Goal: Task Accomplishment & Management: Manage account settings

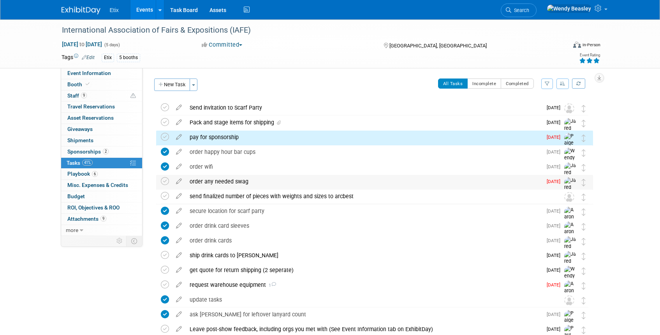
scroll to position [4, 0]
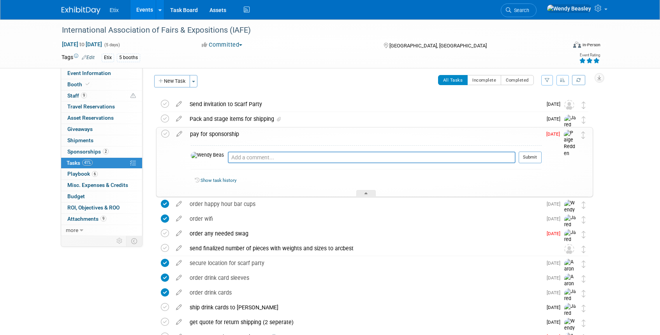
click at [197, 133] on div "pay for sponsorship" at bounding box center [363, 134] width 355 height 13
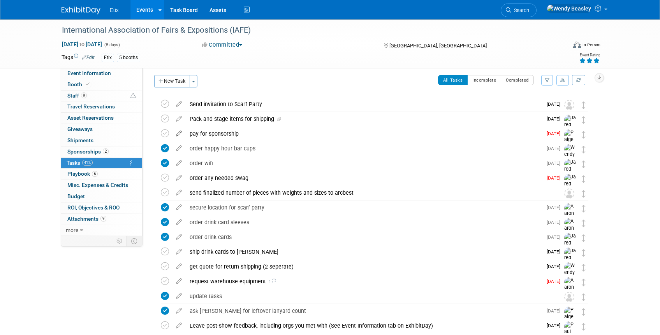
click at [176, 133] on icon at bounding box center [179, 132] width 14 height 10
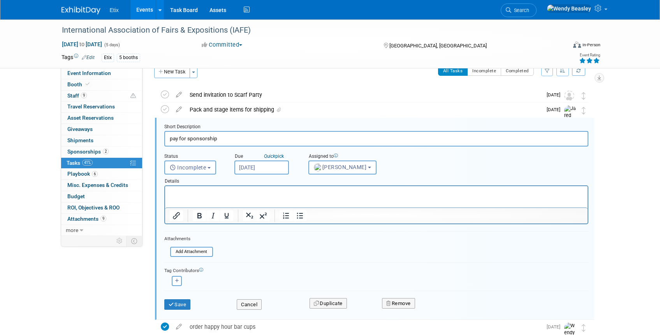
scroll to position [17, 0]
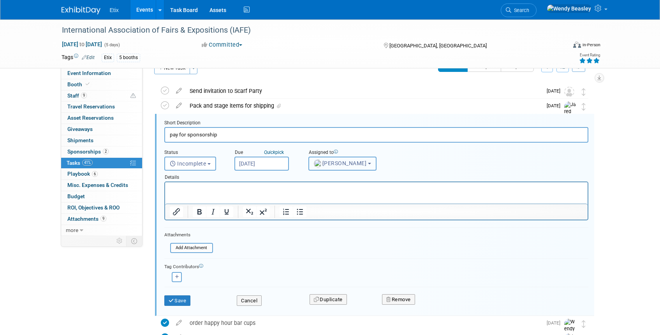
click at [335, 165] on span "Paige Redden" at bounding box center [340, 163] width 53 height 6
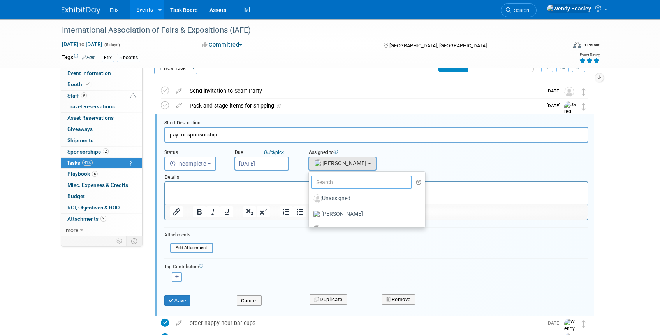
click at [342, 180] on input "text" at bounding box center [362, 182] width 102 height 13
type input "we"
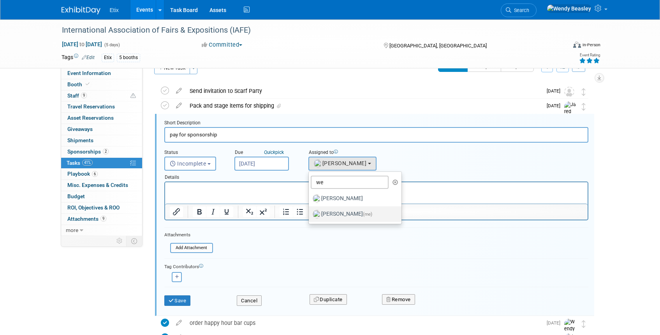
click at [349, 212] on label "Wendy Beasley (me)" at bounding box center [352, 214] width 81 height 12
click at [310, 212] on input "Wendy Beasley (me)" at bounding box center [307, 213] width 5 height 5
select select "67d77b69-99bf-450c-bf82-adffa46a8a34"
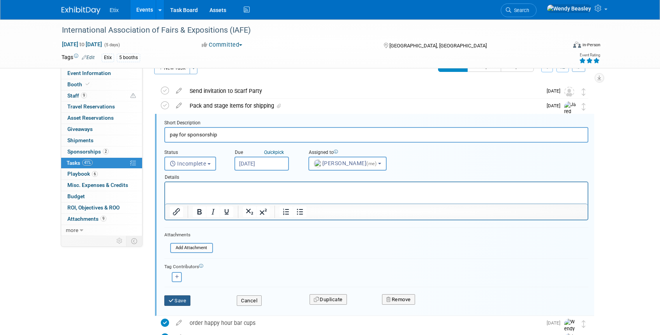
click at [181, 298] on button "Save" at bounding box center [177, 301] width 26 height 11
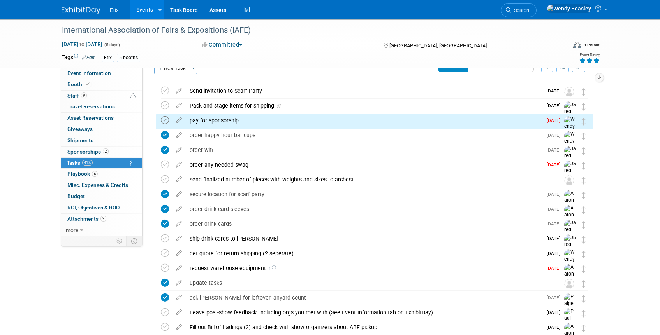
click at [164, 121] on icon at bounding box center [165, 120] width 8 height 8
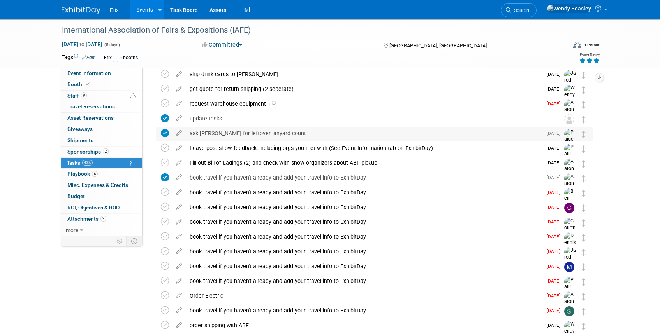
scroll to position [169, 0]
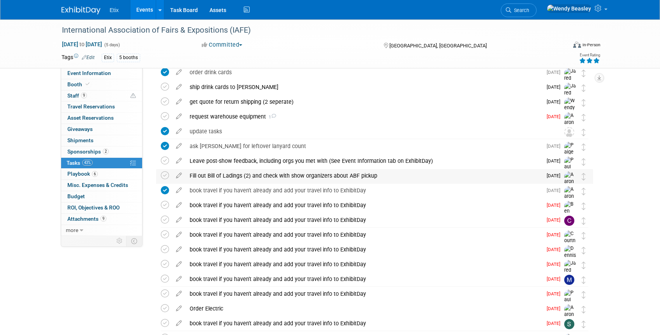
click at [254, 174] on div "Fill out Bill of Ladings (2) and check with show organizers about ABF pickup" at bounding box center [364, 175] width 356 height 13
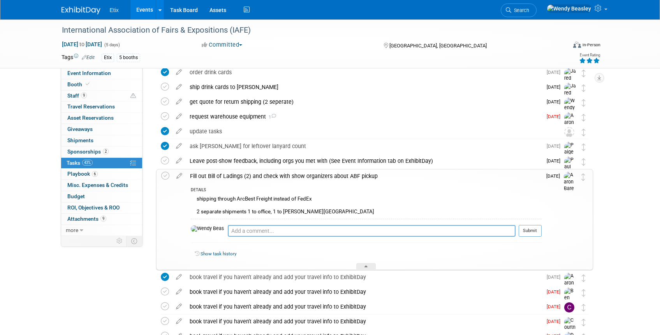
click at [244, 230] on textarea at bounding box center [372, 231] width 288 height 12
click at [379, 201] on div "shipping through ArcBest Freight instead of FedEx 2 separate shipments 1 to off…" at bounding box center [366, 206] width 351 height 25
click at [74, 92] on link "9 Staff 9" at bounding box center [101, 96] width 81 height 11
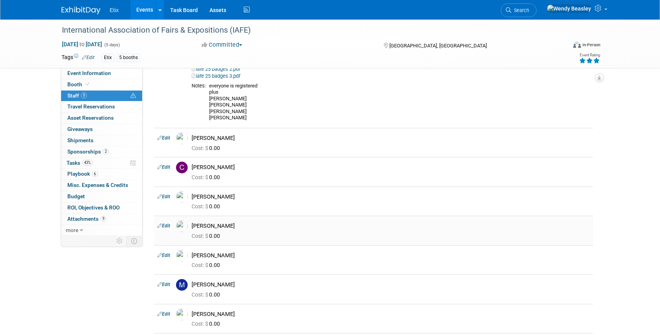
scroll to position [205, 0]
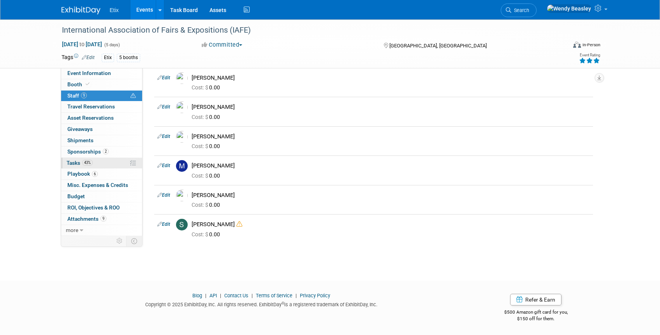
click at [75, 161] on span "Tasks 43%" at bounding box center [80, 163] width 26 height 6
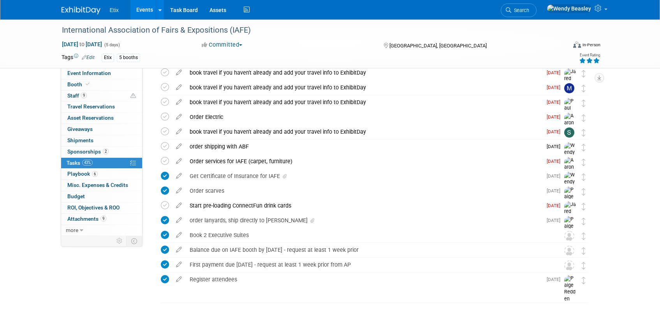
scroll to position [0, 0]
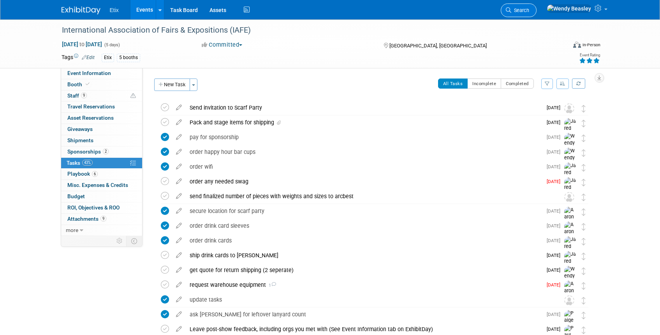
click at [536, 6] on link "Search" at bounding box center [518, 11] width 36 height 14
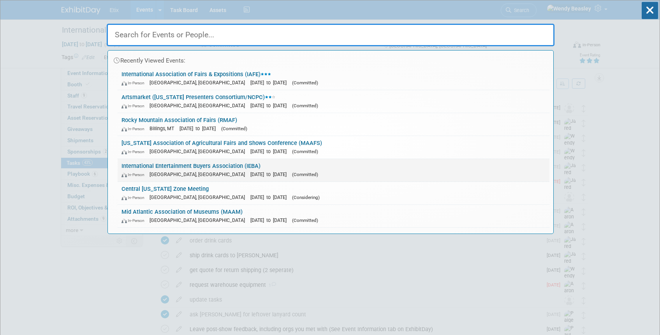
click at [237, 165] on link "International Entertainment Buyers Association (IEBA) In-Person Nashville, TN O…" at bounding box center [334, 170] width 432 height 23
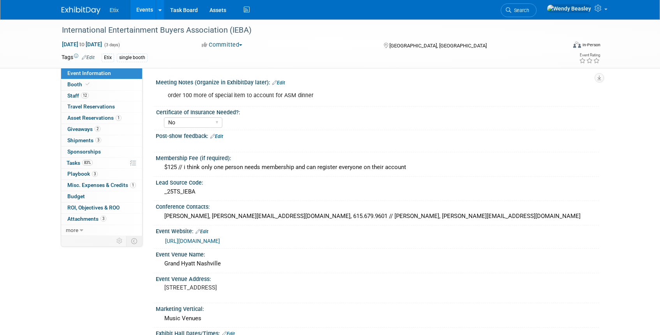
select select "No"
click at [77, 163] on span "Tasks 83%" at bounding box center [80, 163] width 26 height 6
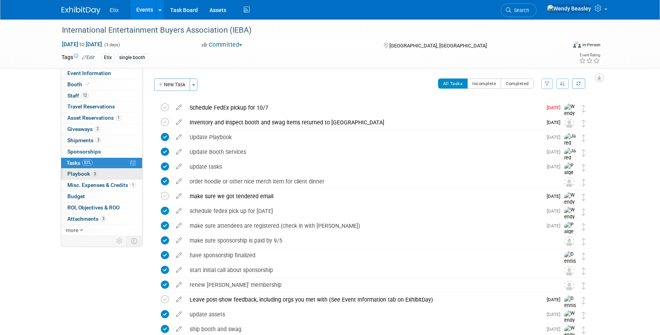
click at [85, 172] on span "Playbook 3" at bounding box center [82, 174] width 30 height 6
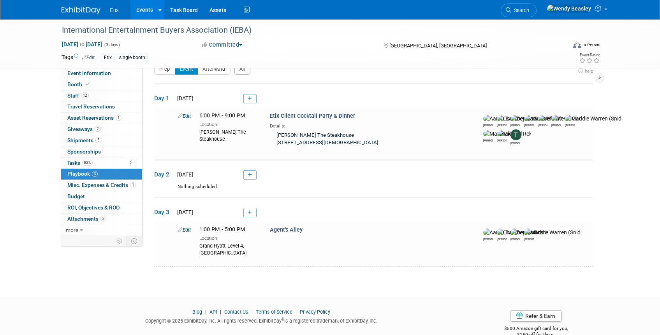
scroll to position [26, 0]
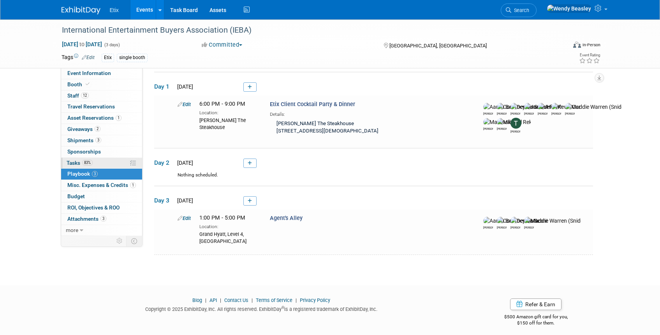
click at [76, 162] on span "Tasks 83%" at bounding box center [80, 163] width 26 height 6
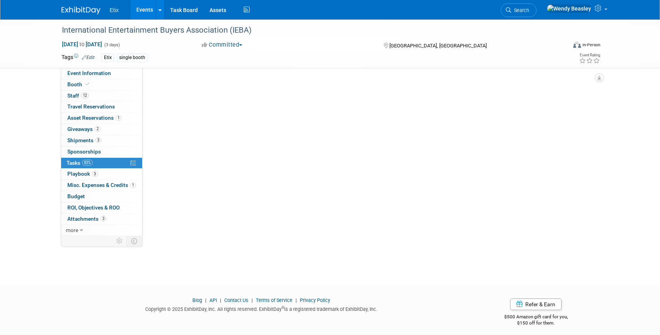
click at [76, 162] on span "Tasks 83%" at bounding box center [80, 163] width 26 height 6
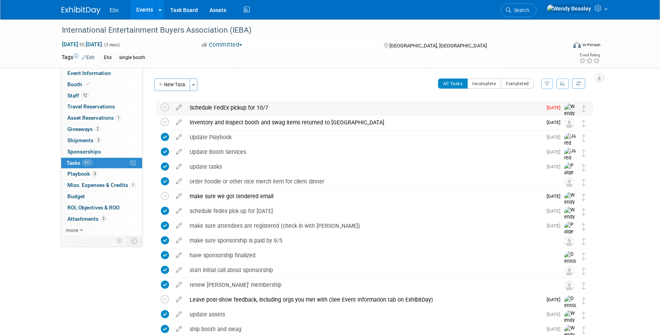
click at [219, 109] on div "Schedule FedEx pickup for 10/7" at bounding box center [364, 107] width 356 height 13
click at [179, 109] on icon at bounding box center [179, 106] width 14 height 10
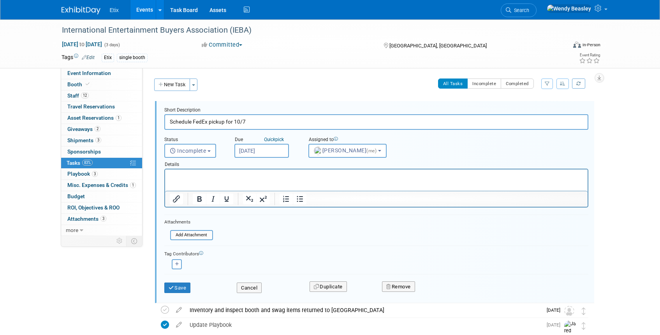
drag, startPoint x: 241, startPoint y: 122, endPoint x: 247, endPoint y: 124, distance: 6.0
click at [247, 124] on input "Schedule FedEx pickup for 10/7" at bounding box center [376, 121] width 424 height 15
type input "Schedule FedEx pickup for 10/8"
click at [262, 148] on input "Oct 6, 2025" at bounding box center [261, 151] width 54 height 14
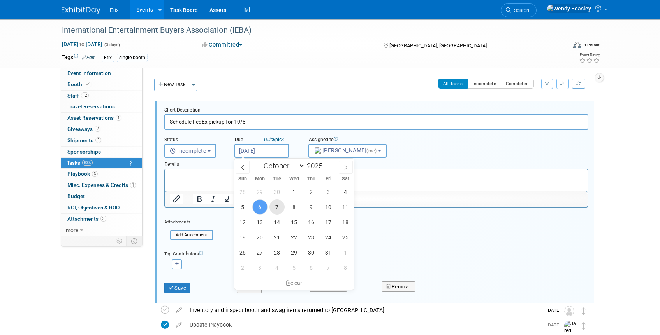
click at [275, 204] on span "7" at bounding box center [276, 207] width 15 height 15
type input "Oct 7, 2025"
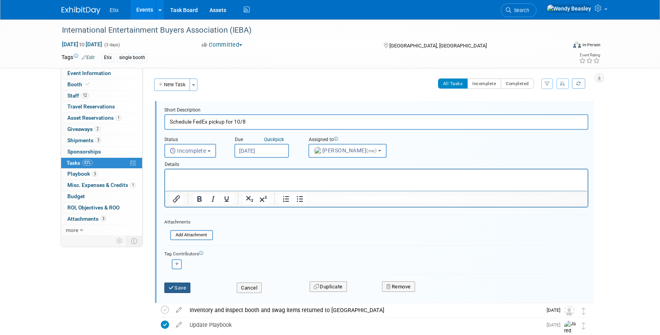
click at [179, 286] on button "Save" at bounding box center [177, 288] width 26 height 11
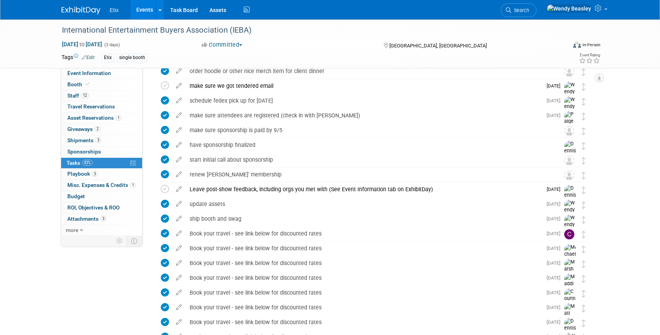
scroll to position [168, 0]
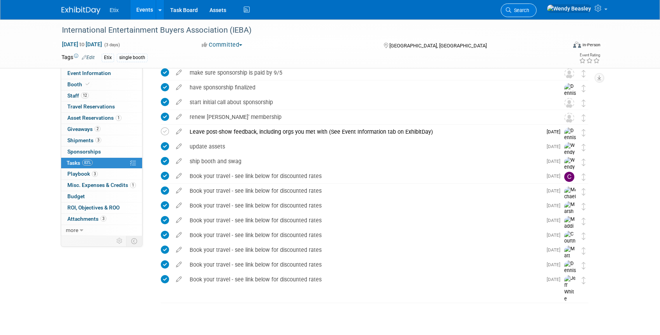
click at [529, 8] on span "Search" at bounding box center [520, 10] width 18 height 6
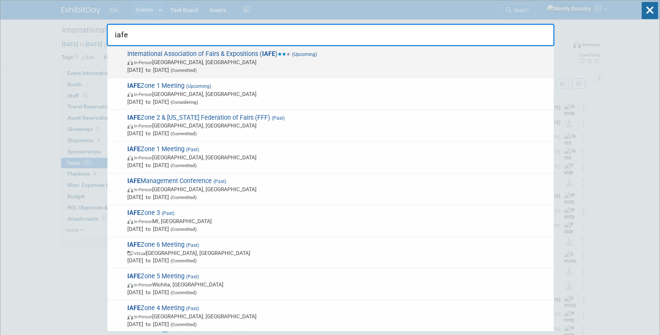
type input "iafe"
click at [244, 51] on span "International Association of Fairs & Expositions ( IAFE ) (Upcoming) In-Person …" at bounding box center [337, 62] width 425 height 24
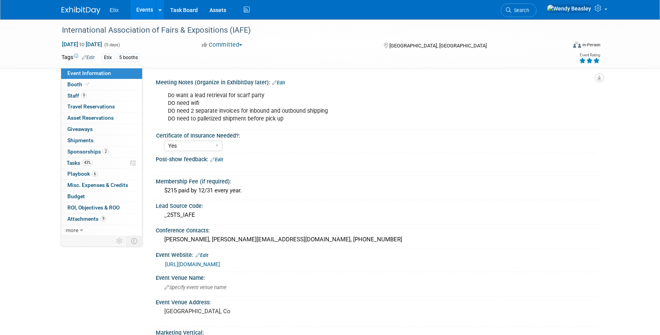
select select "Yes"
click at [70, 163] on span "Tasks 43%" at bounding box center [80, 163] width 26 height 6
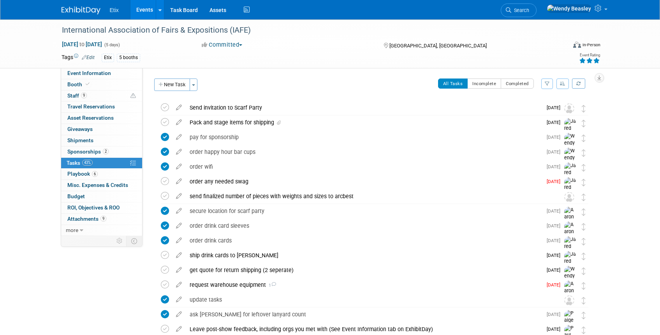
click at [143, 9] on link "Events" at bounding box center [144, 9] width 28 height 19
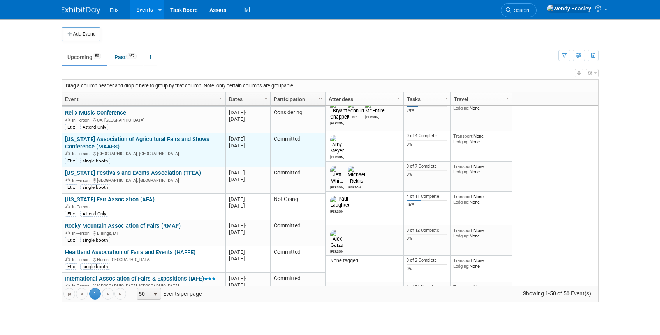
scroll to position [187, 0]
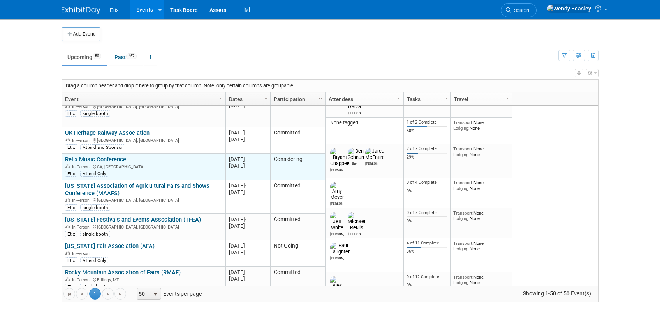
click at [89, 156] on link "Relix Music Conference" at bounding box center [95, 159] width 61 height 7
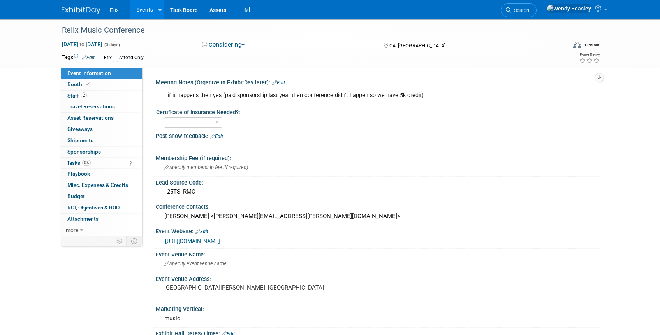
click at [245, 47] on button "Considering" at bounding box center [223, 45] width 49 height 8
click at [233, 100] on link "Canceled" at bounding box center [229, 101] width 61 height 11
click at [411, 153] on div "Membership Fee (if required):" at bounding box center [377, 158] width 443 height 10
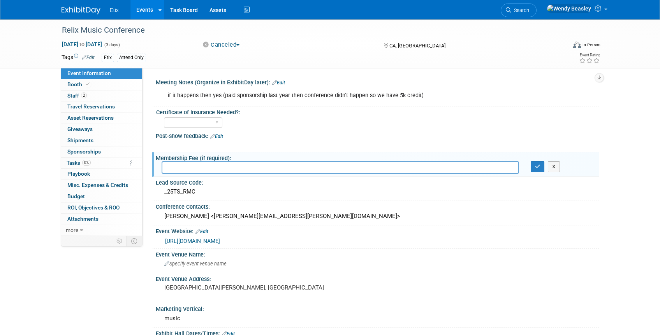
click at [625, 71] on div "Relix Music Conference Nov 5, 2025 to Nov 7, 2025 (3 days) Nov 5, 2025 to Nov 7…" at bounding box center [330, 239] width 660 height 440
click at [283, 143] on div at bounding box center [337, 146] width 351 height 8
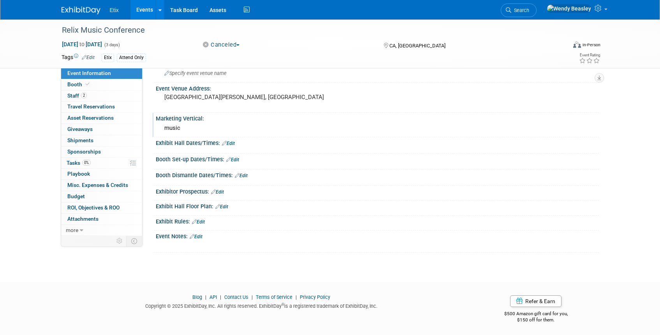
scroll to position [189, 0]
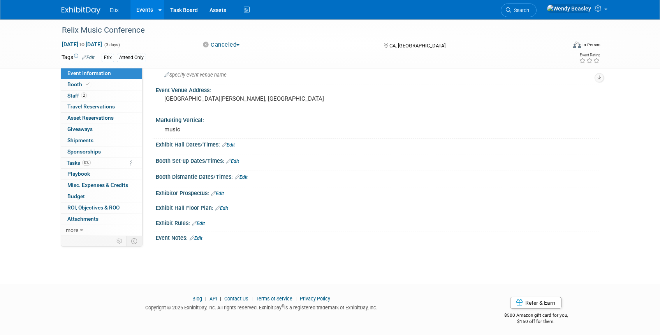
click at [194, 240] on icon at bounding box center [192, 238] width 5 height 5
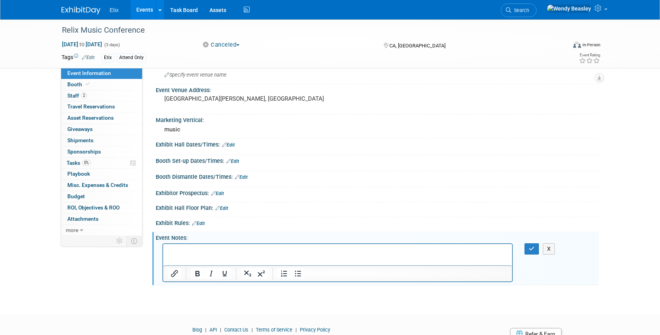
scroll to position [0, 0]
click at [204, 251] on p "Rich Text Area. Press ALT-0 for help." at bounding box center [337, 251] width 340 height 8
click at [535, 250] on button "button" at bounding box center [531, 249] width 14 height 11
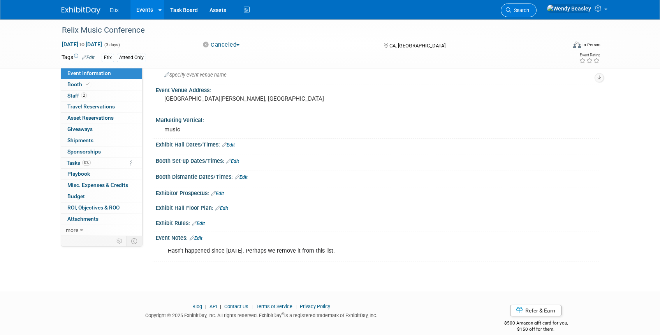
click at [529, 11] on span "Search" at bounding box center [520, 10] width 18 height 6
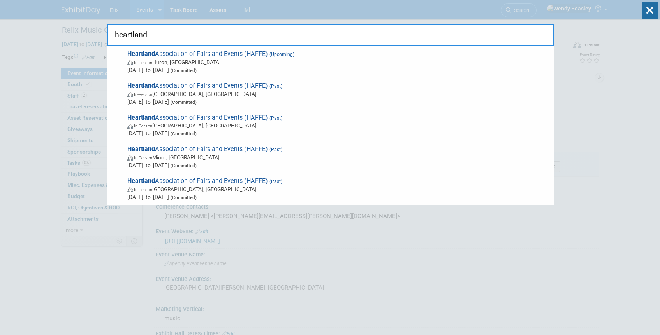
type input "heartland"
click at [270, 54] on span "(Upcoming)" at bounding box center [281, 54] width 26 height 5
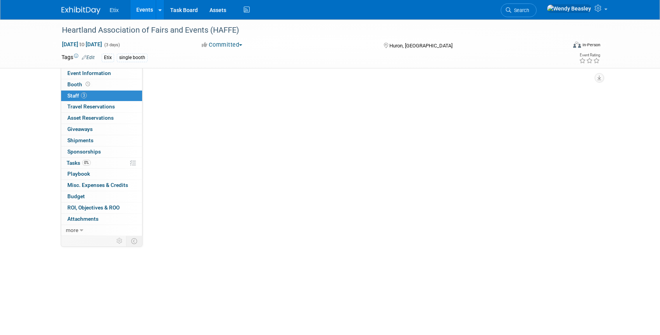
select select "No"
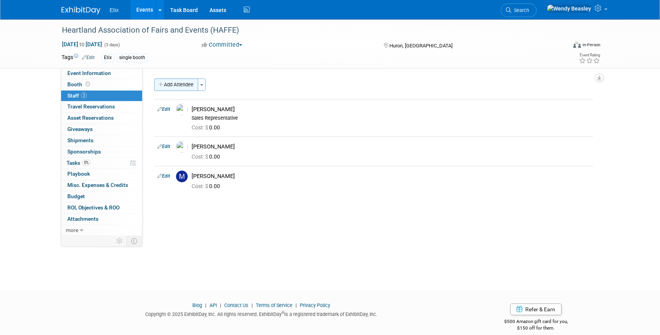
click at [181, 87] on button "Add Attendee" at bounding box center [176, 85] width 44 height 12
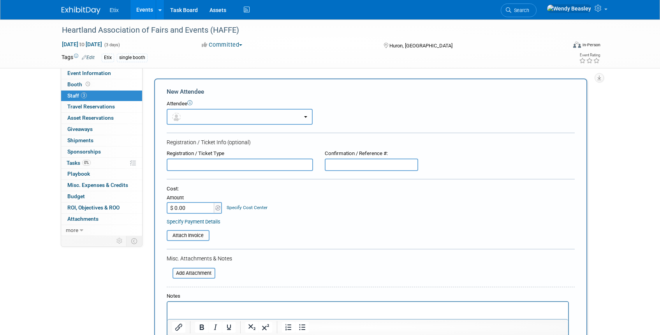
click at [226, 120] on button "button" at bounding box center [240, 117] width 146 height 16
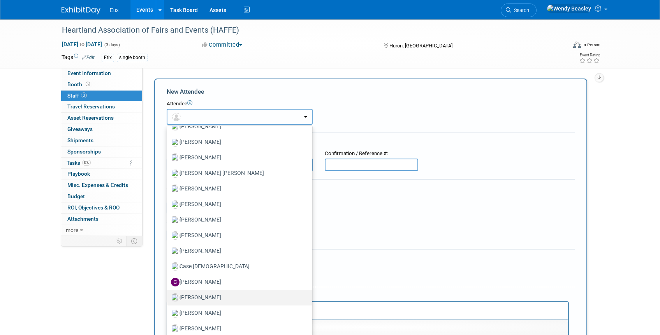
scroll to position [165, 0]
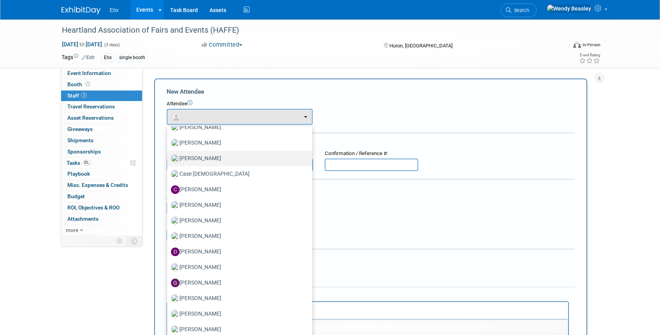
click at [216, 158] on label "[PERSON_NAME]" at bounding box center [237, 159] width 133 height 12
click at [168, 158] on input "Bryant Chappell" at bounding box center [165, 157] width 5 height 5
select select "ec47bb93-bfaf-45eb-82e5-dd654a4d0888"
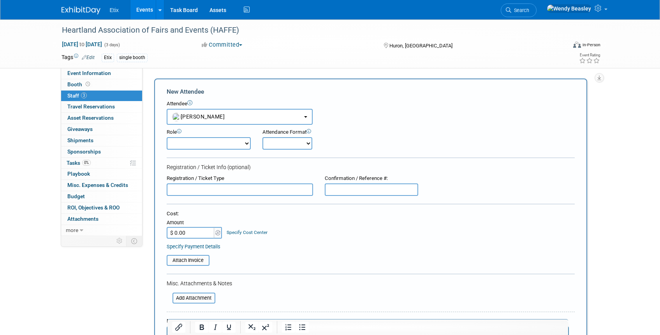
click at [244, 145] on select "Demonstrator Host Planner Presenter Sales Representative Set-up/Dismantle Crew …" at bounding box center [209, 143] width 84 height 12
select select "8"
click at [167, 137] on select "Demonstrator Host Planner Presenter Sales Representative Set-up/Dismantle Crew …" at bounding box center [209, 143] width 84 height 12
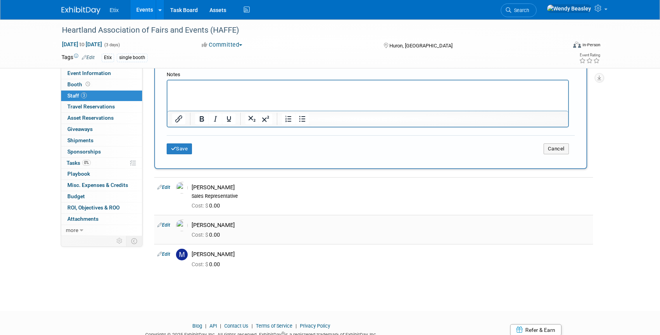
scroll to position [251, 0]
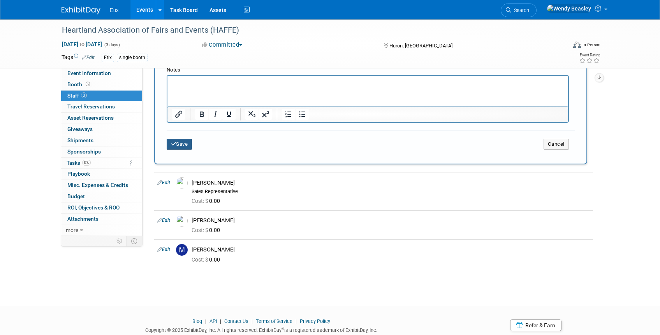
click at [177, 143] on button "Save" at bounding box center [180, 144] width 26 height 11
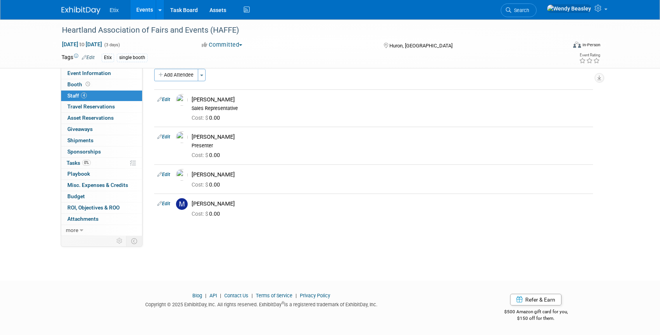
scroll to position [9, 0]
click at [148, 5] on link "Events" at bounding box center [144, 9] width 28 height 19
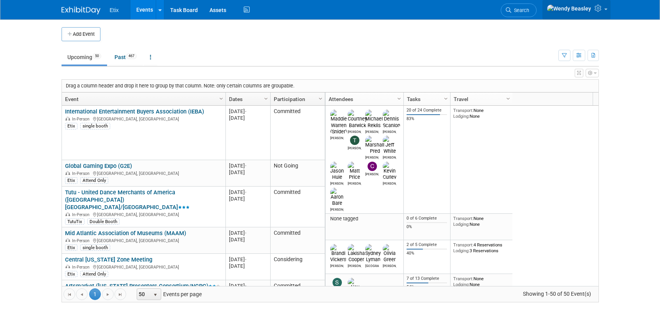
click at [606, 9] on link at bounding box center [576, 9] width 68 height 19
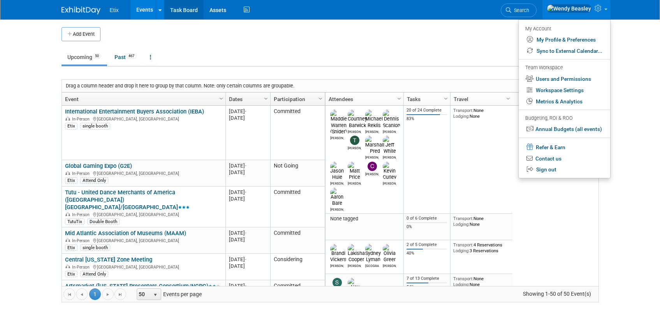
click at [181, 9] on link "Task Board" at bounding box center [183, 9] width 39 height 19
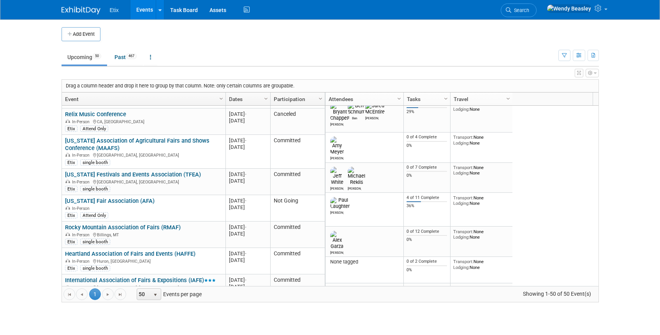
scroll to position [246, 0]
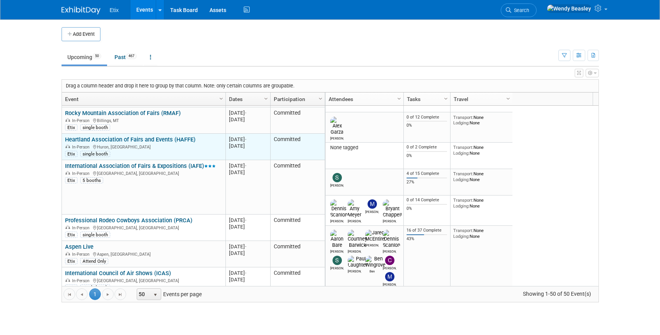
click at [159, 136] on link "Heartland Association of Fairs and Events (HAFFE)" at bounding box center [130, 139] width 130 height 7
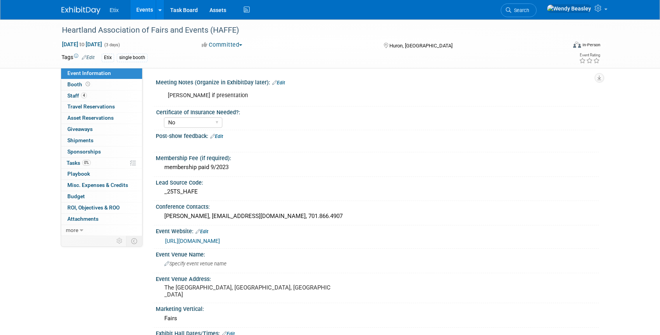
select select "No"
click at [76, 95] on span "Staff 4" at bounding box center [76, 96] width 19 height 6
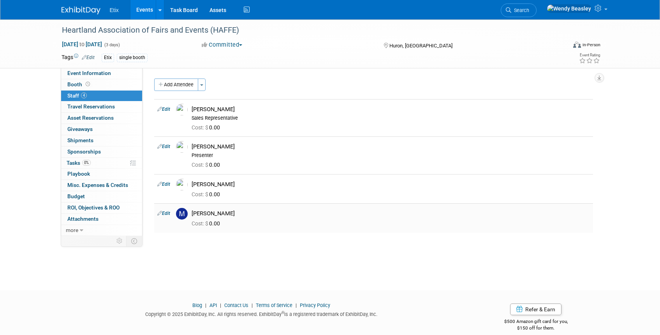
click at [167, 213] on link "Edit" at bounding box center [163, 213] width 13 height 5
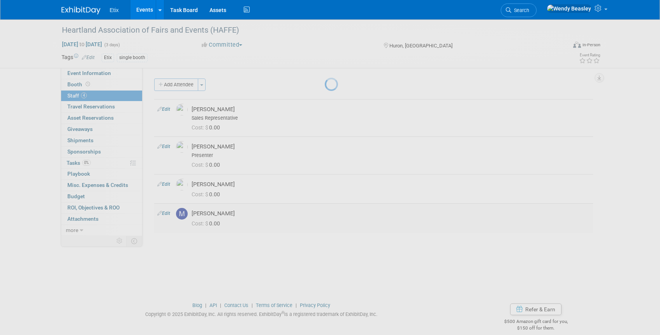
select select "8b0b706a-ef69-4286-b539-b3d3ea892713"
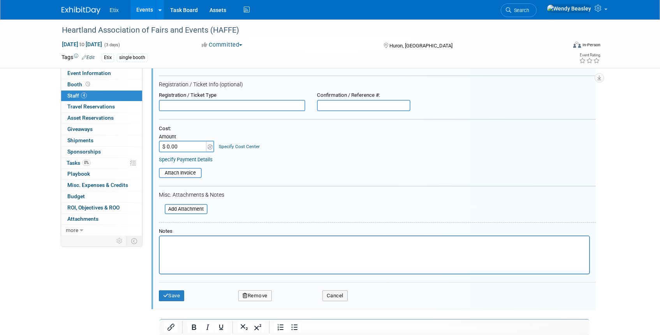
scroll to position [265, 0]
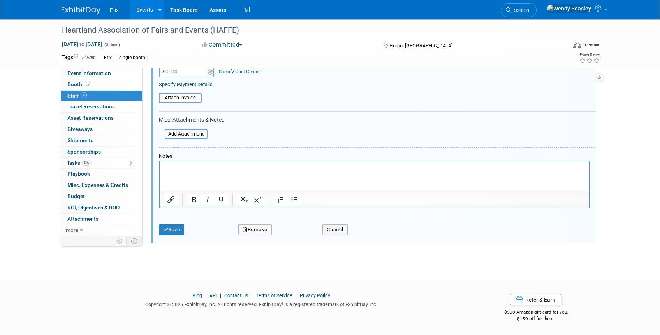
click at [255, 226] on button "Remove" at bounding box center [254, 230] width 33 height 11
click at [296, 239] on link "Yes" at bounding box center [297, 236] width 23 height 12
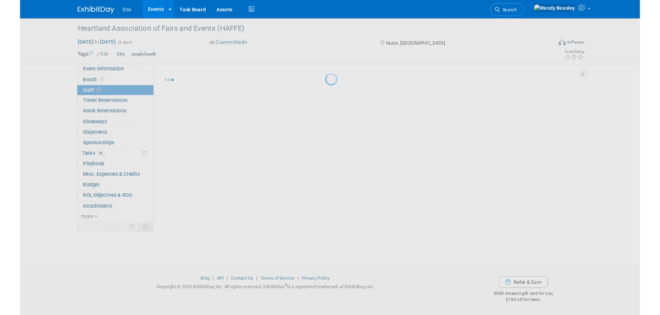
scroll to position [9, 0]
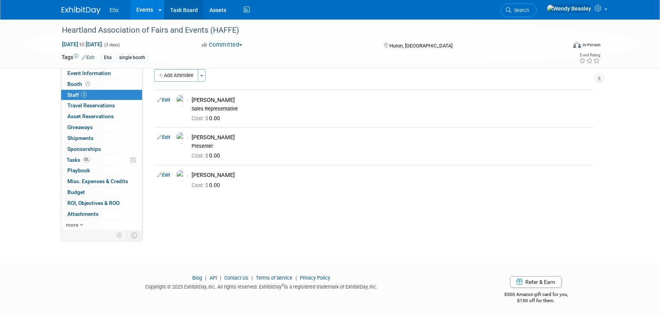
click at [186, 15] on link "Task Board" at bounding box center [183, 9] width 39 height 19
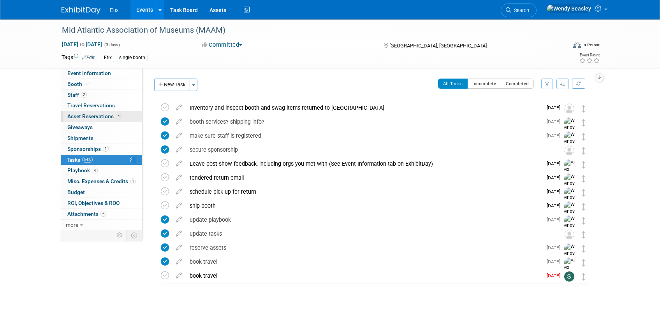
click at [87, 116] on span "Asset Reservations 4" at bounding box center [94, 116] width 54 height 6
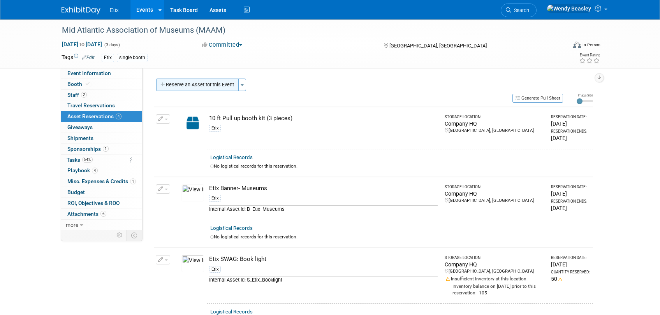
click at [205, 86] on button "Reserve an Asset for this Event" at bounding box center [197, 85] width 83 height 12
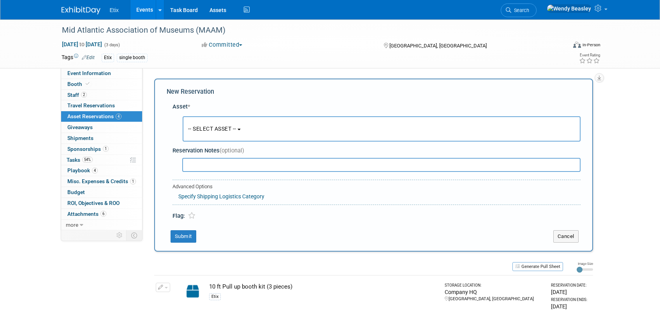
scroll to position [7, 0]
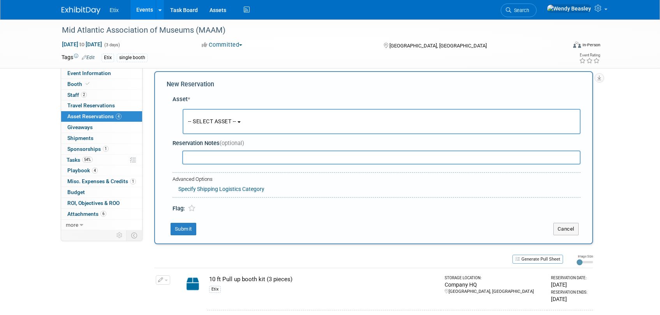
click at [630, 179] on div "Mid Atlantic Association of Museums (MAAM) Oct 28, 2025 to Oct 30, 2025 (3 days…" at bounding box center [330, 298] width 660 height 572
click at [566, 226] on button "Cancel" at bounding box center [565, 229] width 25 height 12
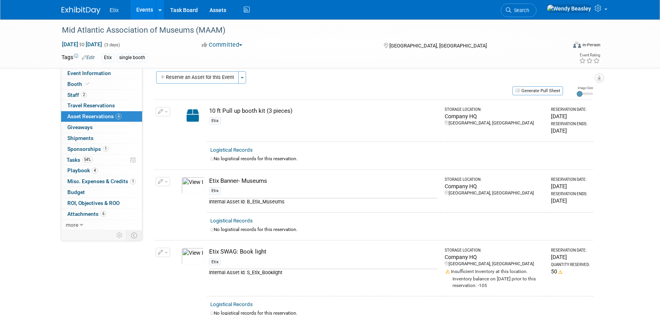
scroll to position [0, 0]
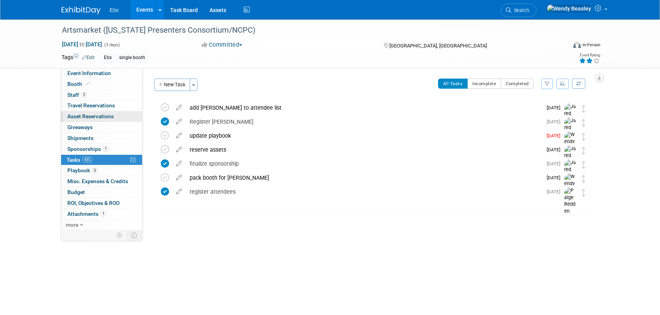
click at [84, 116] on span "Asset Reservations 0" at bounding box center [90, 116] width 46 height 6
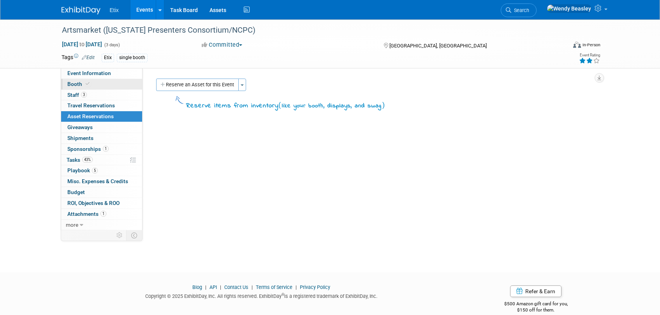
click at [84, 84] on span at bounding box center [87, 84] width 7 height 6
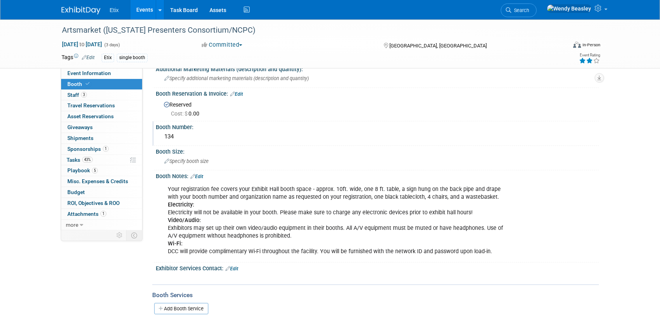
scroll to position [13, 0]
click at [86, 116] on span "Asset Reservations 0" at bounding box center [90, 116] width 46 height 6
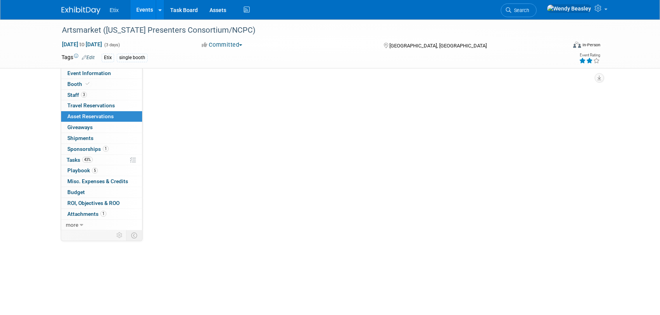
scroll to position [0, 0]
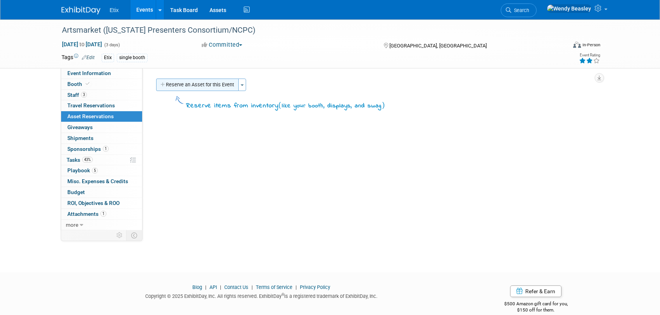
click at [199, 85] on button "Reserve an Asset for this Event" at bounding box center [197, 85] width 83 height 12
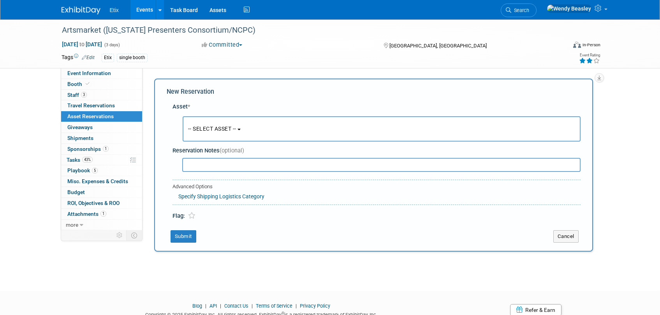
scroll to position [7, 0]
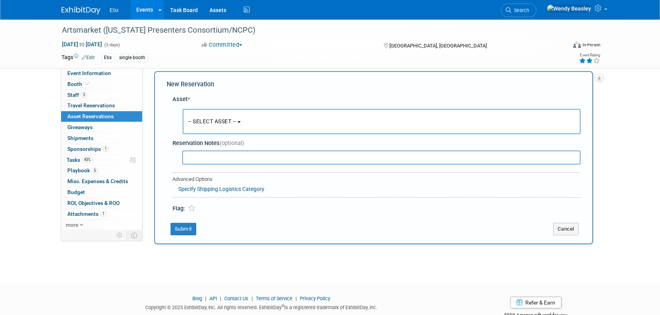
click at [206, 124] on span "-- SELECT ASSET --" at bounding box center [212, 121] width 48 height 6
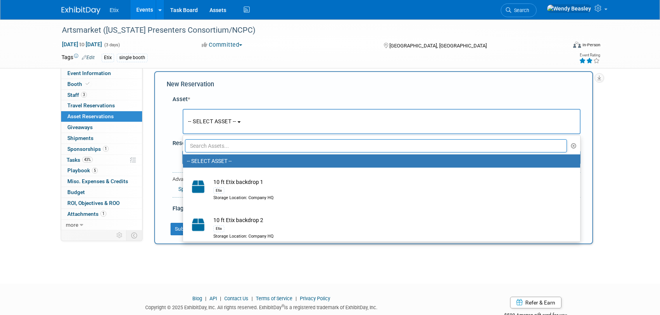
click at [221, 147] on input "text" at bounding box center [376, 145] width 382 height 13
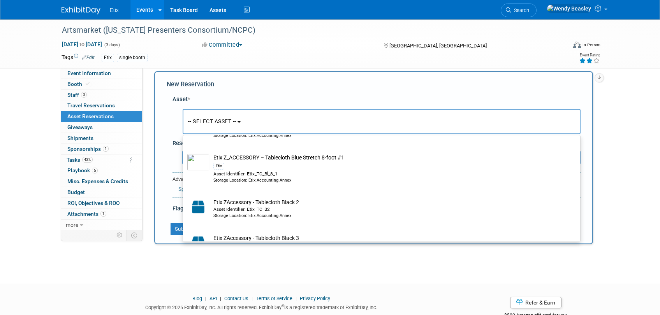
scroll to position [181, 0]
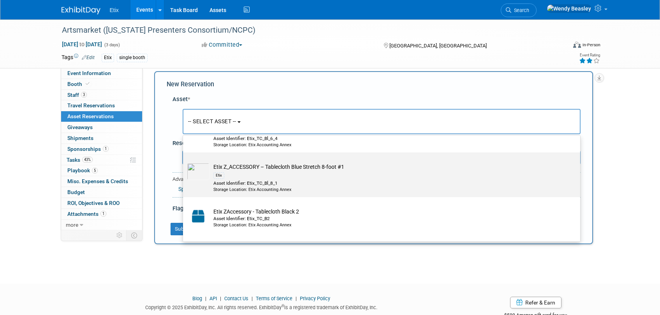
type input "tablecloth"
click at [264, 169] on td "Etix Z_ACCESSORY – Tablecloth Blue Stretch 8-foot #1 Etix Asset Identifier: Eti…" at bounding box center [386, 178] width 355 height 30
click at [184, 162] on input "Etix Z_ACCESSORY – Tablecloth Blue Stretch 8-foot #1 Etix Asset Identifier: Eti…" at bounding box center [181, 159] width 5 height 5
select select "10709994"
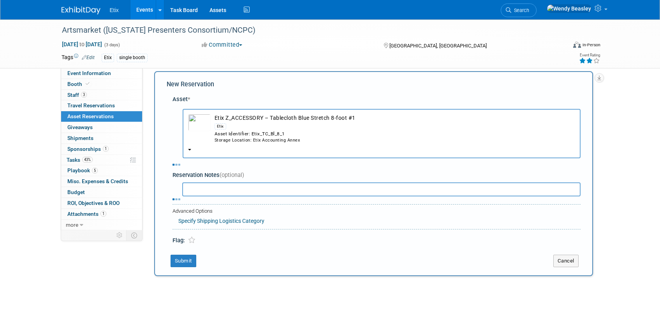
select select "10"
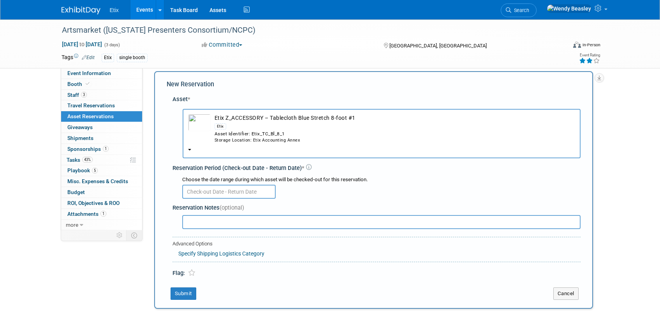
click at [214, 193] on input "text" at bounding box center [228, 192] width 93 height 14
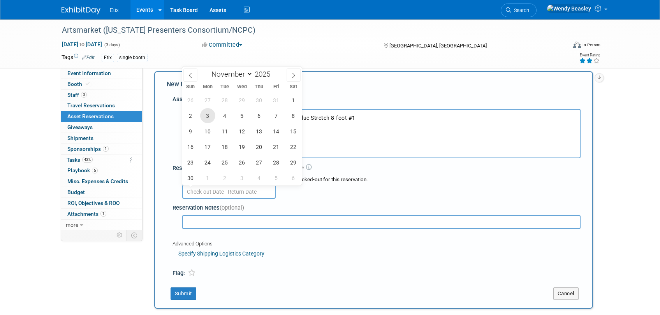
click at [209, 111] on span "3" at bounding box center [207, 115] width 15 height 15
click at [238, 115] on span "5" at bounding box center [241, 115] width 15 height 15
type input "Nov 3, 2025 to Nov 5, 2025"
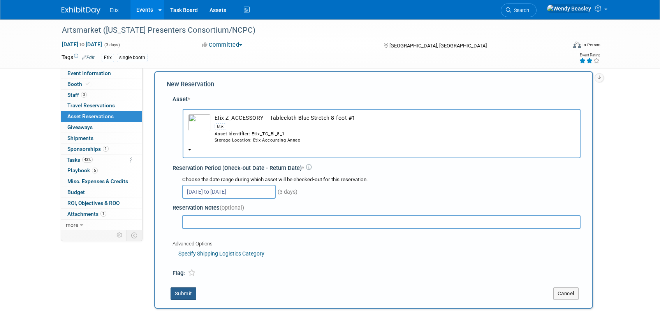
click at [181, 293] on button "Submit" at bounding box center [183, 294] width 26 height 12
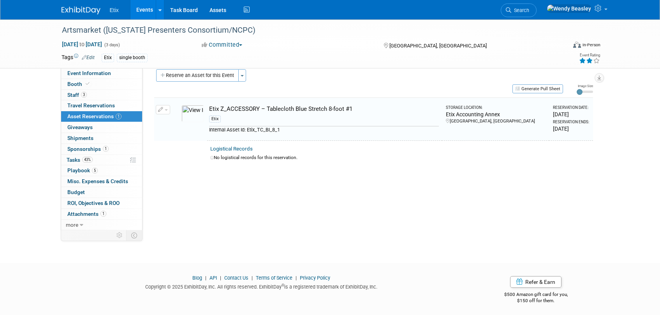
scroll to position [10, 0]
click at [211, 74] on button "Reserve an Asset for this Event" at bounding box center [197, 75] width 83 height 12
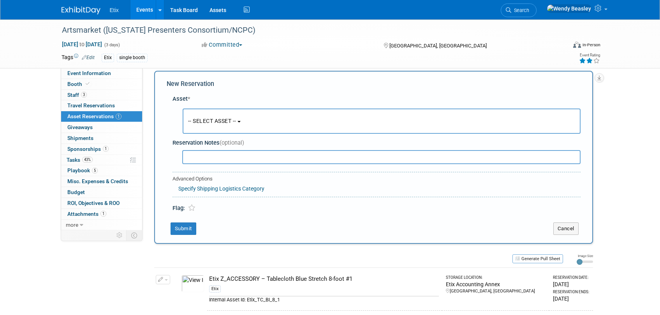
scroll to position [7, 0]
click at [236, 121] on span "-- SELECT ASSET --" at bounding box center [212, 121] width 48 height 6
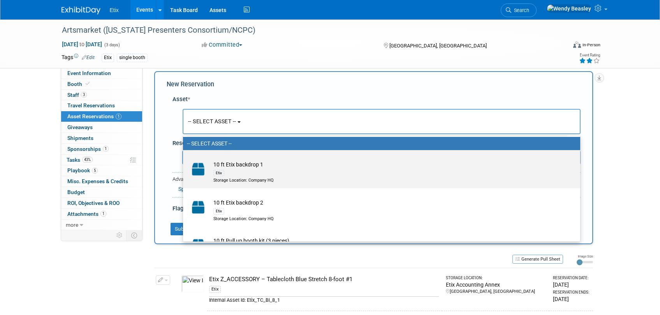
scroll to position [23, 0]
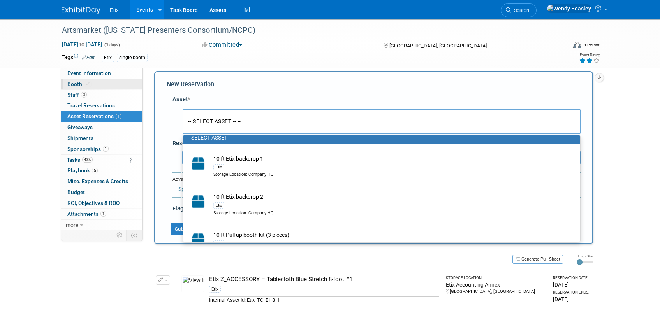
click at [89, 85] on span at bounding box center [87, 84] width 7 height 6
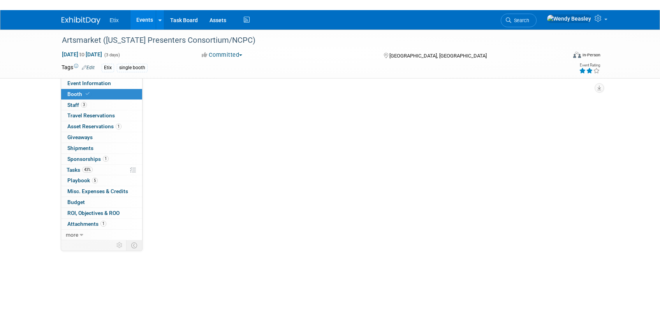
scroll to position [0, 0]
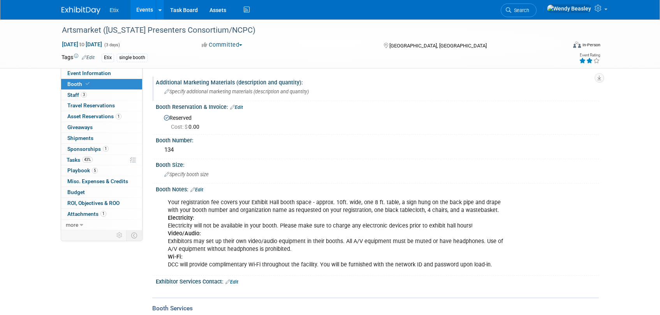
click at [223, 91] on span "Specify additional marketing materials (description and quantity)" at bounding box center [236, 92] width 144 height 6
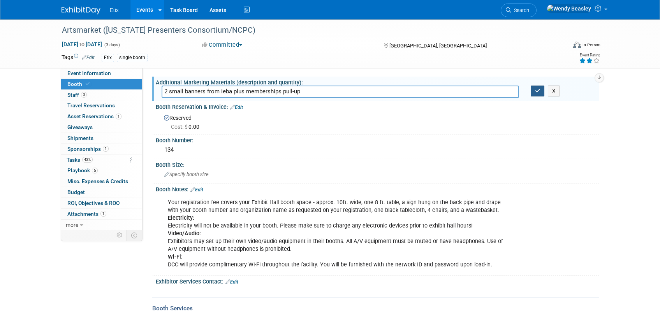
type input "2 small banners from ieba plus memberships pull-up"
click at [541, 93] on button "button" at bounding box center [537, 91] width 14 height 11
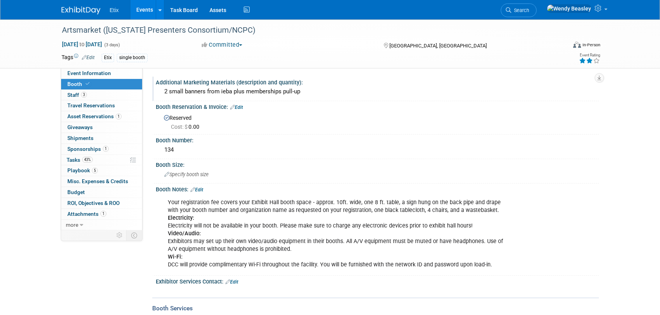
click at [270, 91] on div "2 small banners from ieba plus memberships pull-up" at bounding box center [376, 92] width 431 height 12
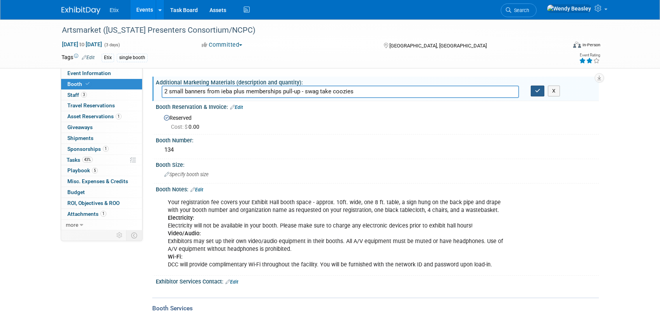
type input "2 small banners from ieba plus memberships pull-up - swag take coozies"
click at [538, 91] on icon "button" at bounding box center [537, 90] width 5 height 5
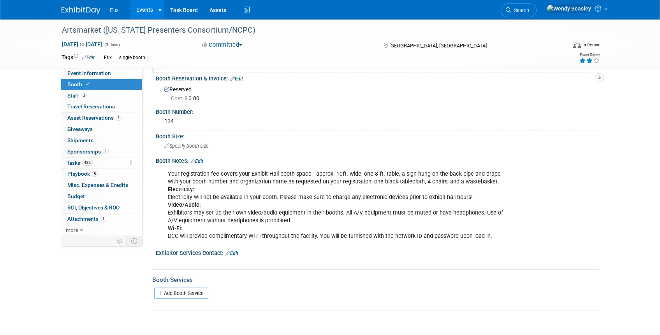
scroll to position [16, 0]
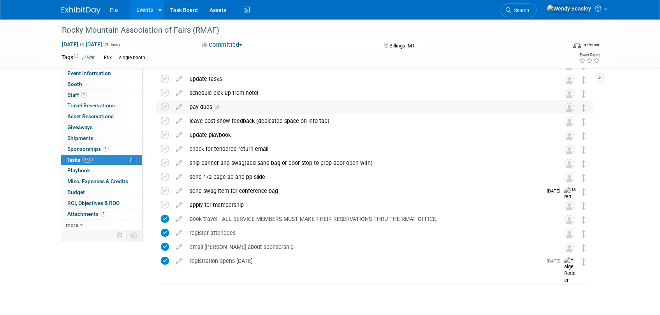
scroll to position [44, 0]
click at [247, 190] on div "send swag item for conference bag" at bounding box center [364, 190] width 356 height 13
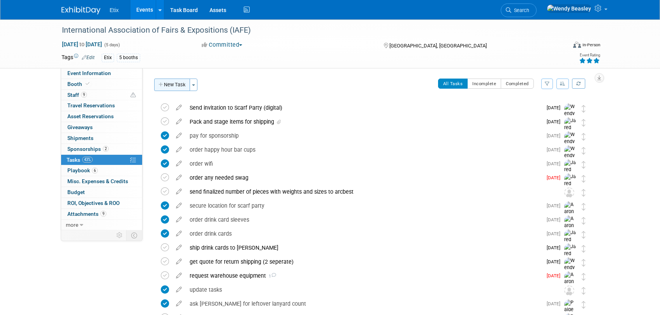
click at [175, 84] on button "New Task" at bounding box center [172, 85] width 36 height 12
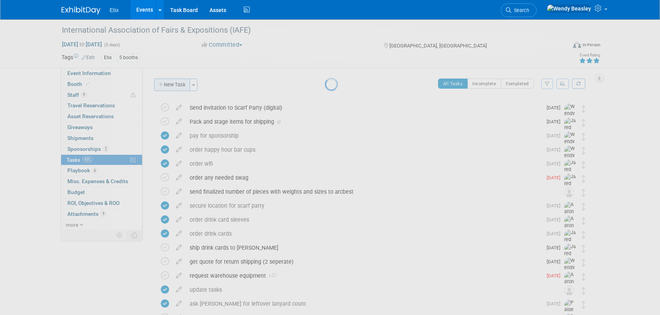
select select "9"
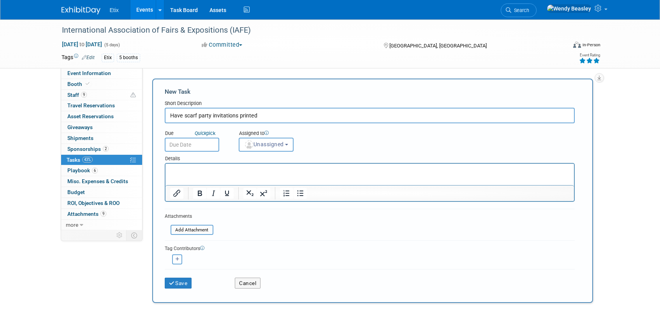
type input "Have scarf party invitations printed"
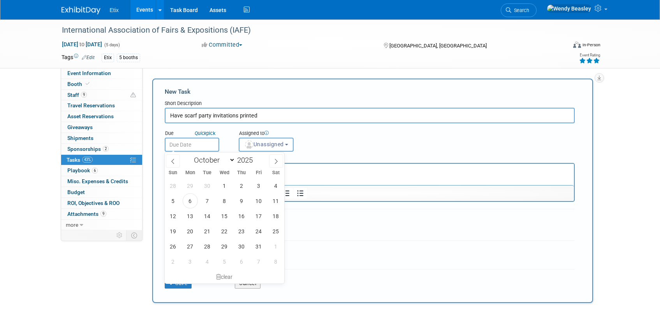
click at [197, 141] on input "text" at bounding box center [192, 145] width 54 height 14
click at [274, 163] on icon at bounding box center [275, 161] width 5 height 5
select select "10"
click at [189, 216] on span "10" at bounding box center [190, 216] width 15 height 15
type input "[DATE]"
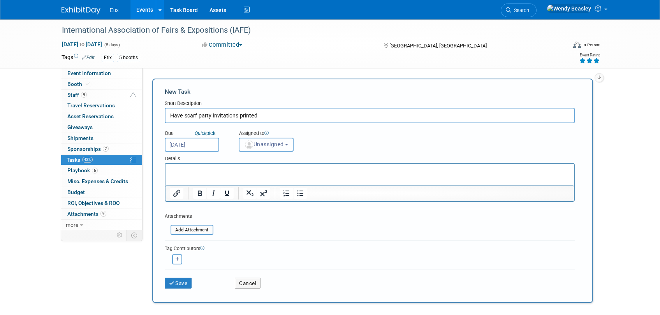
click at [282, 144] on span "Unassigned" at bounding box center [264, 144] width 40 height 6
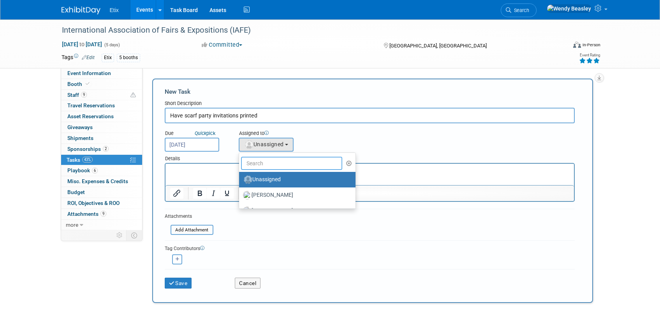
click at [278, 162] on input "text" at bounding box center [292, 163] width 102 height 13
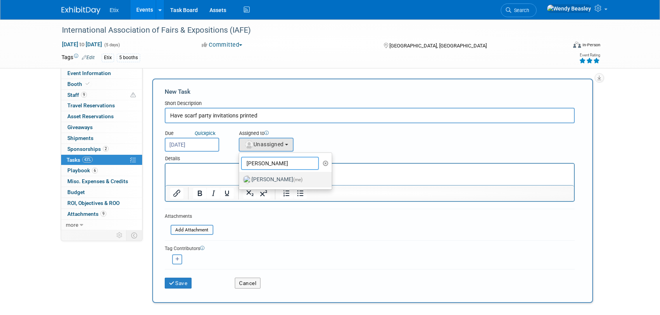
type input "[PERSON_NAME]"
click at [256, 181] on label "Wendy Beasley (me)" at bounding box center [283, 180] width 81 height 12
click at [240, 181] on input "Wendy Beasley (me)" at bounding box center [237, 178] width 5 height 5
select select "67d77b69-99bf-450c-bf82-adffa46a8a34"
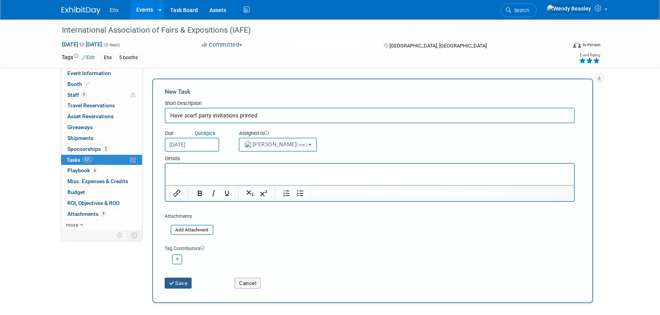
click at [179, 282] on button "Save" at bounding box center [178, 283] width 27 height 11
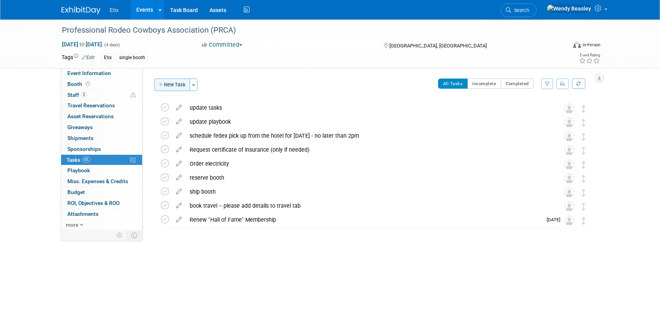
click at [163, 85] on icon "button" at bounding box center [160, 85] width 5 height 5
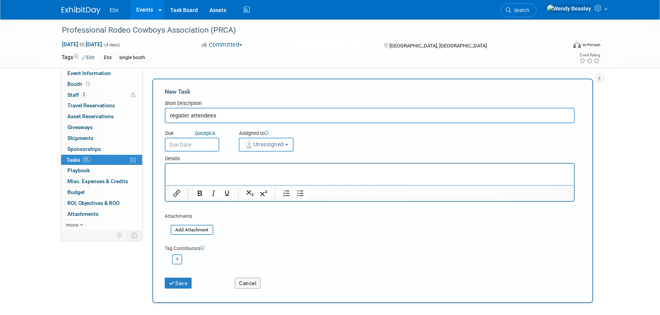
type input "register attendees"
click at [270, 152] on div "Details" at bounding box center [370, 157] width 410 height 11
click at [270, 144] on span "Unassigned" at bounding box center [264, 144] width 40 height 6
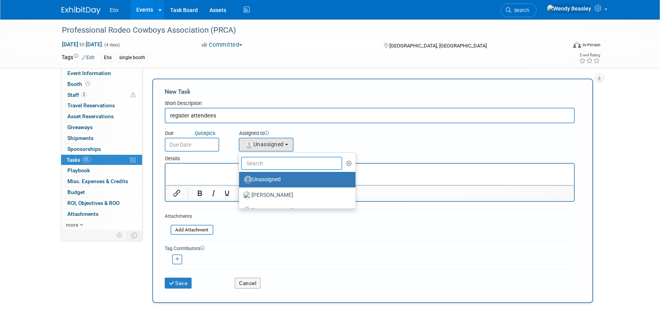
click at [269, 162] on input "text" at bounding box center [292, 163] width 102 height 13
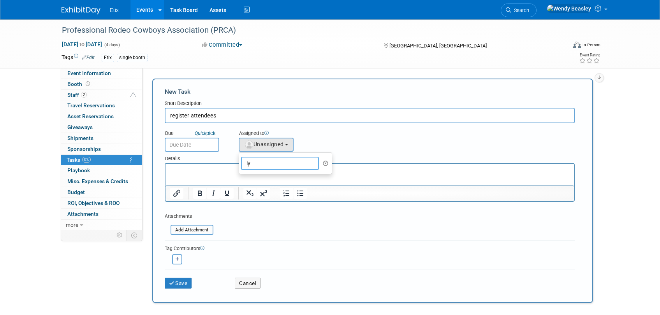
type input "l"
type input "wendy"
click at [261, 180] on label "Wendy Beasley (me)" at bounding box center [283, 180] width 81 height 12
click at [240, 180] on input "Wendy Beasley (me)" at bounding box center [237, 178] width 5 height 5
select select "67d77b69-99bf-450c-bf82-adffa46a8a34"
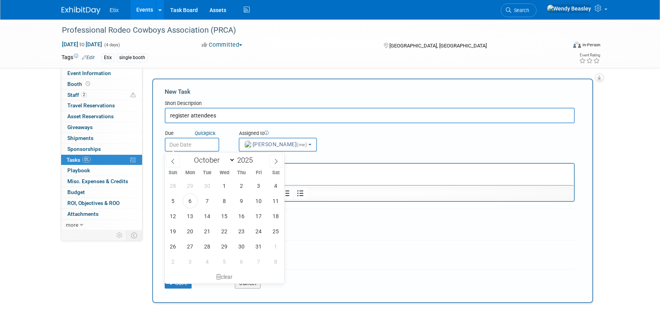
click at [205, 146] on input "text" at bounding box center [192, 145] width 54 height 14
click at [226, 218] on span "15" at bounding box center [224, 216] width 15 height 15
type input "Oct 15, 2025"
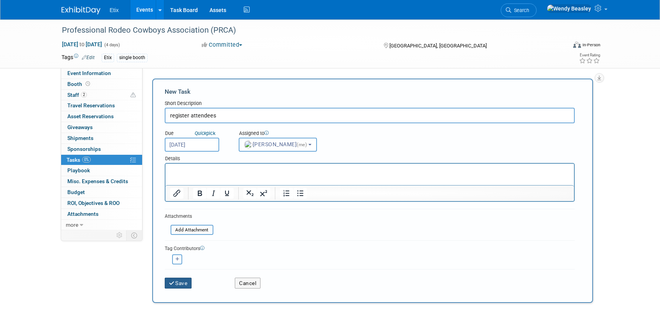
click at [180, 284] on button "Save" at bounding box center [178, 283] width 27 height 11
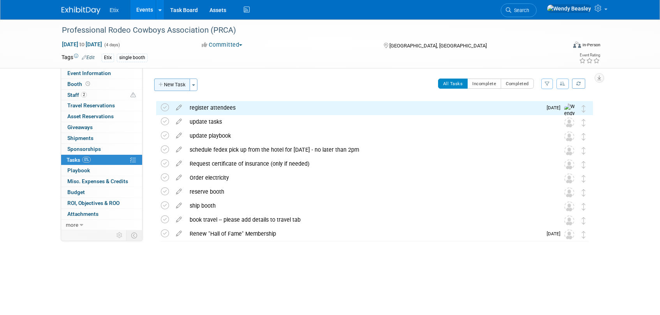
click at [174, 84] on button "New Task" at bounding box center [172, 85] width 36 height 12
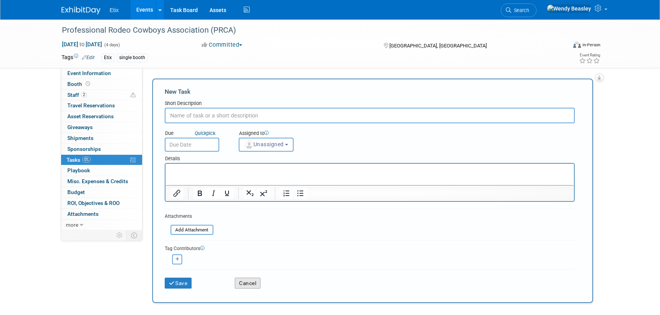
click at [257, 282] on button "Cancel" at bounding box center [248, 283] width 26 height 11
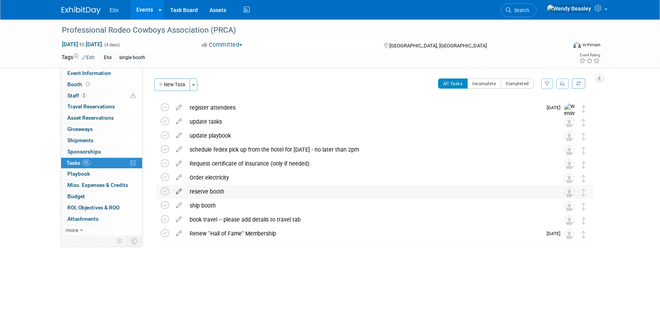
click at [178, 192] on icon at bounding box center [179, 190] width 14 height 10
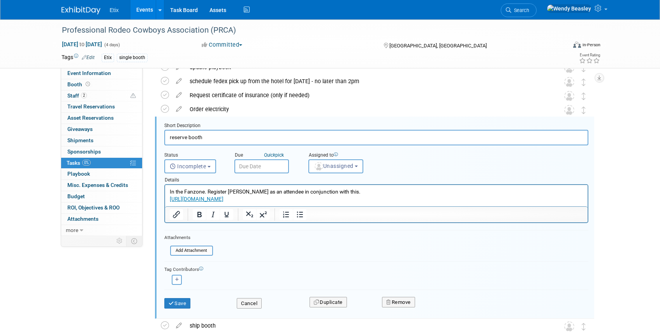
scroll to position [71, 0]
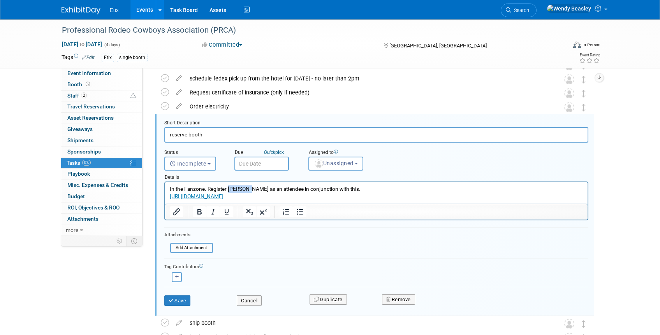
drag, startPoint x: 227, startPoint y: 189, endPoint x: 251, endPoint y: 189, distance: 23.7
click at [251, 189] on p "In the Fanzone. Register Wes Winn as an attendee in conjunction with this. http…" at bounding box center [375, 193] width 413 height 15
click at [336, 162] on span "Unassigned" at bounding box center [334, 163] width 40 height 6
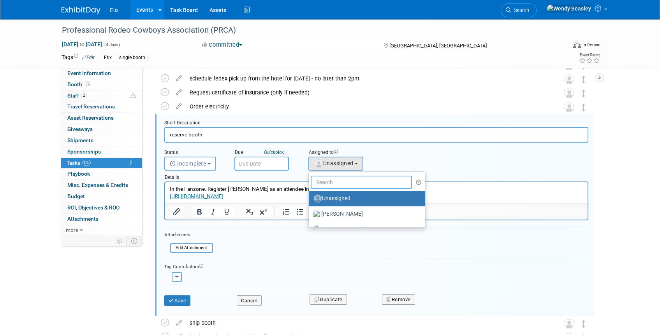
click at [340, 184] on input "text" at bounding box center [362, 182] width 102 height 13
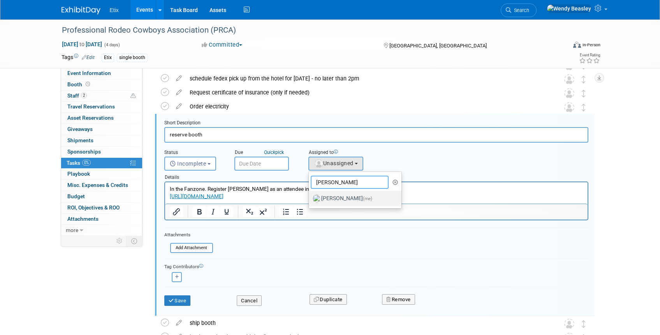
type input "wendy"
click at [343, 196] on label "Wendy Beasley (me)" at bounding box center [352, 199] width 81 height 12
click at [310, 196] on input "Wendy Beasley (me)" at bounding box center [307, 197] width 5 height 5
select select "67d77b69-99bf-450c-bf82-adffa46a8a34"
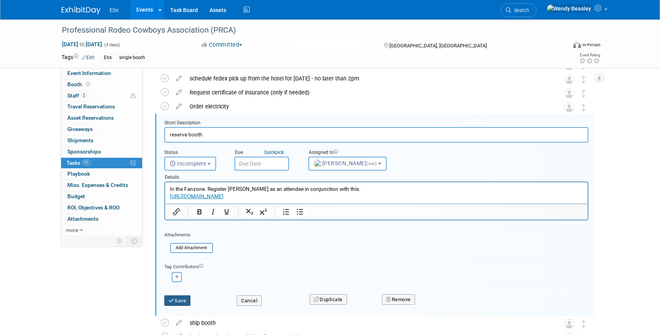
click at [186, 297] on button "Save" at bounding box center [177, 301] width 26 height 11
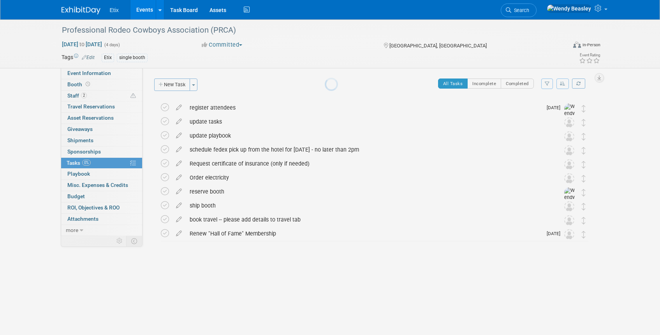
scroll to position [0, 0]
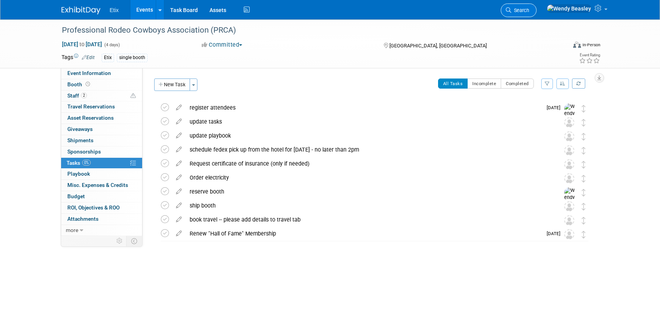
click at [536, 6] on link "Search" at bounding box center [518, 11] width 36 height 14
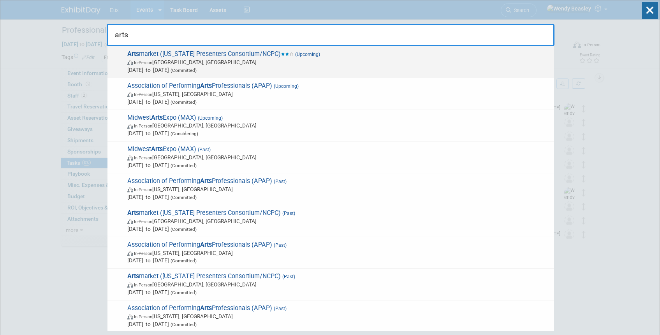
type input "arts"
click at [257, 57] on span "Arts market (North Carolina Presenters Consortium/NCPC) (Upcoming) In-Person Du…" at bounding box center [337, 62] width 425 height 24
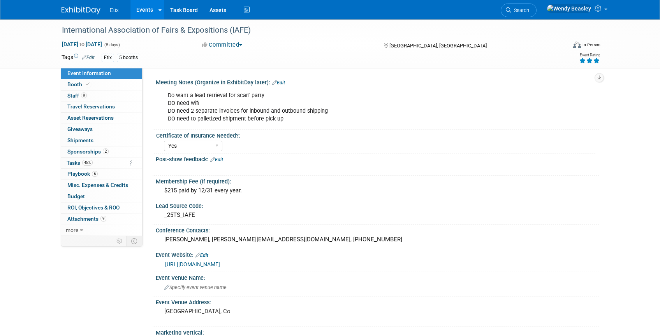
select select "Yes"
click at [83, 173] on span "Playbook 6" at bounding box center [82, 174] width 30 height 6
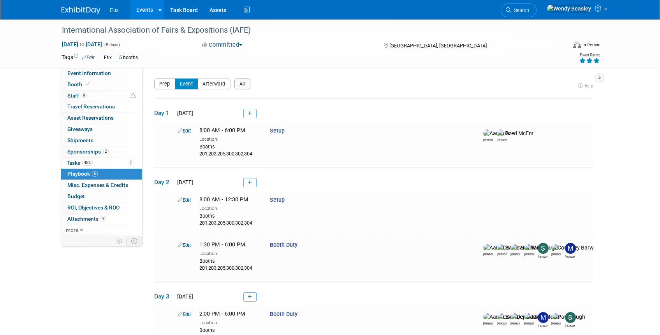
click at [158, 84] on button "Prep" at bounding box center [164, 84] width 21 height 11
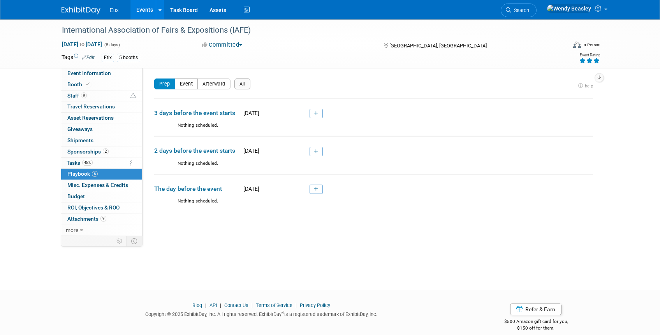
click at [194, 86] on button "Event" at bounding box center [186, 84] width 23 height 11
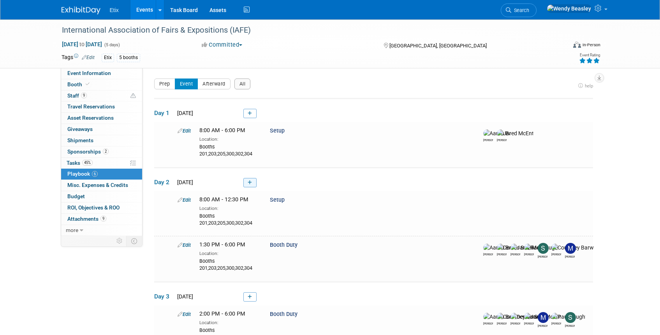
click at [251, 181] on icon at bounding box center [250, 183] width 4 height 5
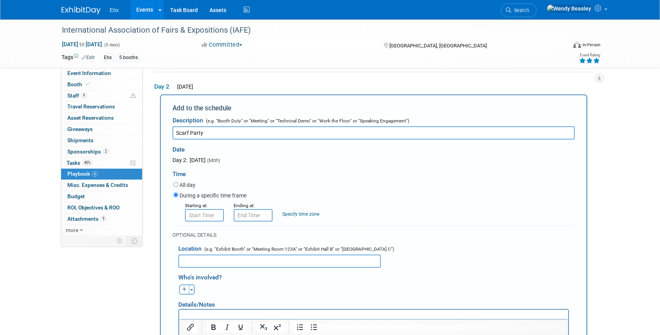
type input "Scarf Party"
click at [245, 257] on input "text" at bounding box center [279, 261] width 202 height 13
paste input "Bubba Gump Shrimp Co. Monday, December 1 - 5:30pm 1437 California St, Denver, C…"
drag, startPoint x: 216, startPoint y: 262, endPoint x: 290, endPoint y: 262, distance: 73.9
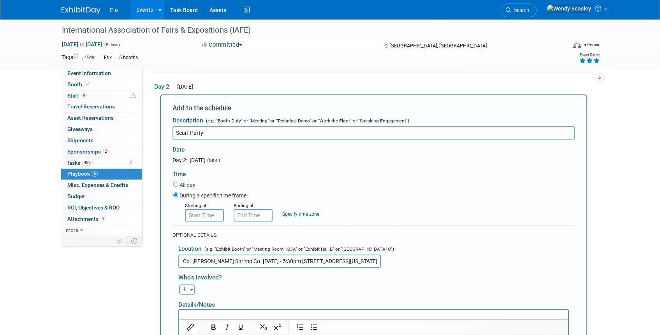
click at [290, 262] on input "Bubba Gump's Shrimp Co. Bubba Gump Shrimp Co. Monday, December 1 - 5:30pm 1437 …" at bounding box center [279, 261] width 202 height 13
type input "Bubba Gump's Shrimp Co. Bubba Gump Shrimp Co. 1437 California St, Denver, CO 80…"
click at [213, 218] on input "8:00 AM" at bounding box center [204, 215] width 39 height 12
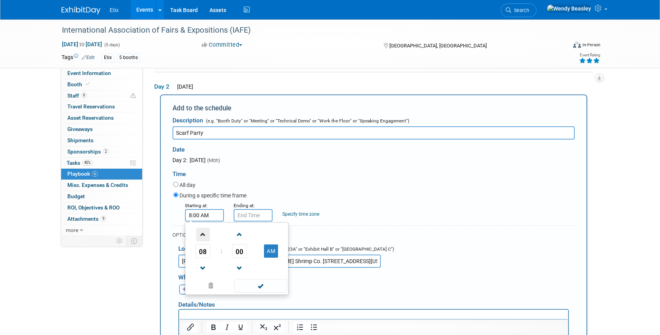
click at [203, 235] on span at bounding box center [203, 235] width 14 height 14
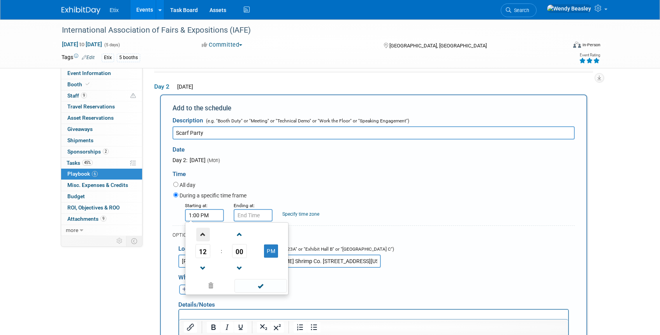
click at [203, 235] on span at bounding box center [203, 235] width 14 height 14
click at [246, 255] on span "00" at bounding box center [239, 251] width 15 height 14
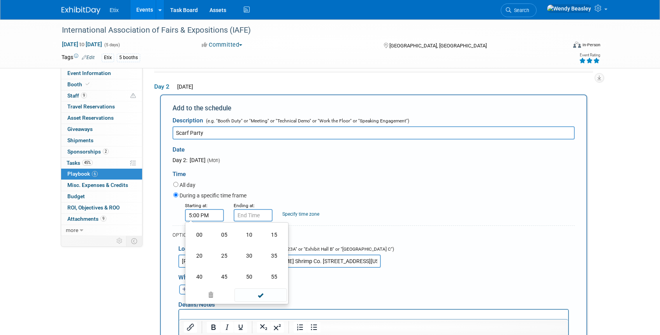
click at [246, 255] on td "30" at bounding box center [249, 256] width 25 height 21
type input "5:30 PM"
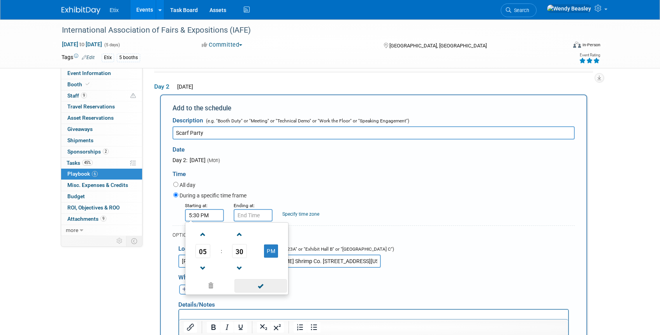
click at [258, 290] on span at bounding box center [260, 286] width 53 height 14
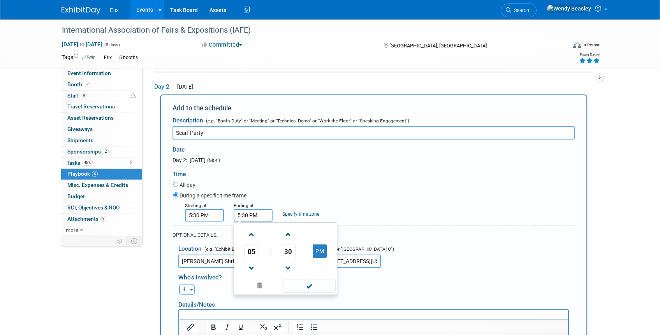
click at [253, 216] on input "5:30 PM" at bounding box center [252, 215] width 39 height 12
click at [253, 236] on span at bounding box center [252, 235] width 14 height 14
type input "7:30 PM"
click at [311, 289] on span at bounding box center [309, 286] width 53 height 14
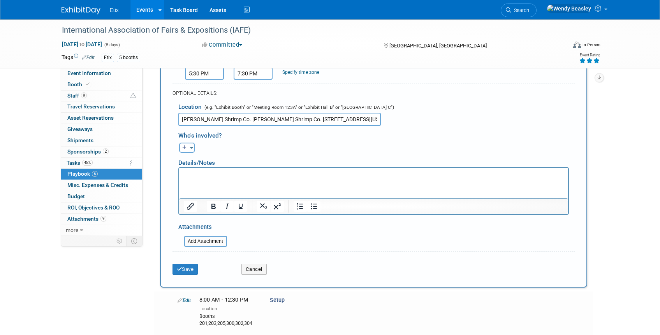
scroll to position [265, 0]
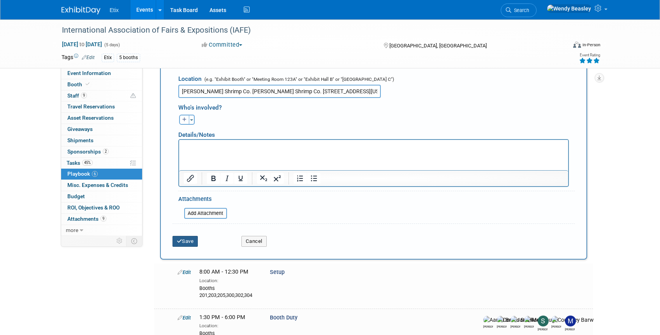
click at [187, 240] on button "Save" at bounding box center [185, 241] width 26 height 11
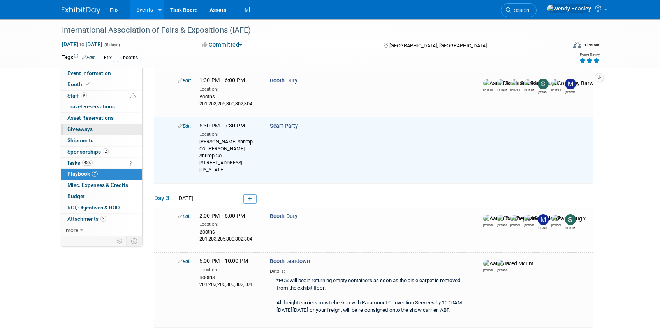
scroll to position [155, 0]
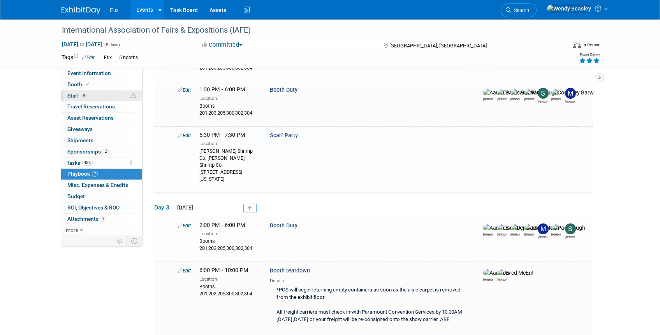
click at [84, 95] on span "9" at bounding box center [84, 96] width 6 height 6
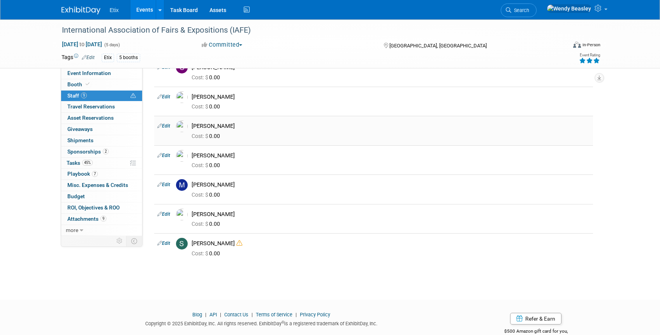
scroll to position [180, 0]
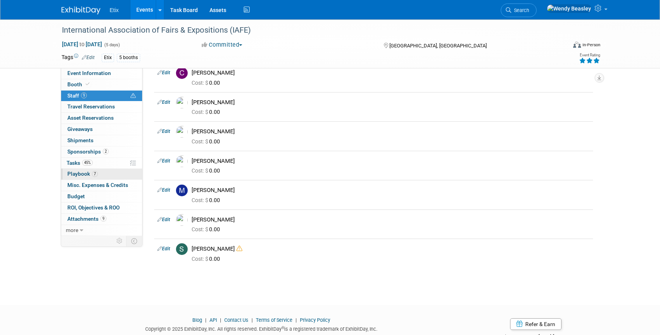
click at [81, 174] on span "Playbook 7" at bounding box center [82, 174] width 30 height 6
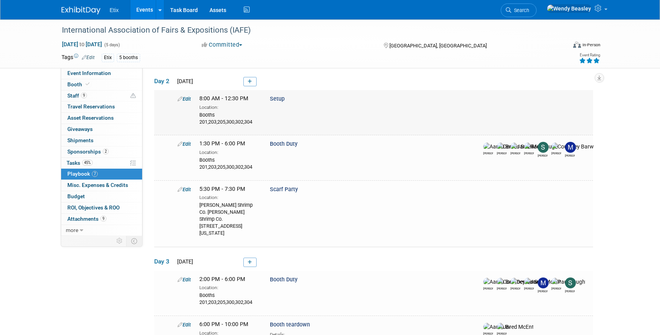
scroll to position [102, 0]
click at [180, 190] on icon at bounding box center [179, 189] width 5 height 5
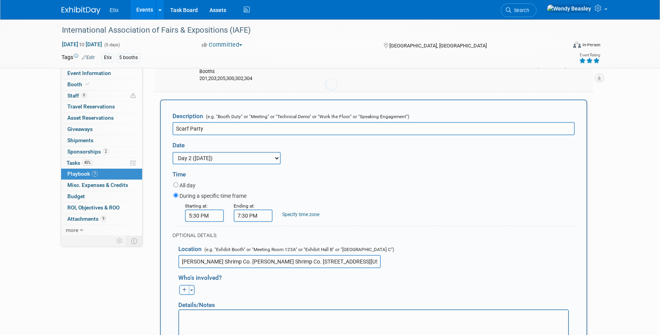
scroll to position [193, 0]
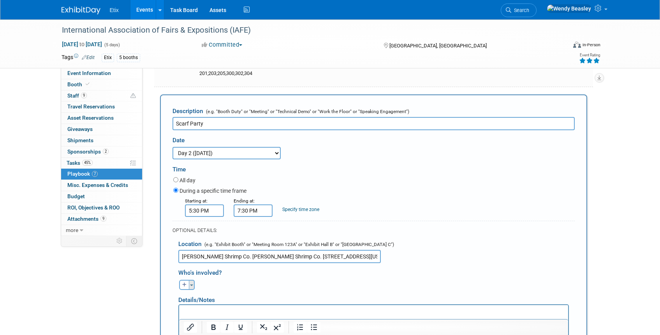
click at [189, 285] on button "Toggle Dropdown" at bounding box center [192, 285] width 6 height 10
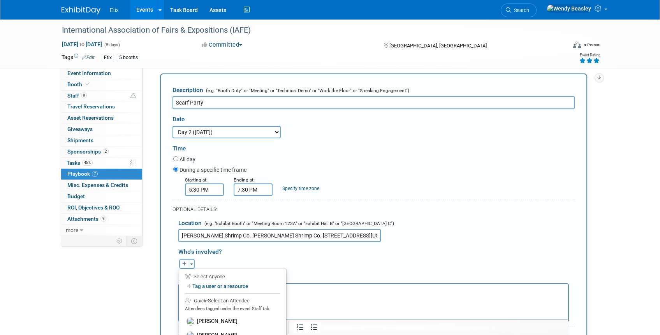
scroll to position [223, 0]
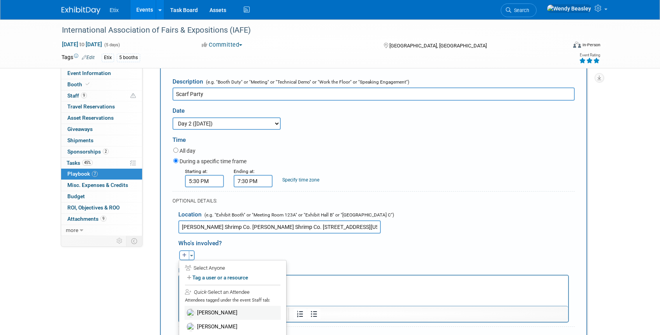
click at [212, 317] on label "Aaron Bare" at bounding box center [232, 313] width 96 height 14
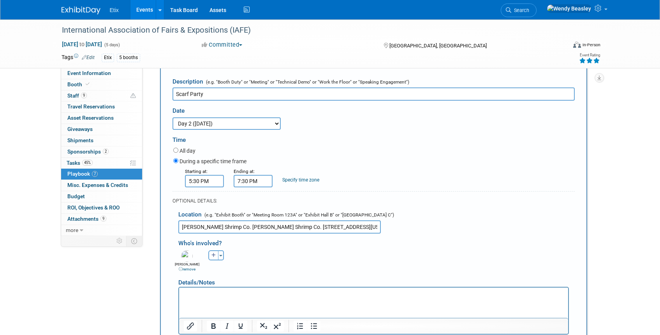
click at [212, 257] on icon "button" at bounding box center [213, 255] width 5 height 5
select select
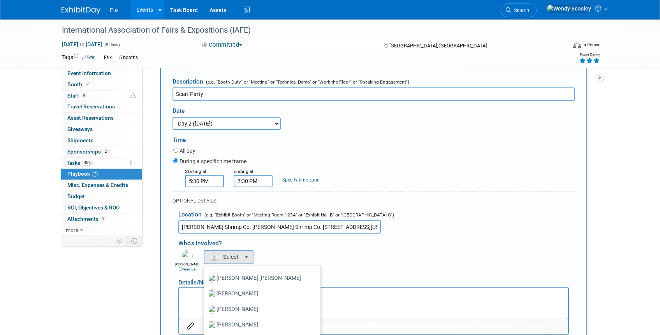
scroll to position [124, 0]
click at [235, 310] on label "Ben Wingrove" at bounding box center [260, 308] width 105 height 12
click at [205, 310] on input "Ben Wingrove" at bounding box center [202, 307] width 5 height 5
select select "09d1db4c-0f4b-4838-a427-d7c1cb18e40e"
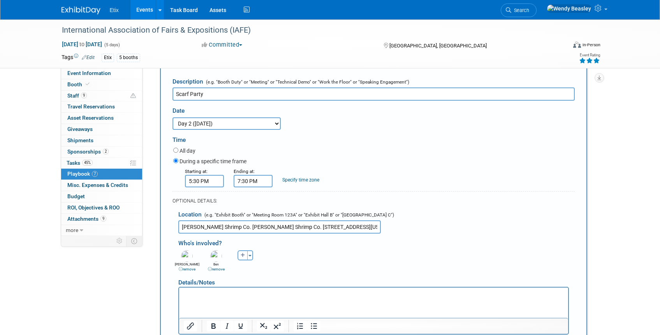
click at [243, 255] on icon "button" at bounding box center [242, 255] width 5 height 5
select select
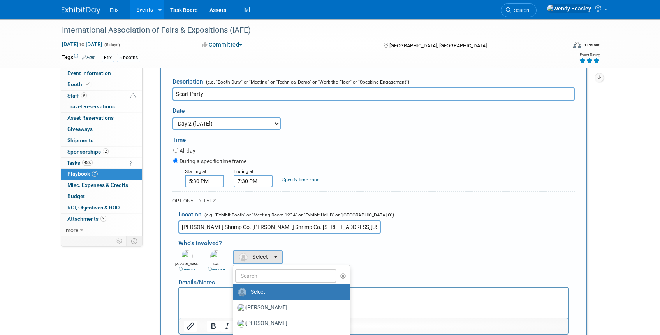
scroll to position [1, 0]
click at [260, 274] on input "text" at bounding box center [286, 275] width 102 height 13
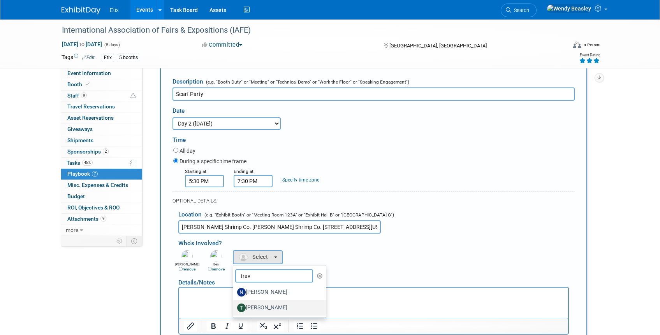
type input "trav"
click at [261, 307] on label "Travis Janovich" at bounding box center [277, 308] width 81 height 12
click at [234, 307] on input "Travis Janovich" at bounding box center [231, 307] width 5 height 5
select select "a787b64e-f0d0-43ff-856b-0d19ead4b719"
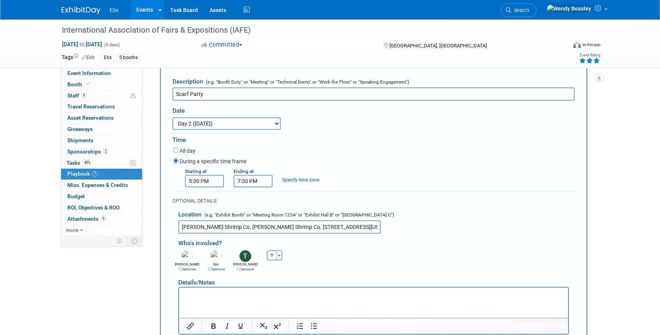
click at [272, 256] on icon "button" at bounding box center [272, 255] width 5 height 5
select select
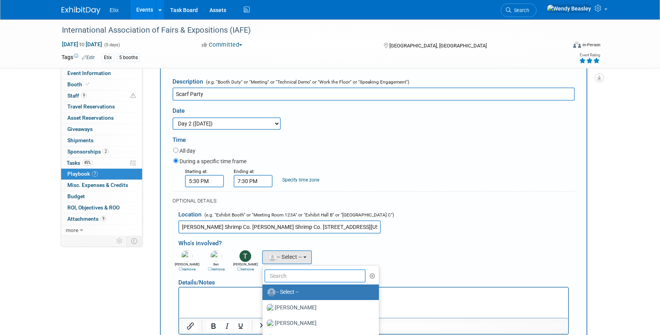
click at [285, 277] on input "text" at bounding box center [315, 276] width 102 height 13
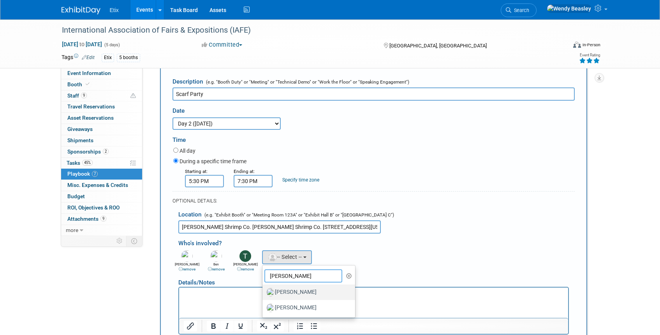
type input "paul"
click at [292, 292] on label "Paul Laughter" at bounding box center [306, 292] width 81 height 12
click at [263, 292] on input "Paul Laughter" at bounding box center [260, 291] width 5 height 5
select select "1a75ce82-3f41-4d77-8fa2-7ceeb94cdea1"
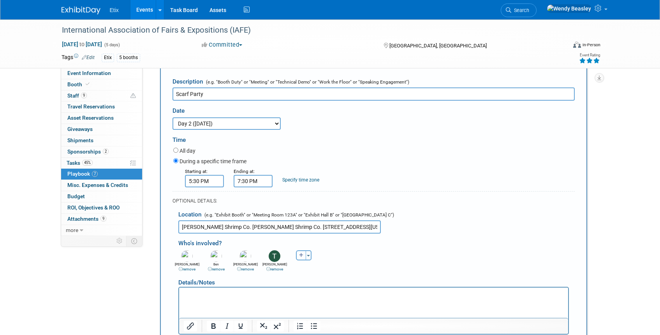
click at [300, 256] on icon "button" at bounding box center [301, 255] width 5 height 5
select select
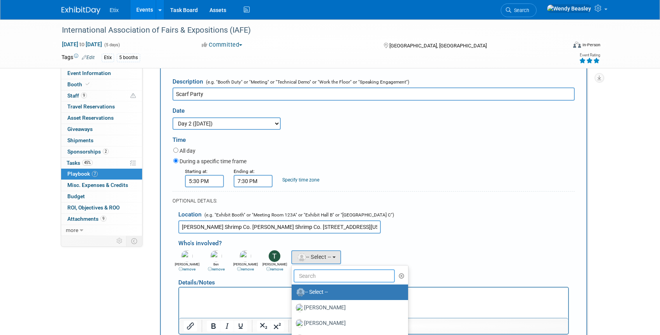
click at [321, 277] on input "text" at bounding box center [344, 276] width 102 height 13
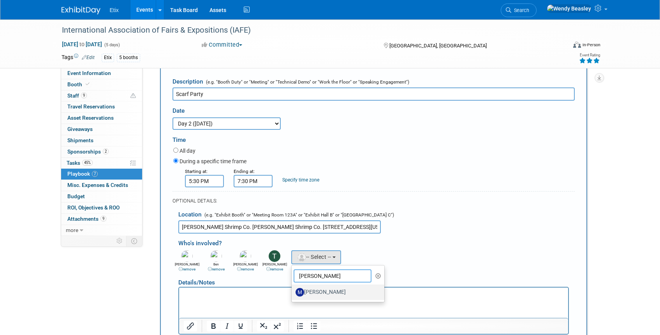
type input "molly"
click at [328, 295] on label "Molly McGlothlin" at bounding box center [335, 292] width 81 height 12
click at [293, 294] on input "Molly McGlothlin" at bounding box center [290, 291] width 5 height 5
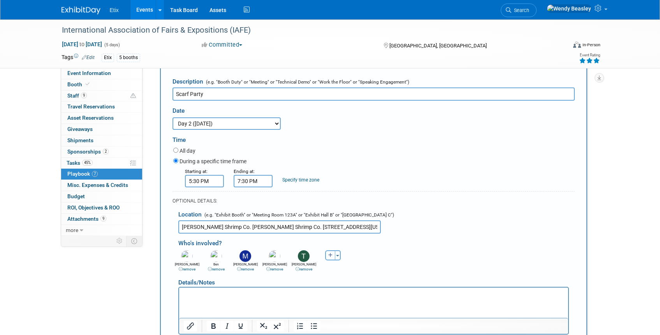
click at [327, 256] on button "button" at bounding box center [330, 256] width 10 height 10
select select
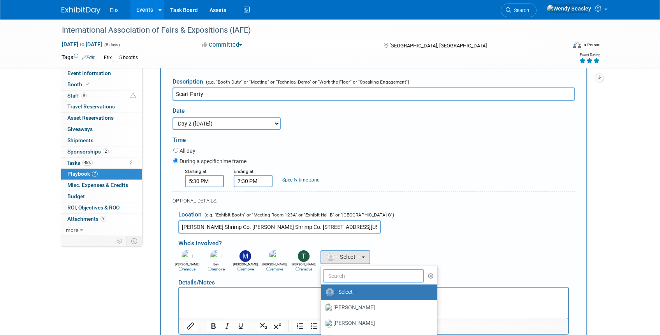
click at [384, 278] on input "text" at bounding box center [374, 276] width 102 height 13
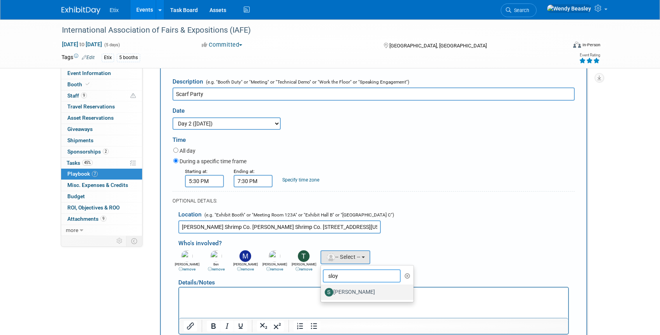
type input "sloy"
click at [364, 289] on label "scott sloyer" at bounding box center [365, 292] width 81 height 12
click at [322, 289] on input "scott sloyer" at bounding box center [319, 291] width 5 height 5
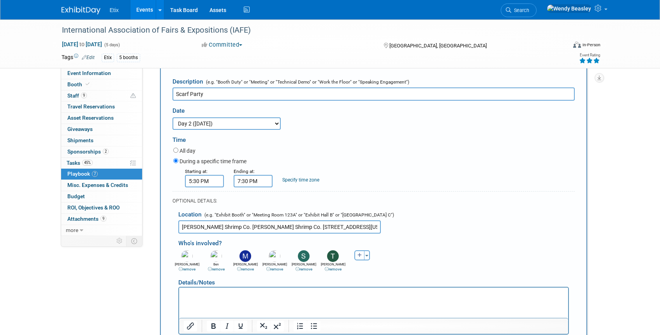
click at [356, 256] on button "button" at bounding box center [359, 256] width 10 height 10
select select
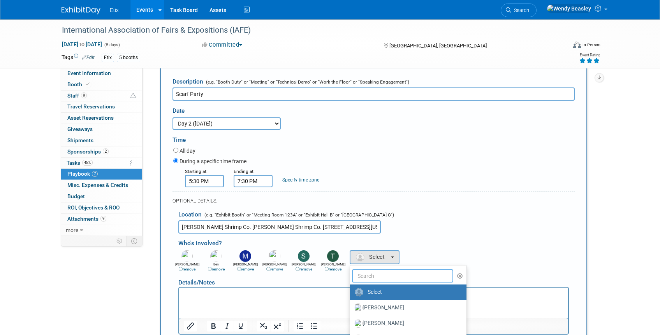
click at [368, 276] on input "text" at bounding box center [403, 276] width 102 height 13
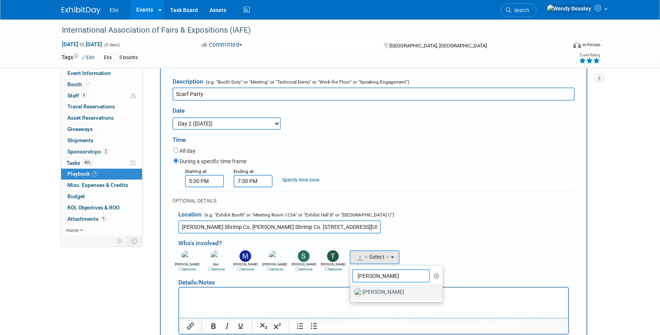
type input "dennis"
click at [372, 290] on label "Dennis Scanlon" at bounding box center [394, 292] width 81 height 12
click at [351, 290] on input "Dennis Scanlon" at bounding box center [348, 291] width 5 height 5
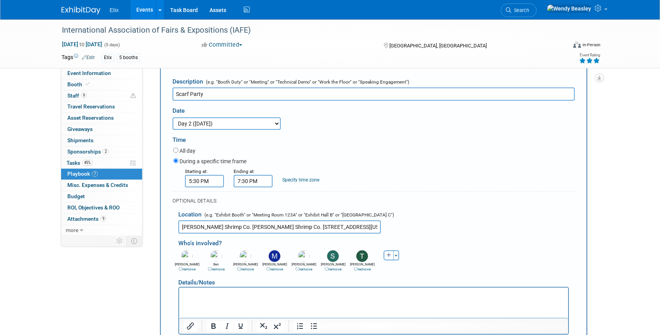
click at [387, 255] on icon "button" at bounding box center [388, 255] width 5 height 5
select select
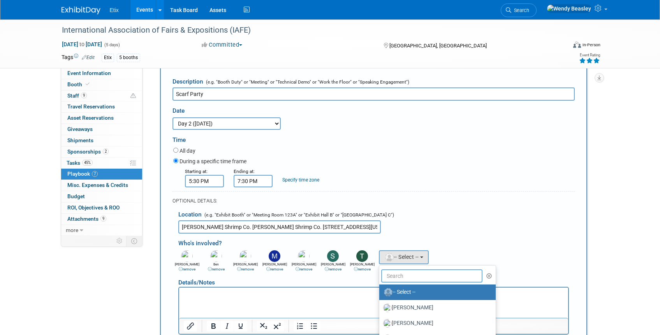
click at [397, 279] on input "text" at bounding box center [432, 276] width 102 height 13
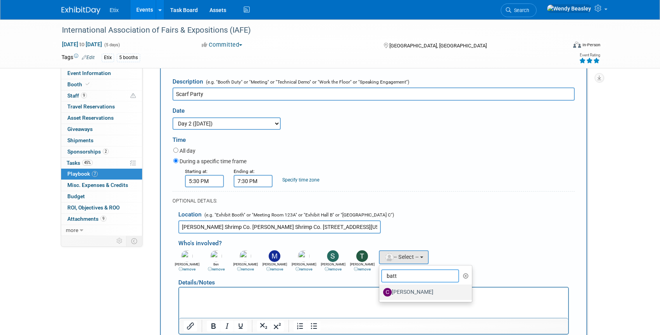
type input "batt"
click at [399, 291] on label "Chris Battaglino" at bounding box center [423, 292] width 81 height 12
click at [380, 291] on input "Chris Battaglino" at bounding box center [377, 291] width 5 height 5
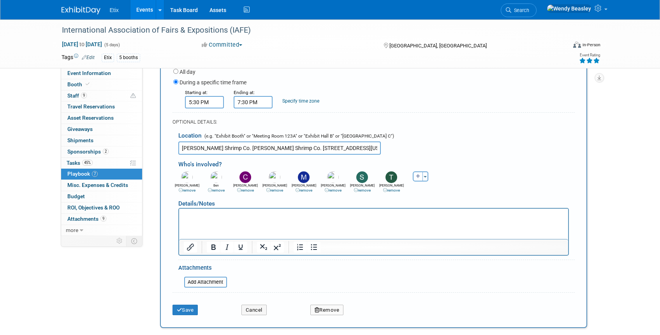
scroll to position [338, 0]
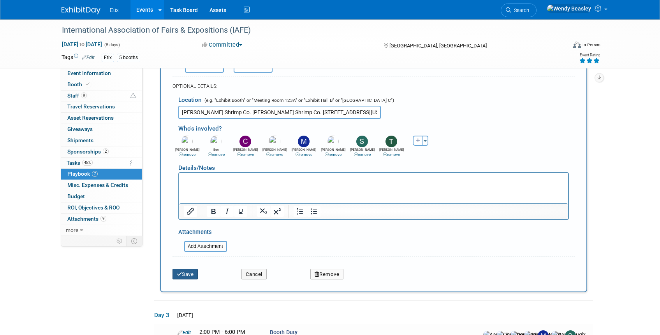
click at [181, 277] on icon "submit" at bounding box center [179, 274] width 5 height 5
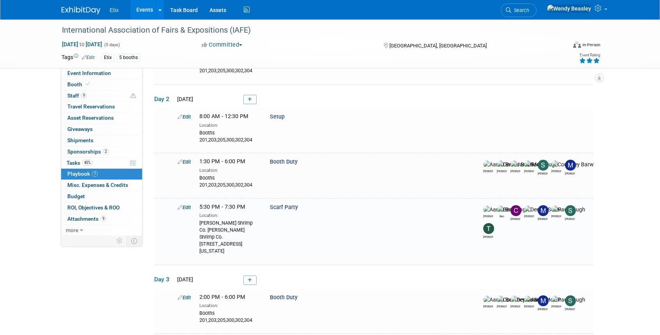
scroll to position [184, 0]
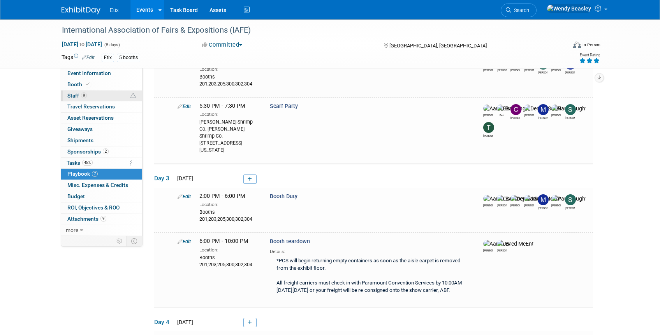
click at [75, 98] on span "Staff 9" at bounding box center [76, 96] width 19 height 6
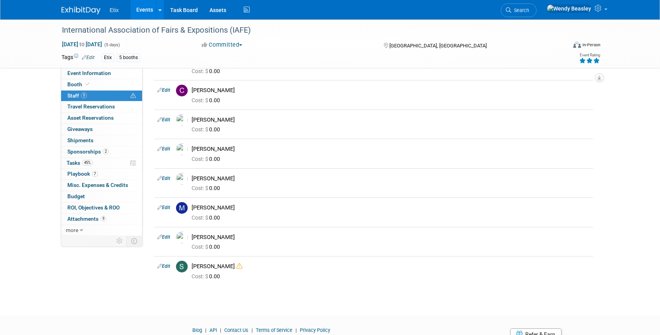
scroll to position [160, 0]
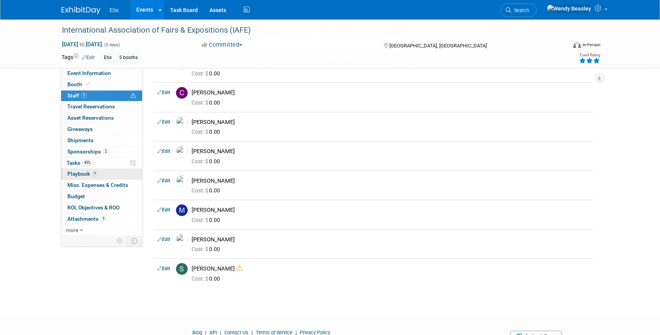
click at [77, 174] on span "Playbook 7" at bounding box center [82, 174] width 30 height 6
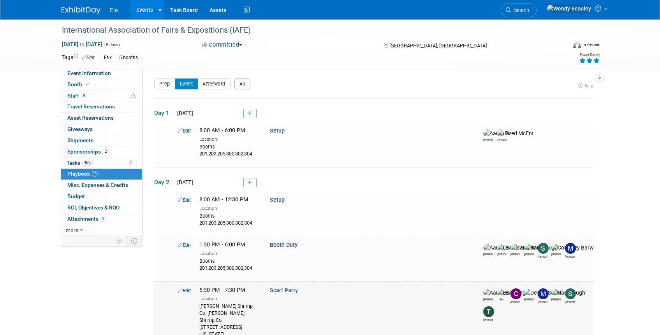
click at [179, 291] on icon at bounding box center [179, 290] width 5 height 5
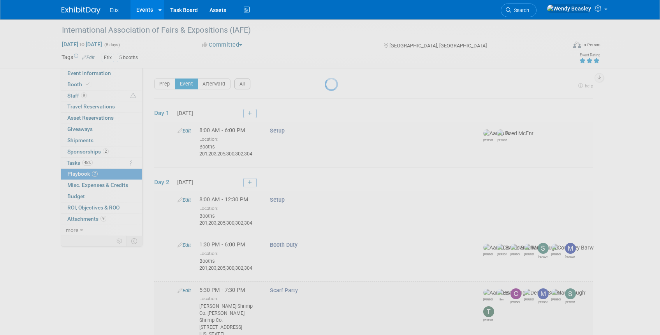
select select "5acaaf70-30d7-4097-9937-213f95e4f2ba"
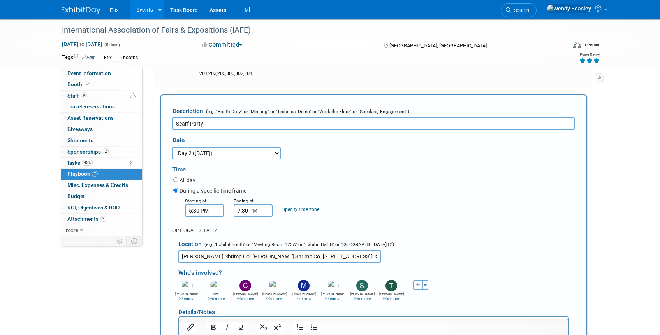
click at [417, 286] on icon "button" at bounding box center [418, 285] width 5 height 5
select select
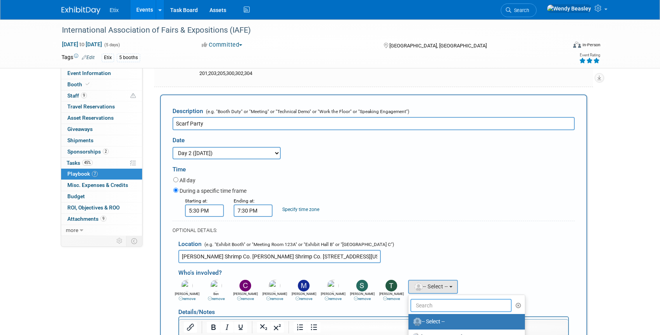
click at [427, 305] on input "text" at bounding box center [461, 305] width 102 height 13
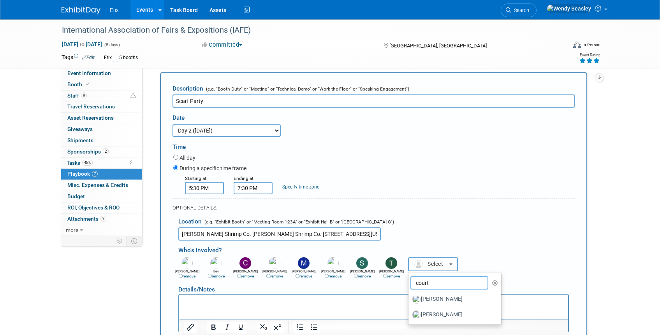
scroll to position [223, 0]
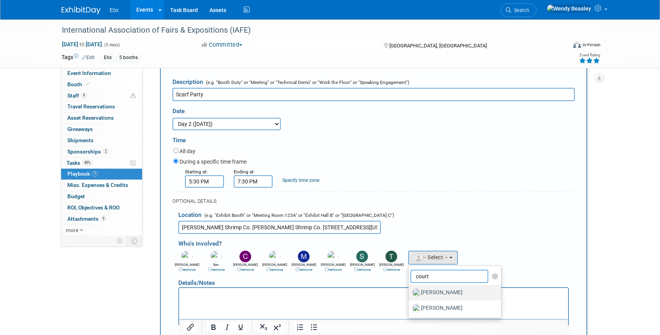
type input "court"
click at [439, 292] on label "Courtney Barwick" at bounding box center [452, 293] width 81 height 12
click at [409, 292] on input "Courtney Barwick" at bounding box center [406, 292] width 5 height 5
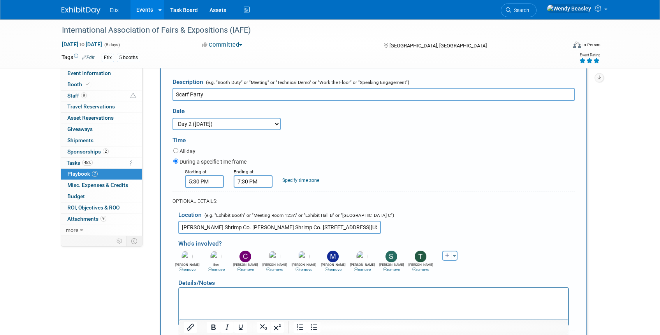
click at [445, 257] on icon "button" at bounding box center [447, 256] width 5 height 5
select select
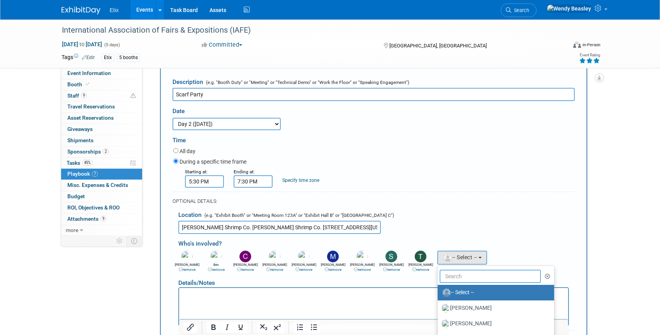
click at [453, 277] on input "text" at bounding box center [490, 276] width 102 height 13
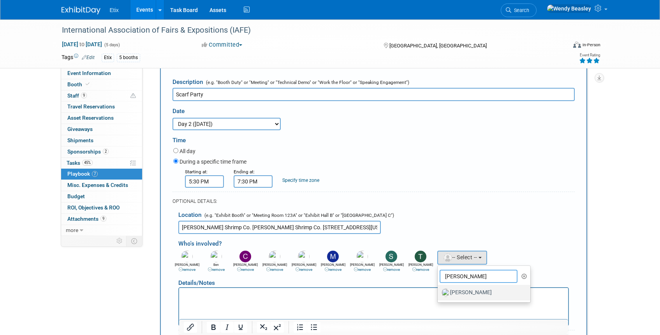
type input "jared"
click at [455, 291] on label "[PERSON_NAME]" at bounding box center [481, 293] width 81 height 12
click at [439, 291] on input "[PERSON_NAME]" at bounding box center [436, 292] width 5 height 5
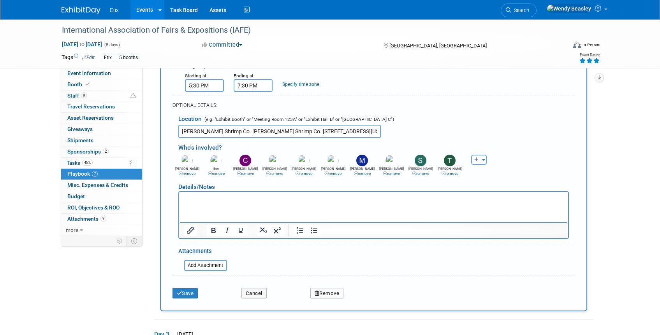
scroll to position [319, 0]
click at [188, 292] on button "Save" at bounding box center [185, 293] width 26 height 11
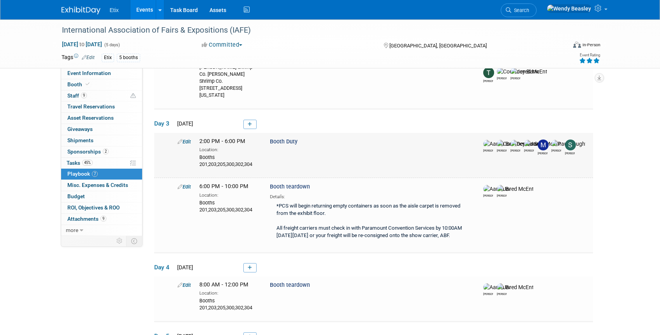
scroll to position [243, 0]
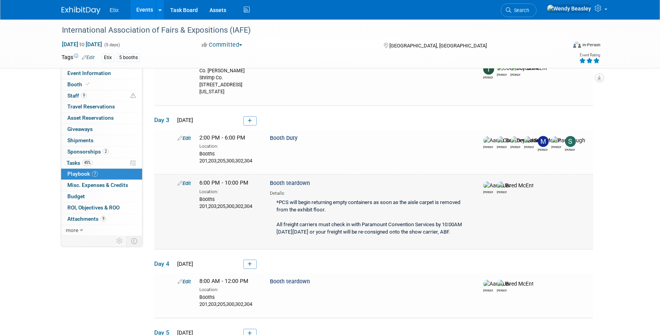
click at [177, 181] on icon at bounding box center [179, 183] width 5 height 5
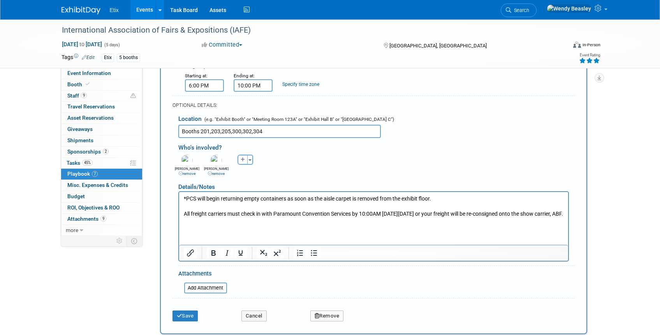
scroll to position [463, 0]
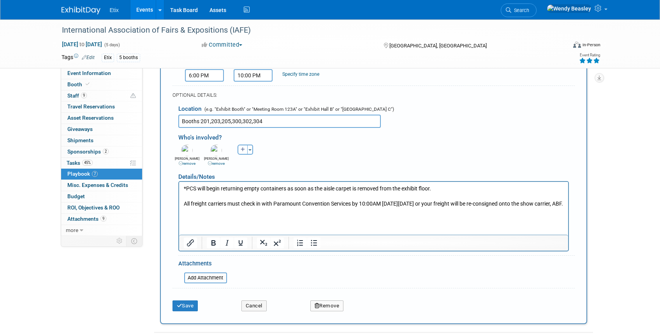
click at [280, 208] on html "*PCS will begin returning empty containers as soon as the aisle carpet is remov…" at bounding box center [373, 195] width 389 height 26
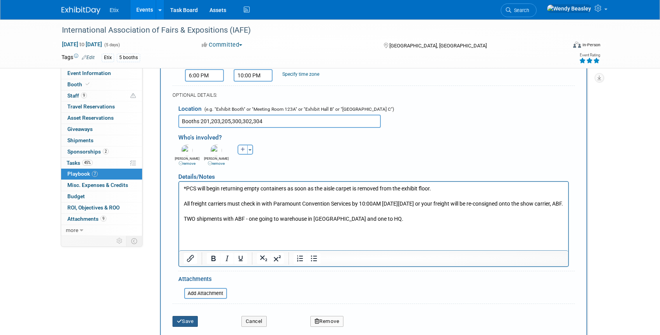
click at [188, 316] on button "Save" at bounding box center [185, 321] width 26 height 11
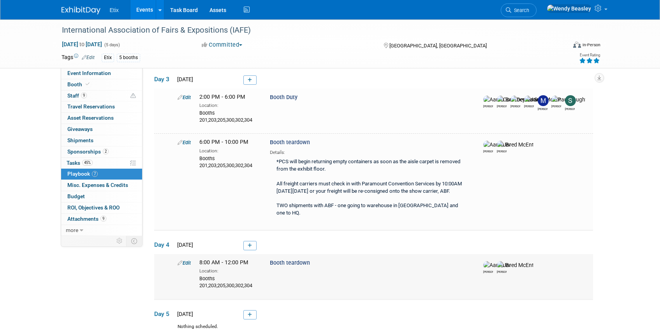
scroll to position [282, 0]
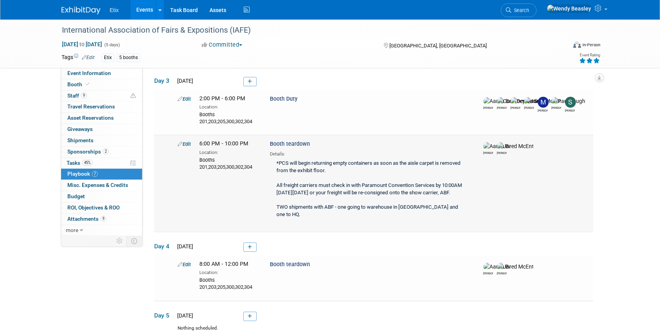
click at [333, 174] on div "*PCS will begin returning empty containers as soon as the aisle carpet is remov…" at bounding box center [370, 190] width 200 height 65
click at [179, 142] on icon at bounding box center [179, 144] width 5 height 5
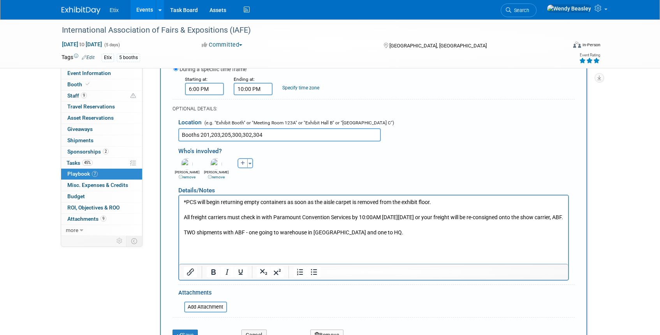
scroll to position [454, 0]
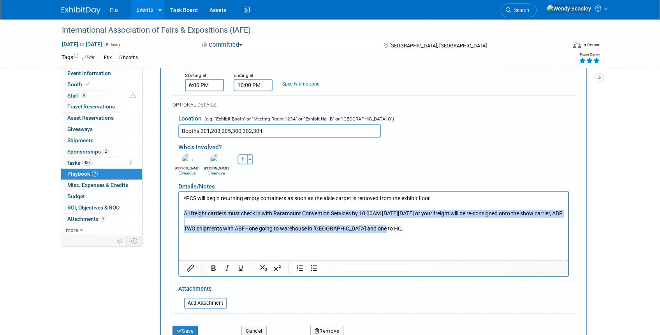
drag, startPoint x: 184, startPoint y: 213, endPoint x: 443, endPoint y: 237, distance: 260.3
click at [443, 233] on p "*PCS will begin returning empty containers as soon as the aisle carpet is remov…" at bounding box center [373, 214] width 380 height 38
copy p "All freight carriers must check in with Paramount Convention Services by 10:00A…"
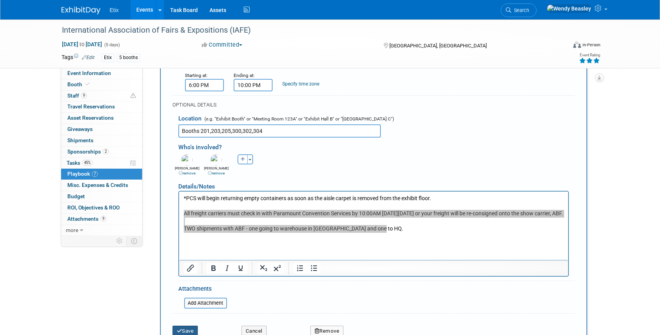
click at [196, 326] on button "Save" at bounding box center [185, 331] width 26 height 11
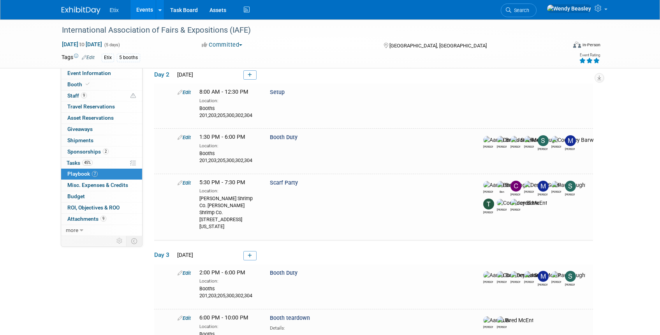
scroll to position [313, 0]
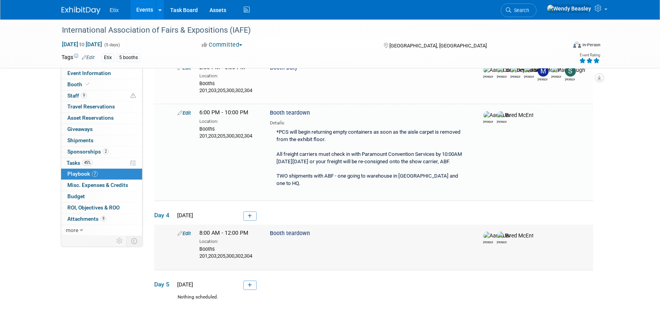
click at [179, 231] on icon at bounding box center [179, 233] width 5 height 5
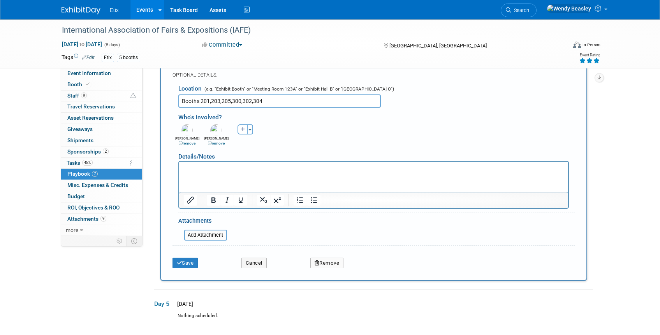
scroll to position [608, 0]
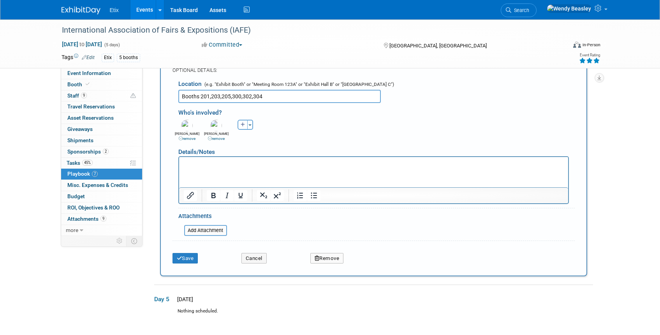
click at [266, 165] on p "Rich Text Area. Press ALT-0 for help." at bounding box center [373, 164] width 380 height 8
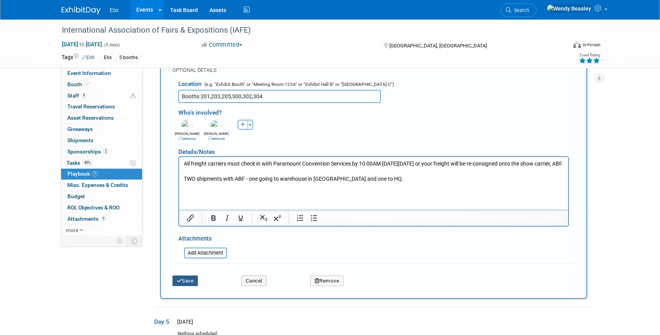
click at [185, 276] on button "Save" at bounding box center [185, 281] width 26 height 11
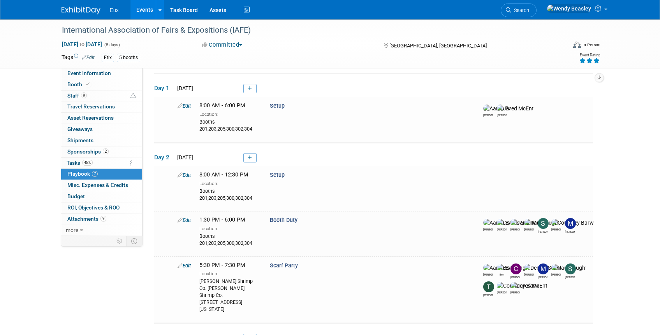
scroll to position [0, 0]
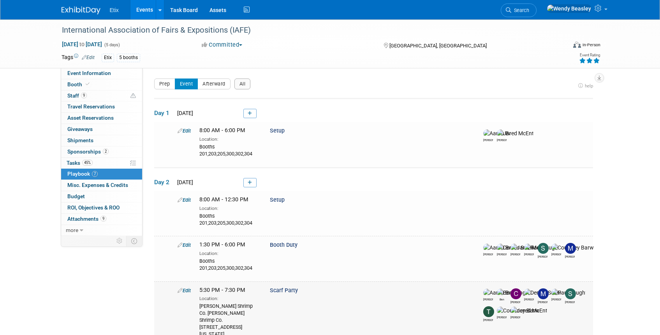
click at [181, 290] on icon at bounding box center [179, 290] width 5 height 5
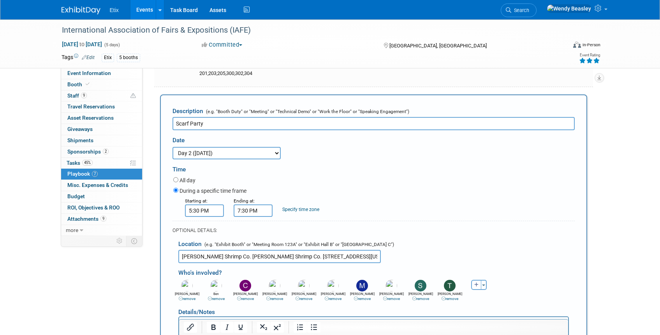
scroll to position [193, 0]
drag, startPoint x: 248, startPoint y: 255, endPoint x: 171, endPoint y: 255, distance: 76.7
click at [170, 255] on div "Description (e.g. "Booth Duty" or "Meeting" or "Technical Demo" or "Work the Fl…" at bounding box center [373, 262] width 427 height 334
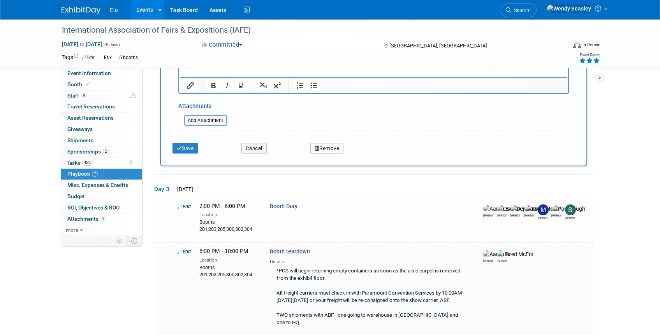
scroll to position [451, 0]
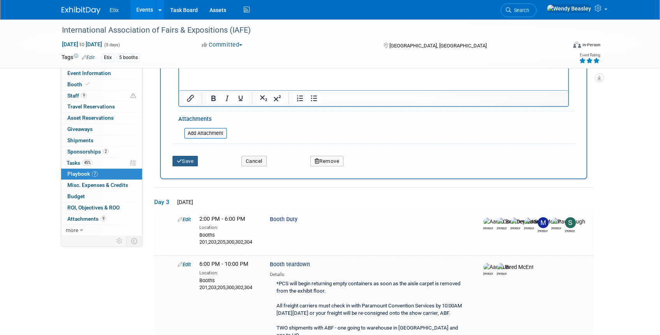
type input "Bubba Gump Shrimp Co. 1437 California St, Denver, CO 80202"
click at [187, 163] on button "Save" at bounding box center [185, 161] width 26 height 11
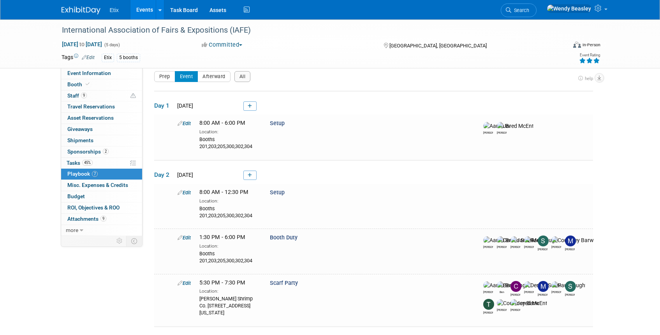
scroll to position [0, 0]
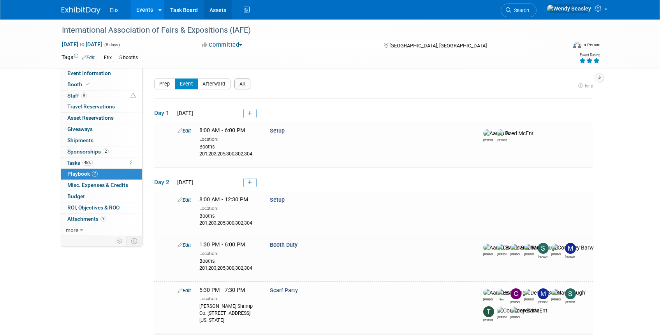
click at [218, 13] on link "Assets" at bounding box center [218, 9] width 28 height 19
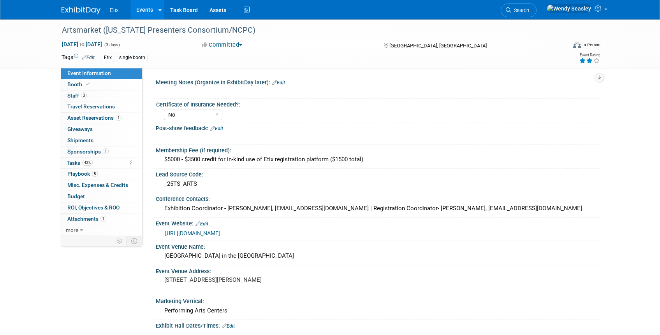
select select "No"
click at [79, 173] on span "Playbook 5" at bounding box center [82, 174] width 30 height 6
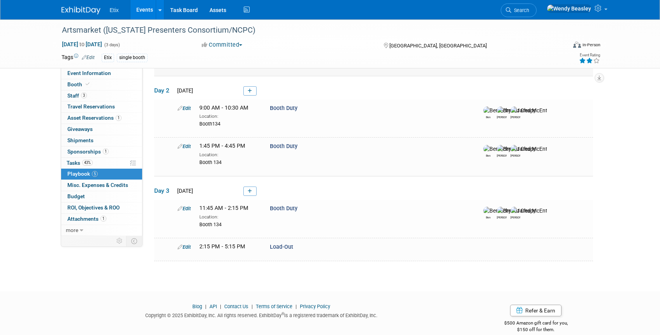
scroll to position [161, 0]
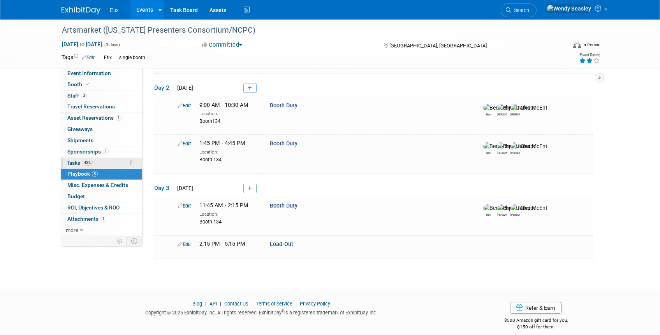
click at [87, 162] on span "43%" at bounding box center [87, 163] width 11 height 6
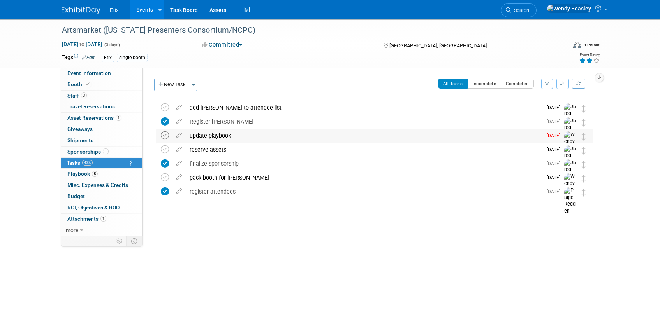
click at [163, 136] on icon at bounding box center [165, 136] width 8 height 8
click at [86, 84] on icon at bounding box center [88, 84] width 4 height 4
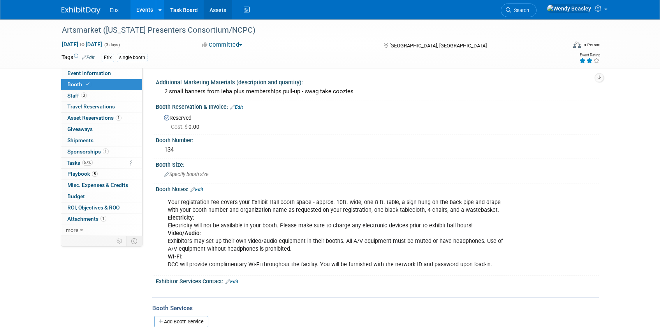
click at [217, 9] on link "Assets" at bounding box center [218, 9] width 28 height 19
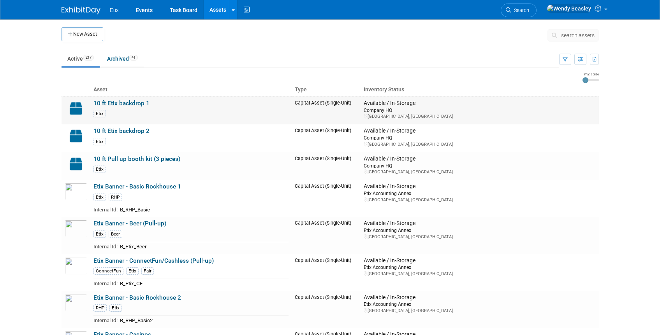
click at [111, 102] on link "10 ft Etix backdrop 1" at bounding box center [121, 103] width 56 height 7
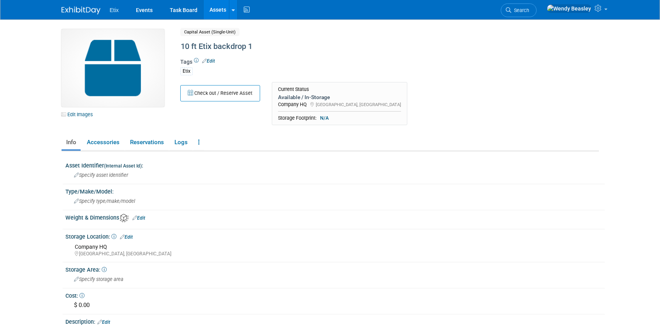
click at [214, 61] on link "Edit" at bounding box center [208, 60] width 13 height 5
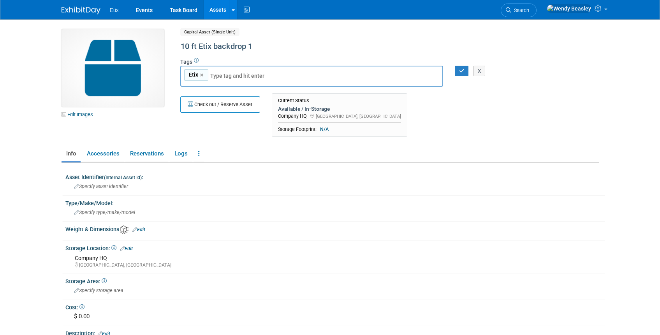
click at [352, 153] on ul "Info Accessories Reservations Logs Reservation Policy Copy/Duplicate Asset Arch…" at bounding box center [329, 154] width 537 height 16
click at [228, 49] on div "10 ft Etix backdrop 1" at bounding box center [356, 47] width 356 height 14
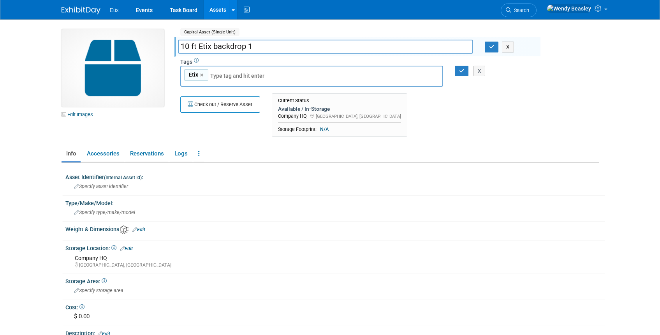
click at [228, 49] on input "10 ft Etix backdrop 1" at bounding box center [325, 47] width 295 height 14
click at [181, 46] on input "10 ft Etix backdrop 1" at bounding box center [325, 47] width 295 height 14
type input "ETIX Booth - 10 ft Etix backdrop 1"
click at [490, 48] on icon "button" at bounding box center [491, 46] width 5 height 5
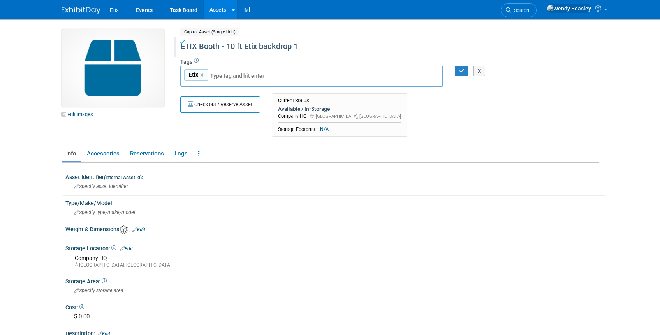
click at [219, 10] on link "Assets" at bounding box center [218, 9] width 28 height 19
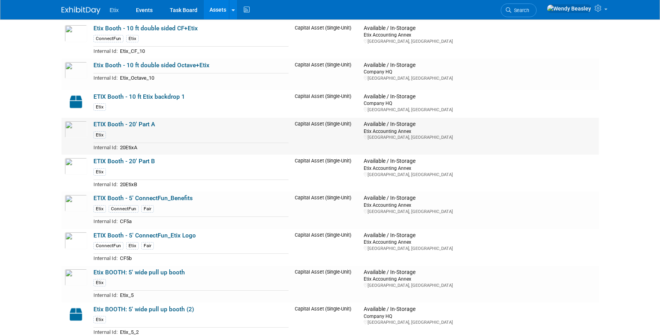
scroll to position [823, 0]
click at [121, 98] on link "ETIX Booth - 10 ft Etix backdrop 1" at bounding box center [138, 97] width 91 height 7
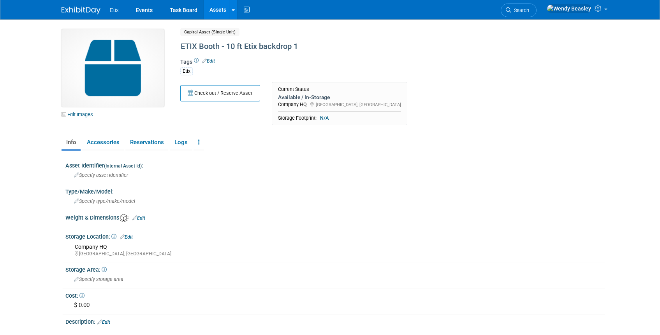
click at [211, 60] on link "Edit" at bounding box center [208, 60] width 13 height 5
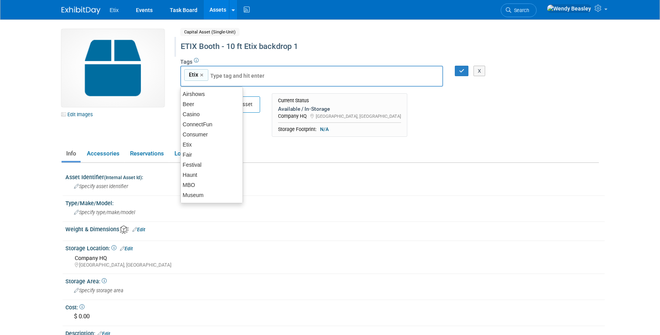
click at [191, 42] on div "ETIX Booth - 10 ft Etix backdrop 1" at bounding box center [356, 47] width 356 height 14
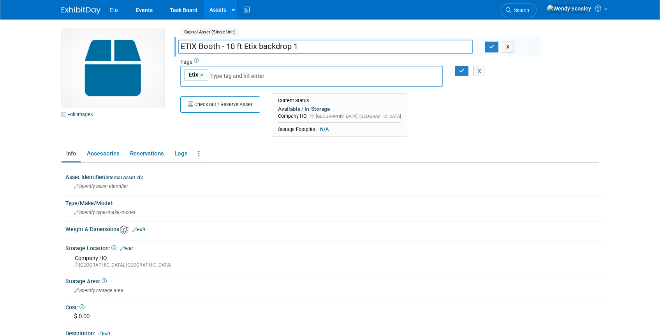
drag, startPoint x: 186, startPoint y: 45, endPoint x: 197, endPoint y: 47, distance: 10.8
click at [197, 47] on input "ETIX Booth - 10 ft Etix backdrop 1" at bounding box center [325, 47] width 295 height 14
drag, startPoint x: 223, startPoint y: 47, endPoint x: 174, endPoint y: 45, distance: 48.7
click at [174, 45] on div "Etix Booth - 10 ft Etix backdrop 1" at bounding box center [325, 48] width 307 height 12
type input "Etix Booth - 10 ft Etix backdrop 1"
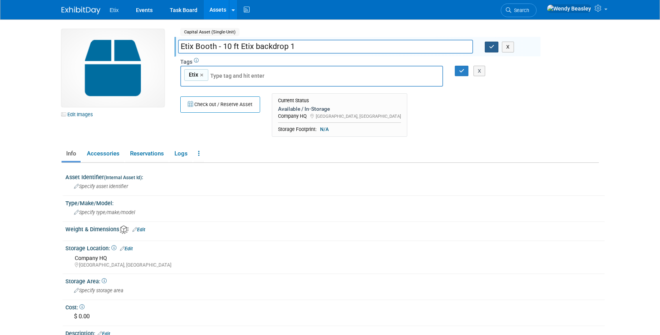
click at [493, 47] on icon "button" at bounding box center [491, 46] width 5 height 5
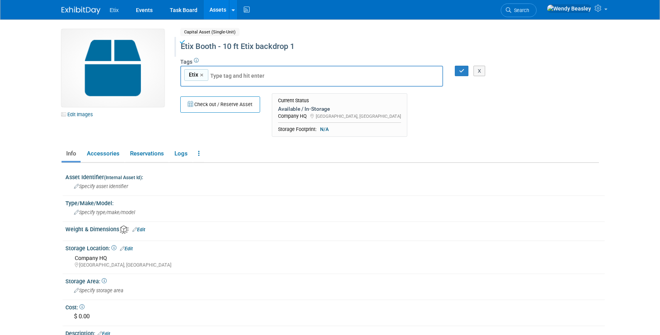
click at [221, 10] on link "Assets" at bounding box center [218, 9] width 28 height 19
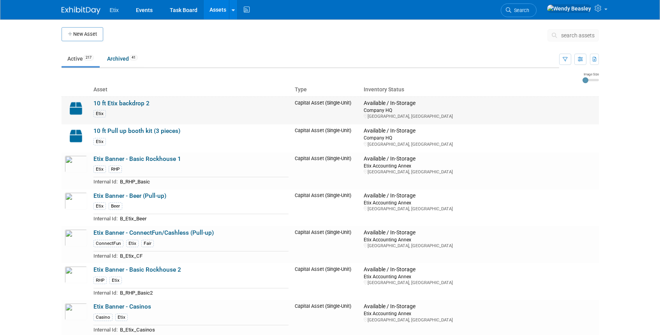
click at [112, 100] on link "10 ft Etix backdrop 2" at bounding box center [121, 103] width 56 height 7
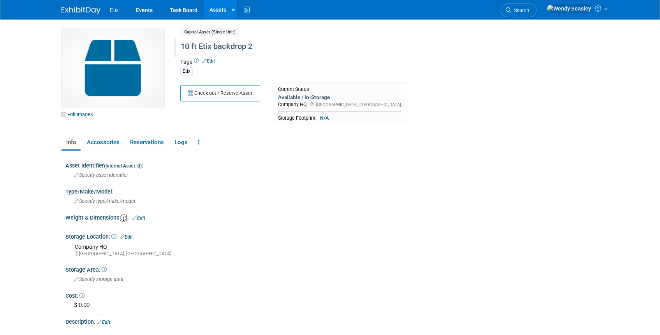
click at [224, 44] on div "10 ft Etix backdrop 2" at bounding box center [356, 47] width 356 height 14
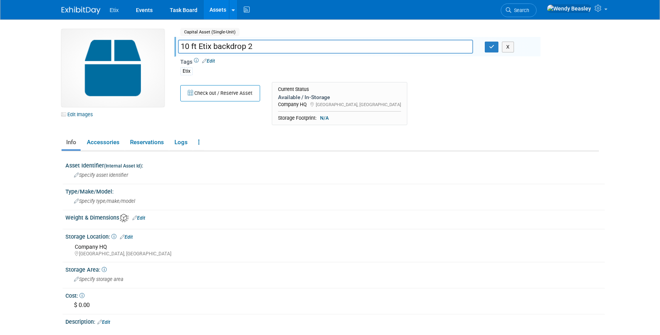
click at [179, 46] on input "10 ft Etix backdrop 2" at bounding box center [325, 47] width 295 height 14
type input "Etix Booth - 10 ft Etix backdrop 2"
click at [489, 47] on icon "button" at bounding box center [491, 46] width 5 height 5
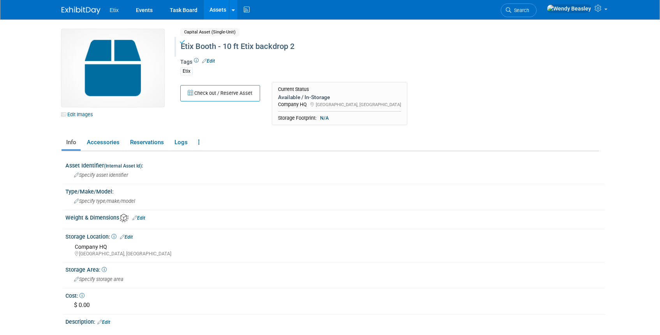
click at [214, 9] on link "Assets" at bounding box center [218, 9] width 28 height 19
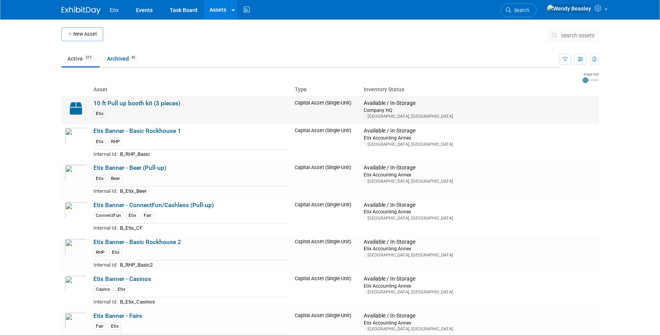
click at [104, 102] on link "10 ft Pull up booth kit (3 pieces)" at bounding box center [136, 103] width 87 height 7
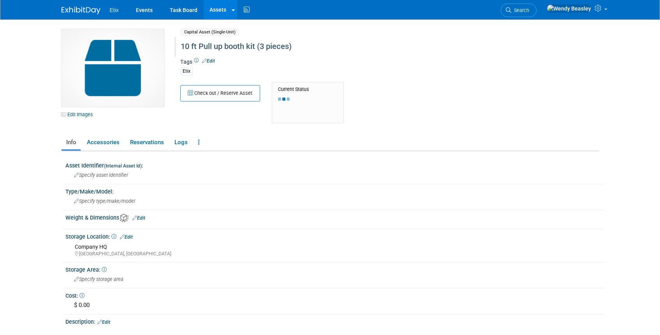
click at [187, 45] on div "10 ft Pull up booth kit (3 pieces)" at bounding box center [356, 47] width 356 height 14
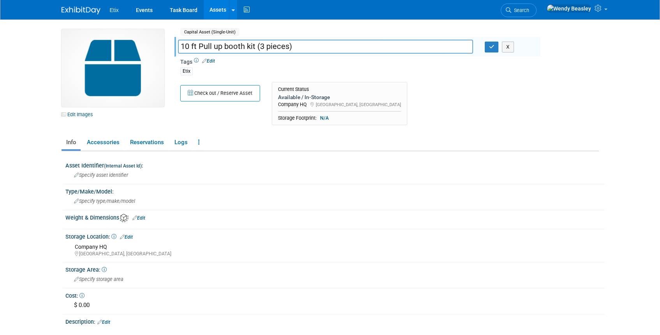
click at [181, 45] on input "10 ft Pull up booth kit (3 pieces)" at bounding box center [325, 47] width 295 height 14
type input "Etix Booth - 10 ft Pull up booth kit (3 pieces)"
click at [492, 48] on icon "button" at bounding box center [491, 46] width 5 height 5
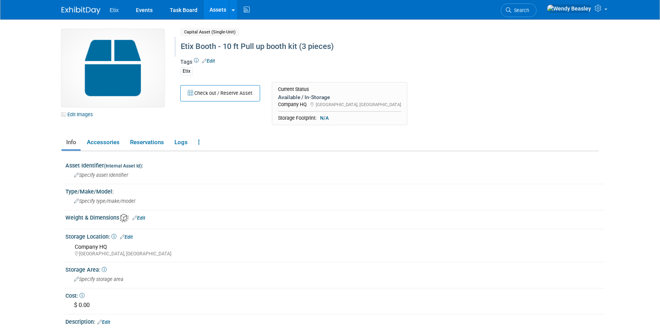
click at [211, 9] on link "Assets" at bounding box center [218, 9] width 28 height 19
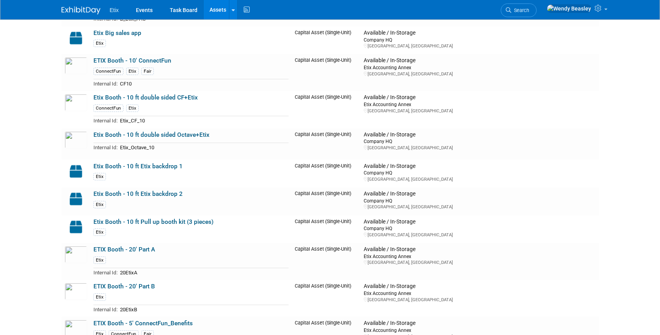
scroll to position [695, 0]
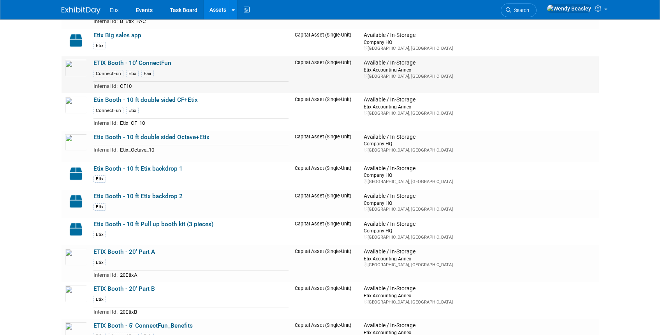
click at [110, 58] on td "ETIX Booth - 10' ConnectFun ConnectFun Etix Fair Internal Id: CF10" at bounding box center [191, 74] width 202 height 37
click at [109, 63] on link "ETIX Booth - 10' ConnectFun" at bounding box center [132, 63] width 78 height 7
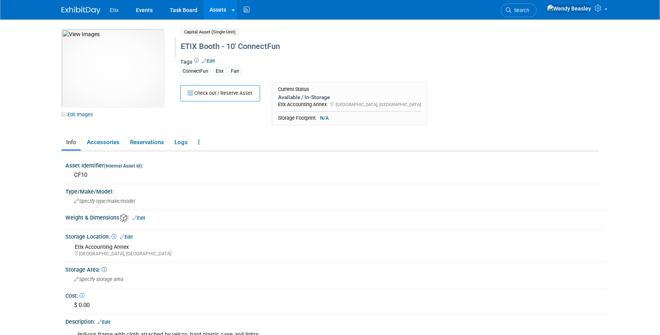
click at [200, 46] on div "ETIX Booth - 10' ConnectFun" at bounding box center [356, 47] width 356 height 14
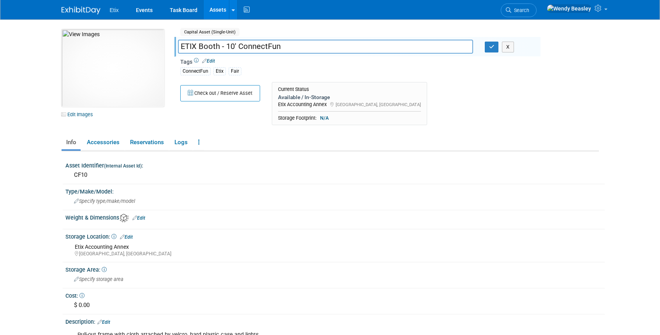
drag, startPoint x: 187, startPoint y: 46, endPoint x: 196, endPoint y: 47, distance: 9.0
click at [196, 47] on input "ETIX Booth - 10' ConnectFun" at bounding box center [325, 47] width 295 height 14
type input "Etix Booth - 10' ConnectFun"
click at [490, 50] on button "button" at bounding box center [491, 47] width 14 height 11
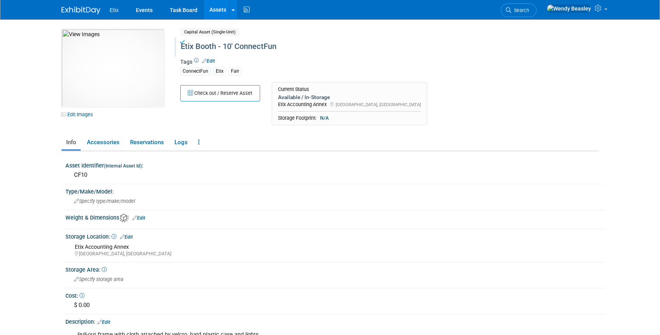
click at [216, 9] on link "Assets" at bounding box center [218, 9] width 28 height 19
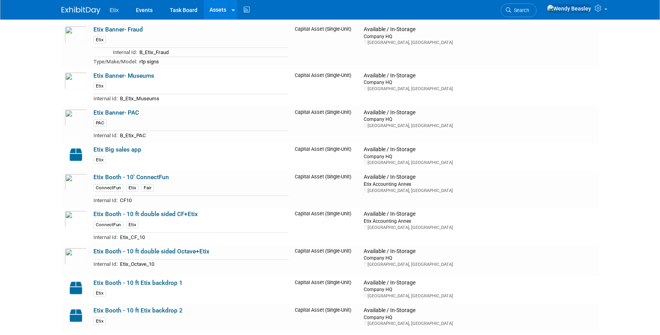
scroll to position [583, 0]
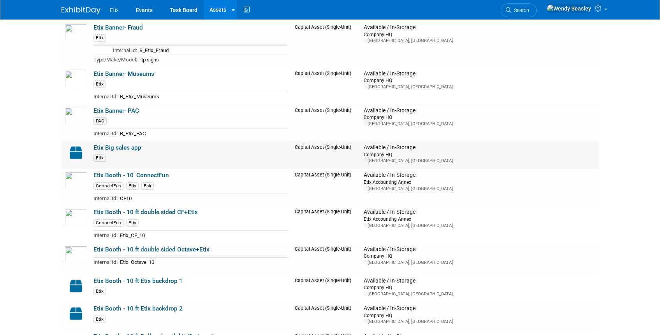
click at [121, 147] on link "Etix Big sales app" at bounding box center [117, 147] width 48 height 7
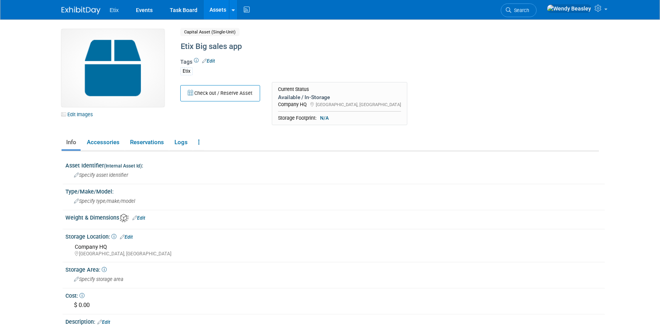
click at [208, 61] on link "Edit" at bounding box center [208, 60] width 13 height 5
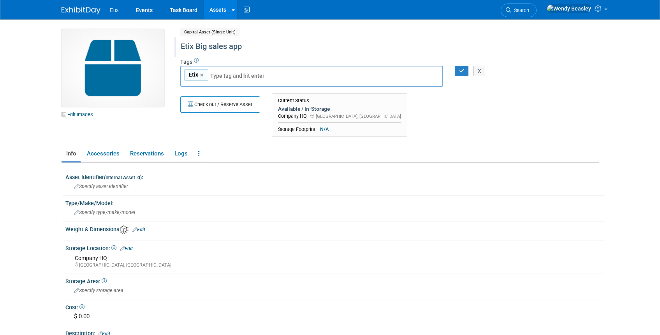
click at [193, 47] on div "Etix Big sales app" at bounding box center [356, 47] width 356 height 14
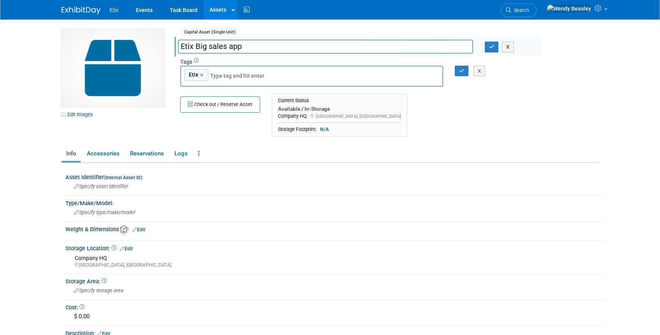
drag, startPoint x: 196, startPoint y: 47, endPoint x: 285, endPoint y: 50, distance: 88.8
click at [285, 50] on input "Etix Big sales app" at bounding box center [325, 47] width 295 height 14
type input "Etix Tech - Big Sales App"
click at [488, 51] on button "button" at bounding box center [491, 47] width 14 height 11
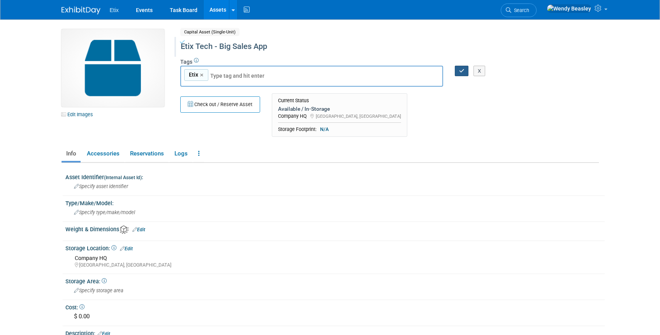
click at [460, 70] on icon "button" at bounding box center [461, 70] width 5 height 5
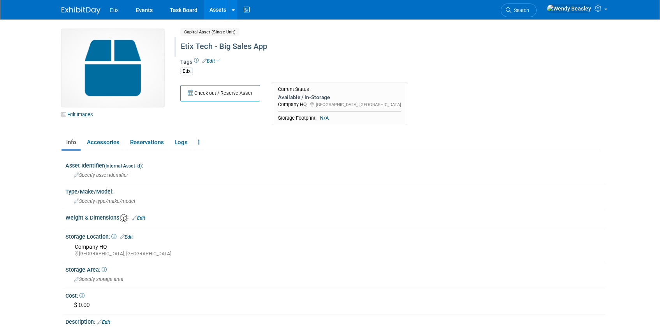
click at [216, 11] on link "Assets" at bounding box center [218, 9] width 28 height 19
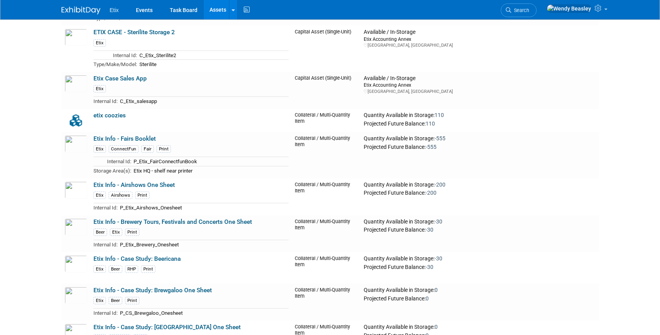
scroll to position [1417, 0]
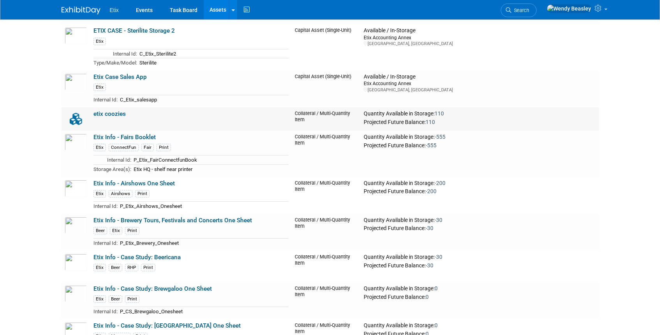
click at [111, 114] on link "etix coozies" at bounding box center [109, 114] width 32 height 7
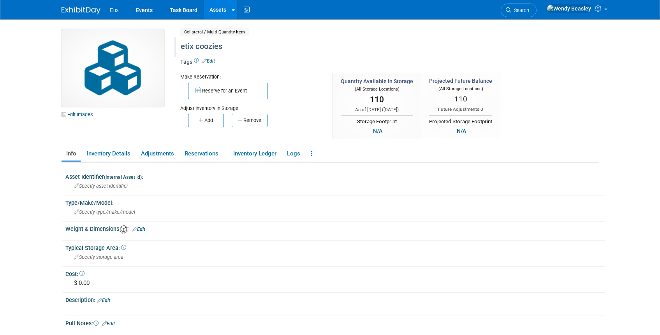
click at [208, 46] on div "etix coozies" at bounding box center [356, 47] width 356 height 14
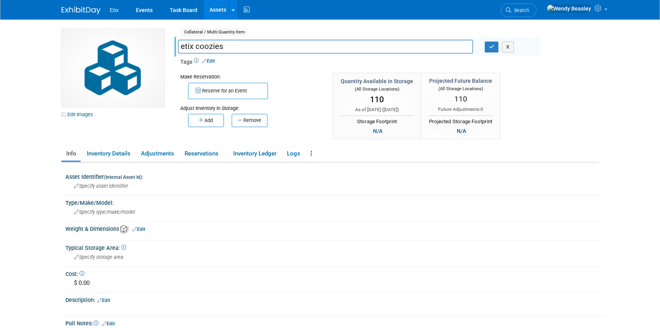
click at [198, 44] on input "etix coozies" at bounding box center [325, 47] width 295 height 14
type input "Etix Swag - Coozies"
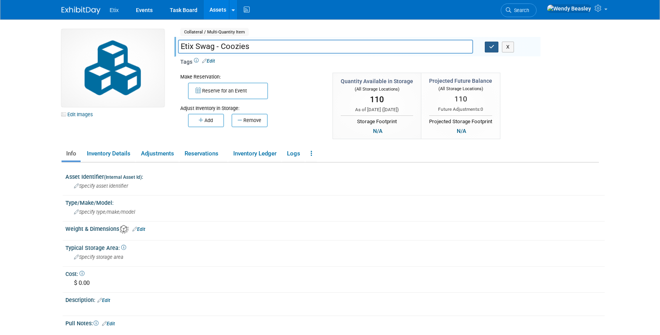
click at [494, 50] on button "button" at bounding box center [491, 47] width 14 height 11
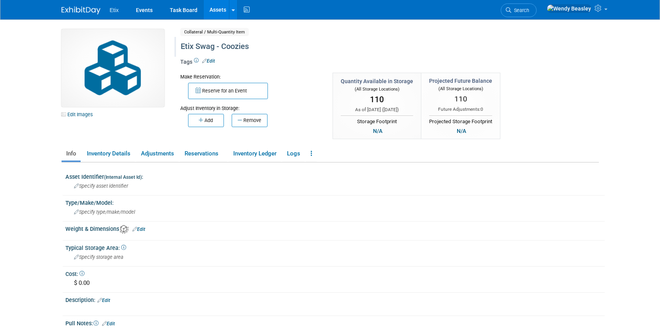
click at [221, 7] on link "Assets" at bounding box center [218, 9] width 28 height 19
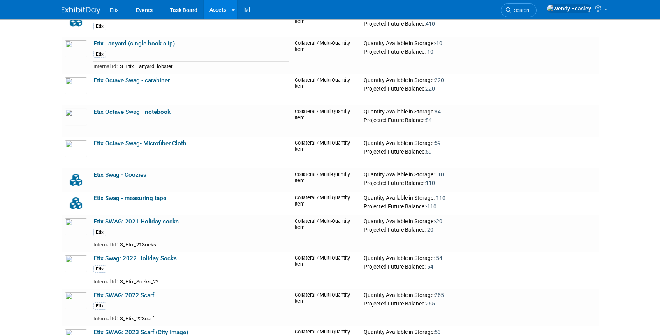
scroll to position [2778, 0]
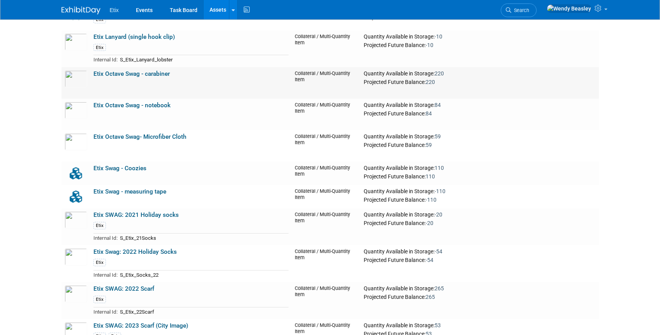
click at [148, 72] on link "Etix Octave Swag - carabiner" at bounding box center [131, 73] width 76 height 7
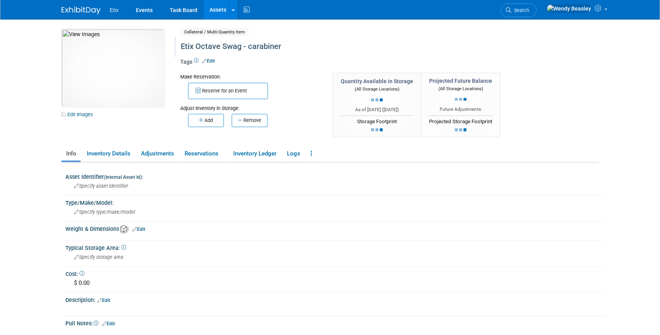
click at [262, 45] on div "Etix Octave Swag - carabiner" at bounding box center [356, 47] width 356 height 14
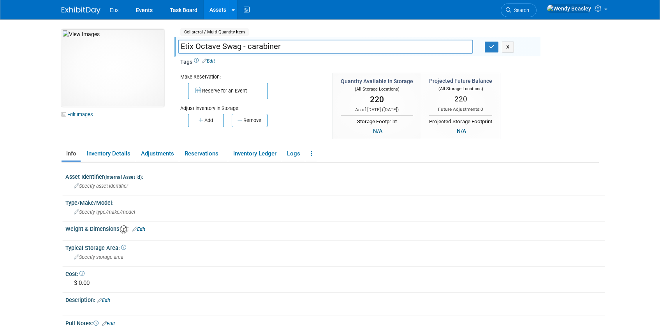
click at [213, 60] on link "Edit" at bounding box center [208, 60] width 13 height 5
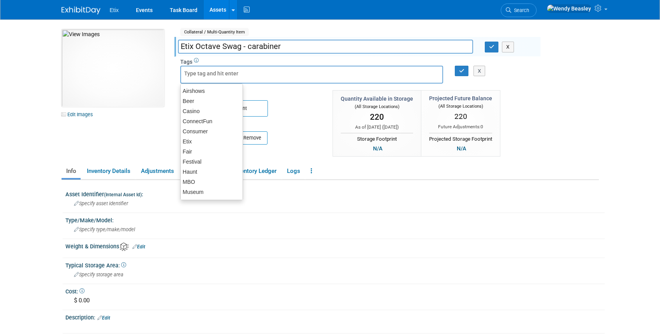
click at [179, 46] on input "Etix Octave Swag - carabiner" at bounding box center [325, 47] width 295 height 14
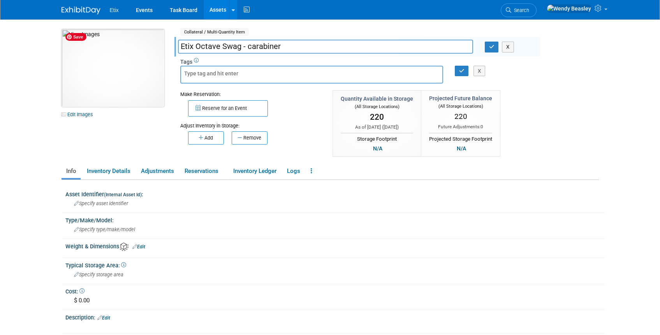
drag, startPoint x: 194, startPoint y: 46, endPoint x: 153, endPoint y: 45, distance: 41.6
click at [153, 45] on div "10031356-10720381-bb67895c-d15d-4df0-a714-e2823d13d3af.jpg Edit Images Collater…" at bounding box center [330, 93] width 549 height 129
type input "Octave Swag - carabiner"
click at [490, 47] on icon "button" at bounding box center [491, 46] width 5 height 5
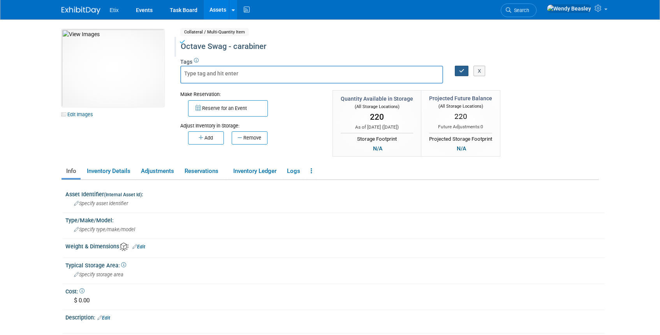
click at [462, 70] on icon "button" at bounding box center [461, 70] width 5 height 5
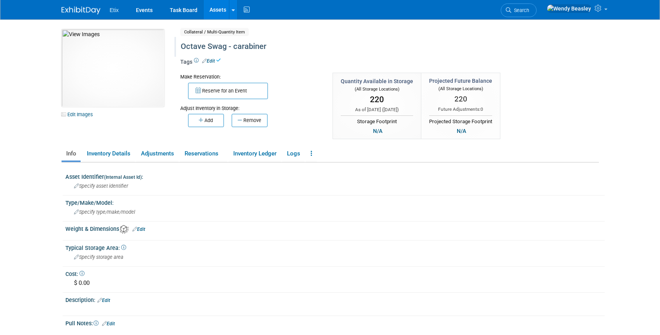
click at [218, 7] on link "Assets" at bounding box center [218, 9] width 28 height 19
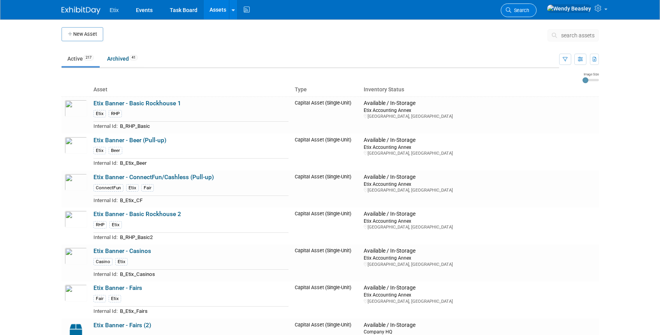
click at [511, 11] on icon at bounding box center [508, 9] width 5 height 5
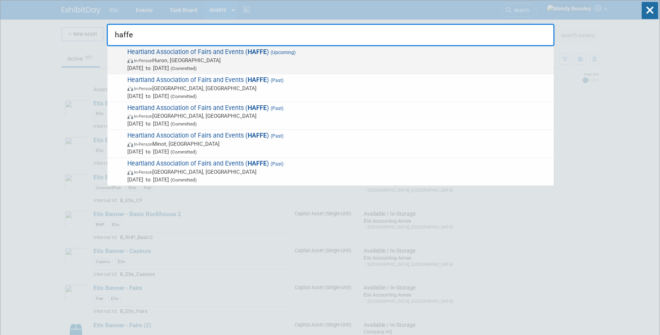
type input "haffe"
click at [300, 50] on span "Heartland Association of Fairs and Events ( HAFFE ) (Upcoming) In-Person Huron,…" at bounding box center [337, 60] width 425 height 24
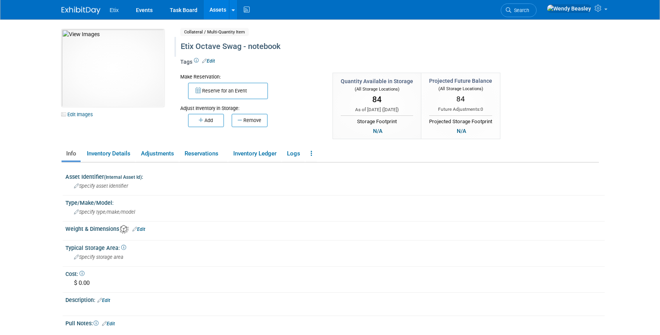
click at [211, 47] on div "Etix Octave Swag - notebook" at bounding box center [356, 47] width 356 height 14
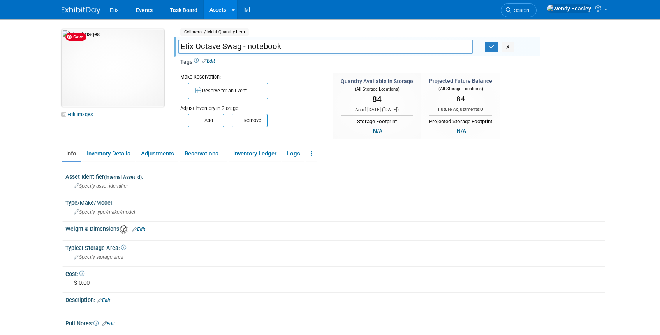
drag, startPoint x: 196, startPoint y: 46, endPoint x: 149, endPoint y: 40, distance: 46.7
click at [149, 40] on div "10031356-10720382-4527998d-81fd-4f1d-afdd-651a2a3bf6fe.jpg Edit Images Collater…" at bounding box center [330, 85] width 549 height 112
type input "Octave Swag - notebook"
click at [490, 46] on icon "button" at bounding box center [491, 46] width 5 height 5
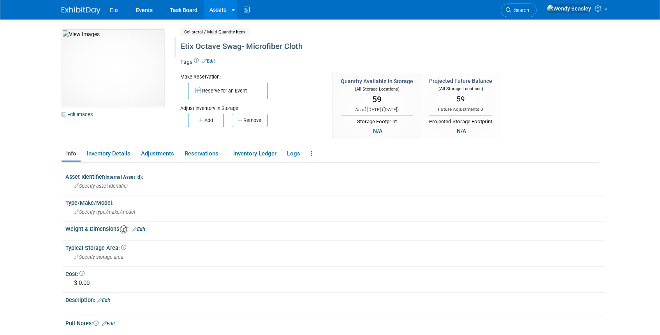
click at [222, 45] on div "Etix Octave Swag- Microfiber Cloth" at bounding box center [356, 47] width 356 height 14
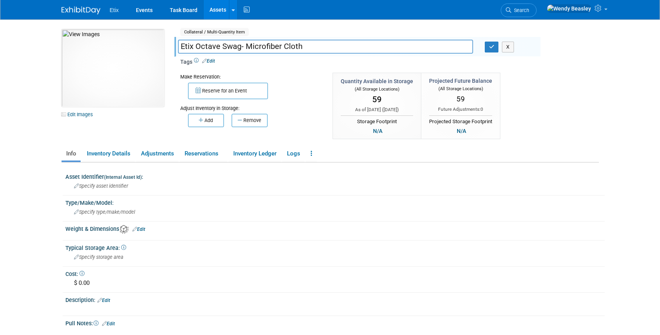
drag, startPoint x: 196, startPoint y: 48, endPoint x: 167, endPoint y: 41, distance: 30.3
click at [166, 41] on div "10031356-10720380-54a77cb7-8bc4-4090-9514-8eb30d41ed50.jpg Edit Images Collater…" at bounding box center [330, 85] width 549 height 112
type input "Octave Swag- Microfiber Cloth"
click at [491, 48] on icon "button" at bounding box center [491, 46] width 5 height 5
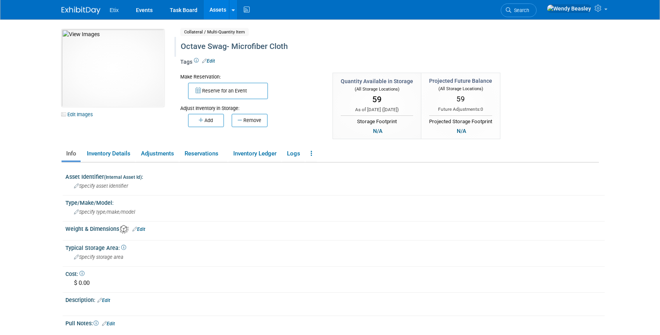
click at [219, 16] on link "Assets" at bounding box center [218, 9] width 28 height 19
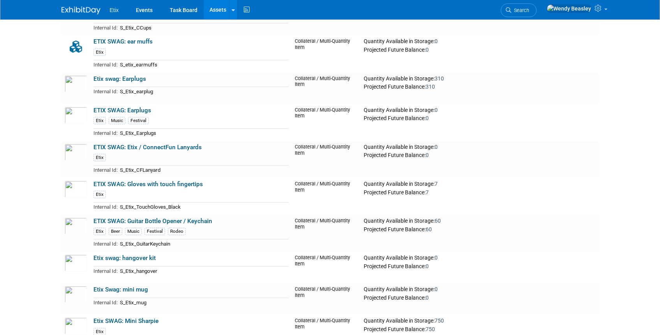
scroll to position [3427, 0]
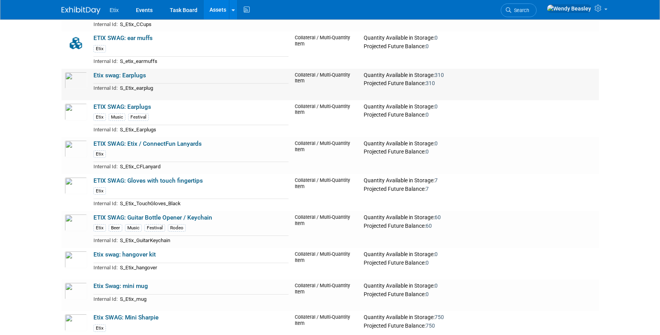
click at [112, 76] on link "Etix swag: Earplugs" at bounding box center [119, 75] width 53 height 7
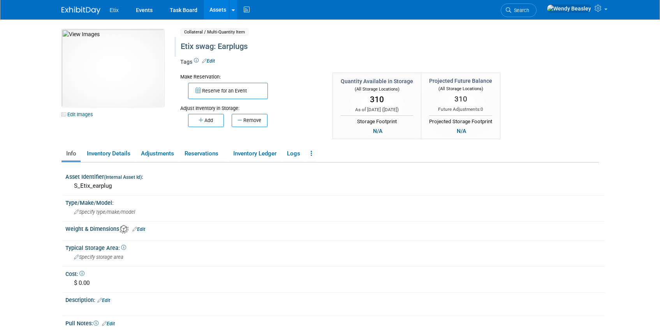
click at [231, 43] on div "Etix swag: Earplugs" at bounding box center [356, 47] width 356 height 14
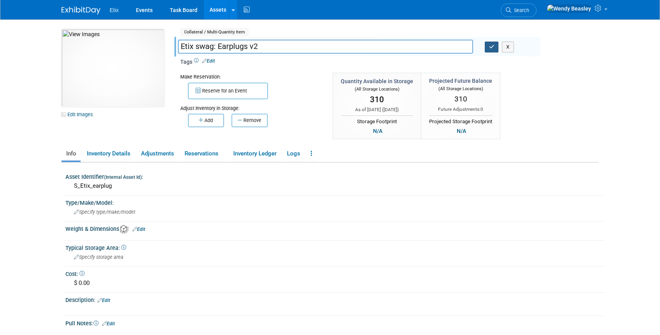
type input "Etix swag: Earplugs v2"
click at [491, 47] on icon "button" at bounding box center [491, 46] width 5 height 5
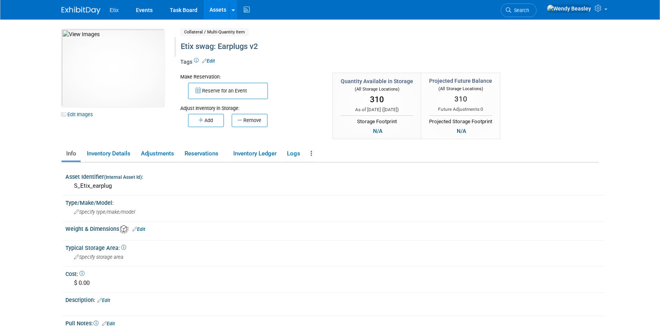
click at [223, 9] on link "Assets" at bounding box center [218, 9] width 28 height 19
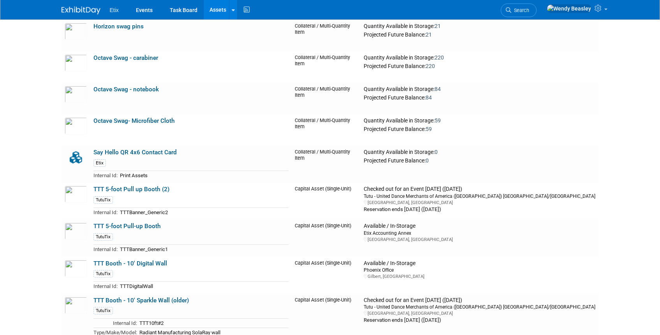
scroll to position [5129, 0]
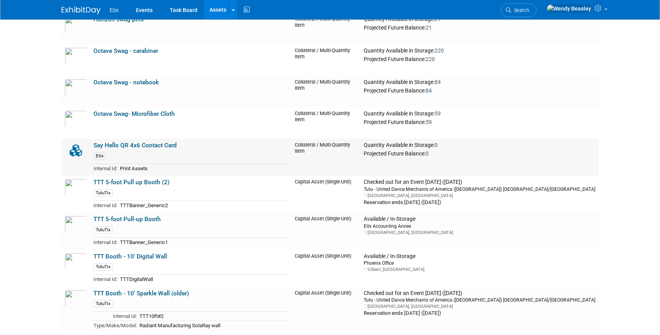
click at [128, 146] on link "Say Hello QR 4x6 Contact Card" at bounding box center [134, 145] width 83 height 7
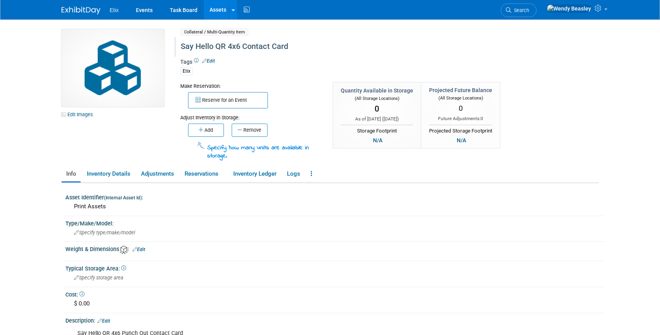
click at [226, 47] on div "Say Hello QR 4x6 Contact Card" at bounding box center [356, 47] width 356 height 14
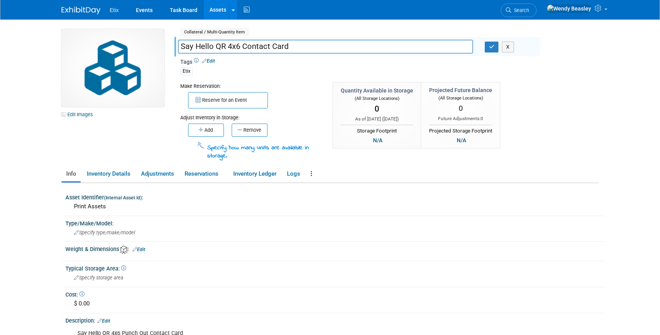
click at [179, 46] on input "Say Hello QR 4x6 Contact Card" at bounding box center [325, 47] width 295 height 14
type input "Etix Info - Say Hello QR 4x6 Contact Card"
click at [487, 52] on button "button" at bounding box center [491, 47] width 14 height 11
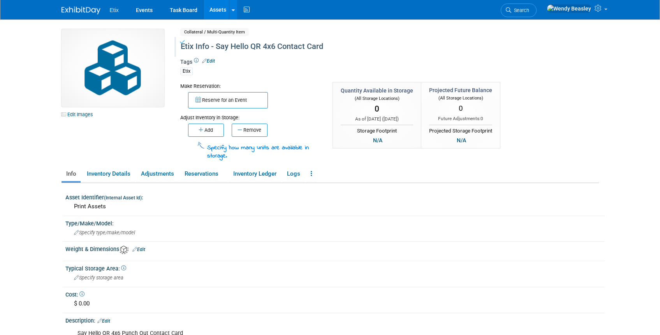
click at [220, 4] on link "Assets" at bounding box center [218, 9] width 28 height 19
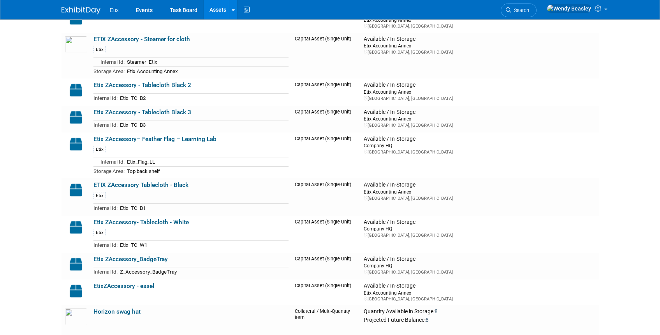
scroll to position [4790, 0]
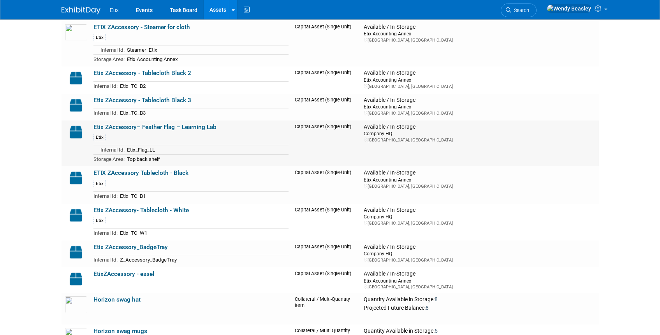
click at [165, 126] on link "Etix ZAccessory– Feather Flag – Learning Lab" at bounding box center [154, 127] width 123 height 7
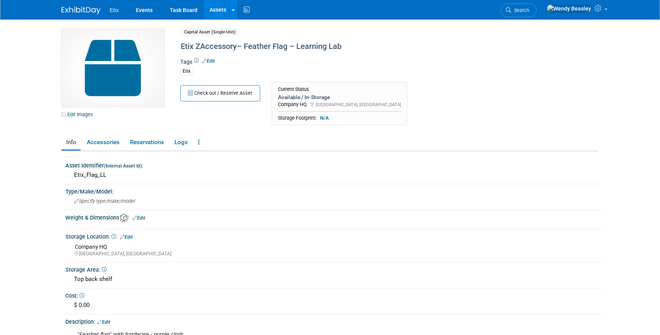
click at [212, 61] on link "Edit" at bounding box center [208, 60] width 13 height 5
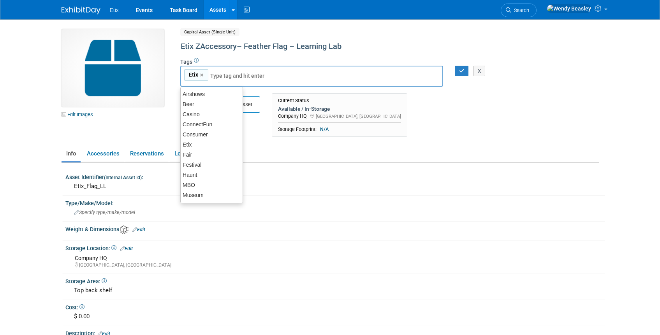
click at [295, 74] on div "Etix Etix ×" at bounding box center [311, 76] width 263 height 21
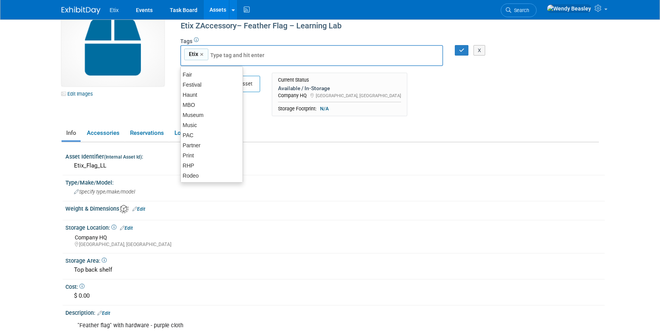
scroll to position [90, 0]
click at [264, 58] on input "text" at bounding box center [241, 55] width 62 height 8
click at [473, 95] on div "Check out / Reserve Asset Current Status Available / In-Storage Company HQ Curr…" at bounding box center [357, 96] width 366 height 47
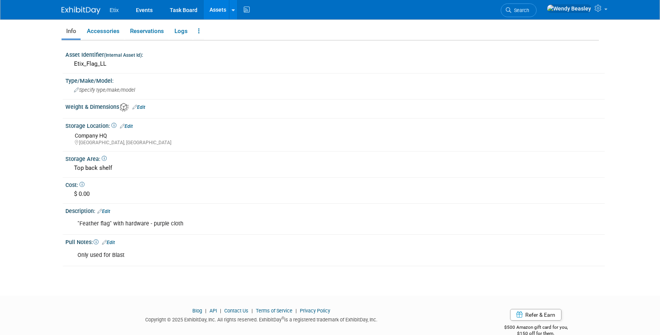
scroll to position [0, 0]
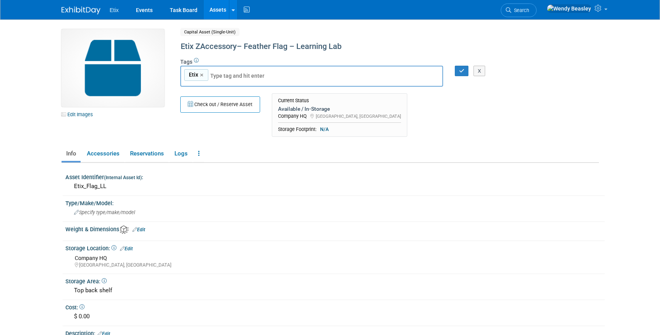
click at [429, 57] on div "Tags Edit Etix Etix Etix × X" at bounding box center [357, 75] width 354 height 37
click at [217, 8] on link "Assets" at bounding box center [218, 9] width 28 height 19
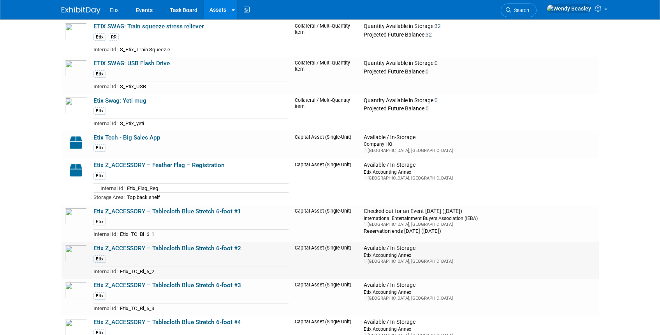
scroll to position [4228, 0]
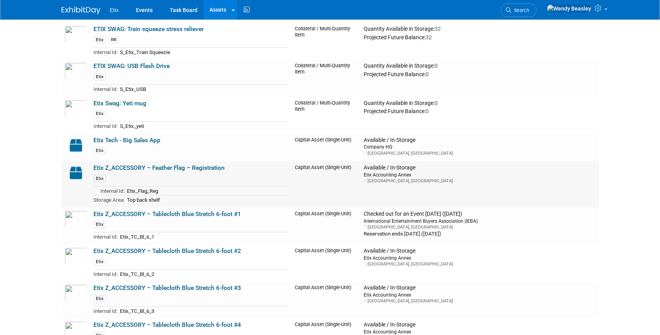
click at [151, 167] on link "Etix Z_ACCESSORY – Feather Flag – Registration" at bounding box center [158, 168] width 131 height 7
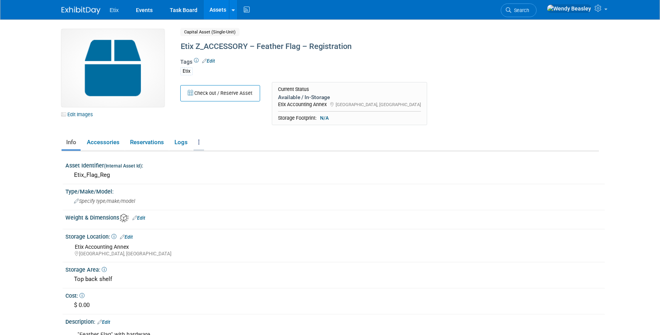
click at [196, 142] on link at bounding box center [198, 143] width 11 height 14
click at [219, 184] on link "Archive Asset" at bounding box center [227, 183] width 68 height 13
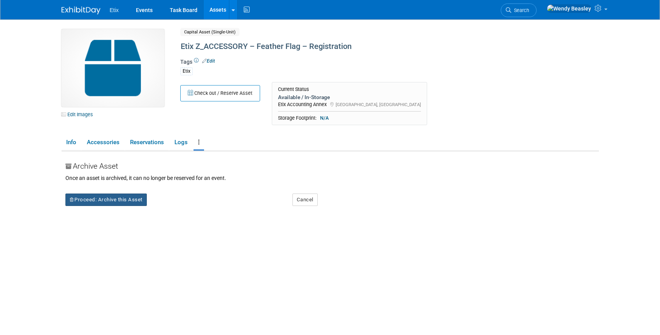
click at [126, 204] on button "Proceed: Archive this Asset" at bounding box center [105, 200] width 81 height 12
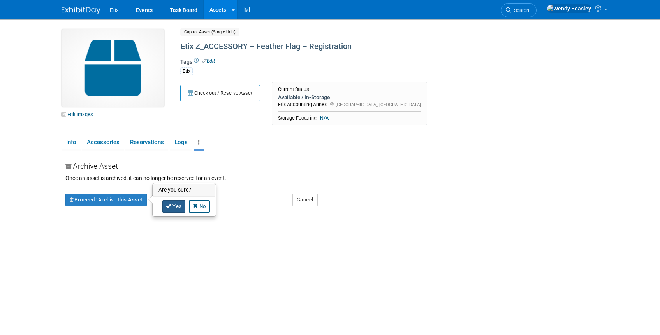
click at [170, 207] on icon at bounding box center [168, 206] width 5 height 5
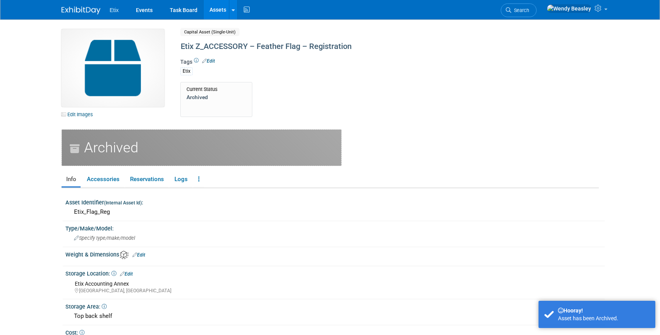
click at [219, 9] on link "Assets" at bounding box center [218, 9] width 28 height 19
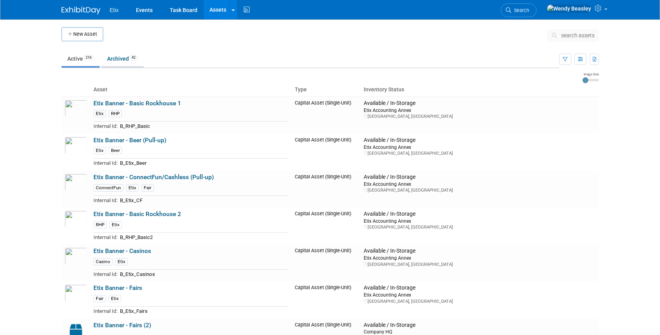
click at [120, 59] on link "Archived 42" at bounding box center [122, 58] width 42 height 15
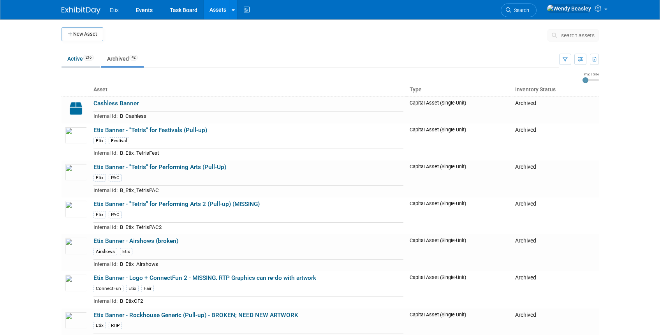
click at [74, 59] on link "Active 216" at bounding box center [80, 58] width 38 height 15
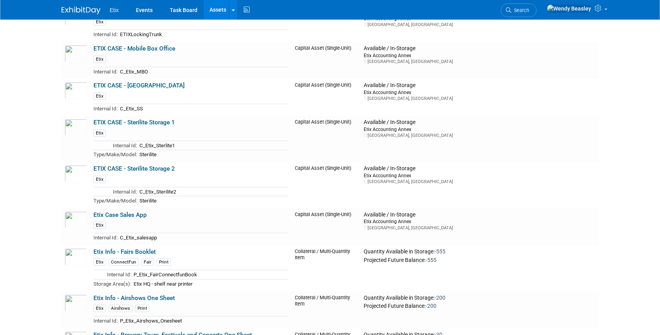
scroll to position [1267, 0]
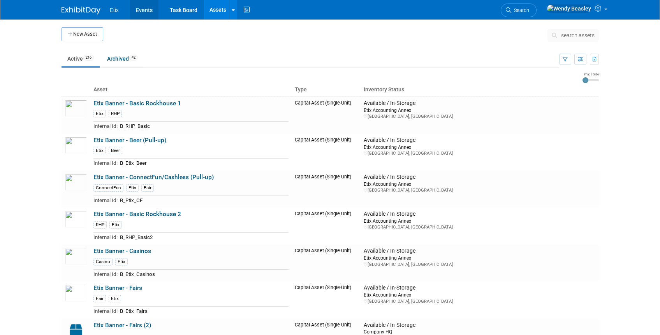
click at [143, 7] on link "Events" at bounding box center [144, 9] width 28 height 19
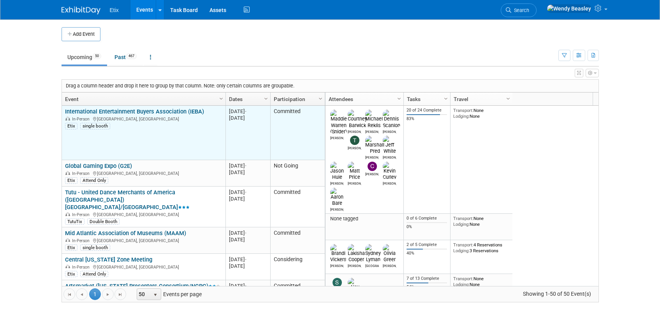
click at [159, 112] on link "International Entertainment Buyers Association (IEBA)" at bounding box center [134, 111] width 139 height 7
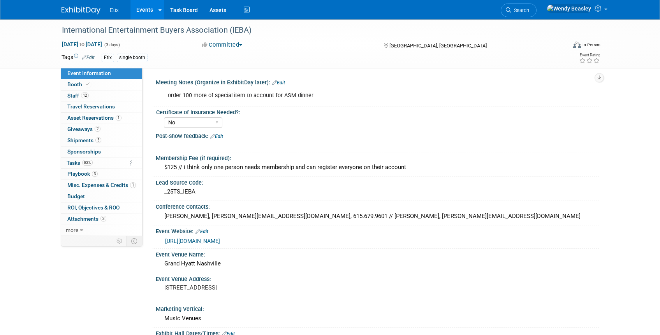
select select "No"
click at [83, 83] on span "Booth" at bounding box center [79, 84] width 24 height 6
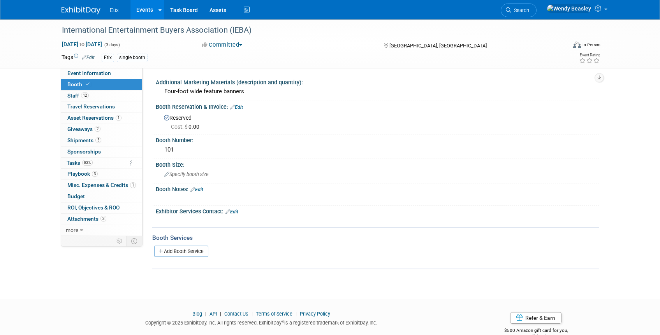
click at [240, 106] on link "Edit" at bounding box center [236, 107] width 13 height 5
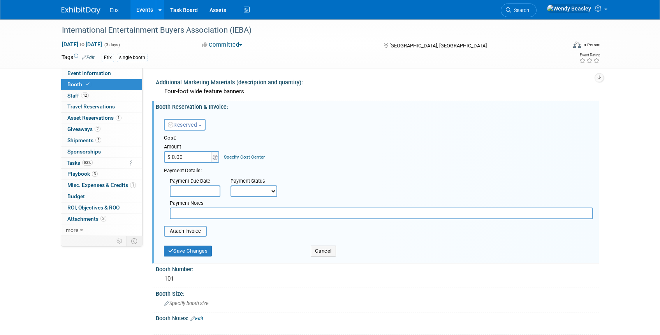
click at [187, 158] on input "$ 0.00" at bounding box center [188, 157] width 49 height 12
drag, startPoint x: 200, startPoint y: 254, endPoint x: 221, endPoint y: 213, distance: 45.8
click at [221, 213] on form "Reserved Need to Reserve Reserved No Reservation Required Ideally by: Cost:" at bounding box center [378, 186] width 429 height 149
click at [195, 155] on input "$ 100.00" at bounding box center [188, 157] width 49 height 12
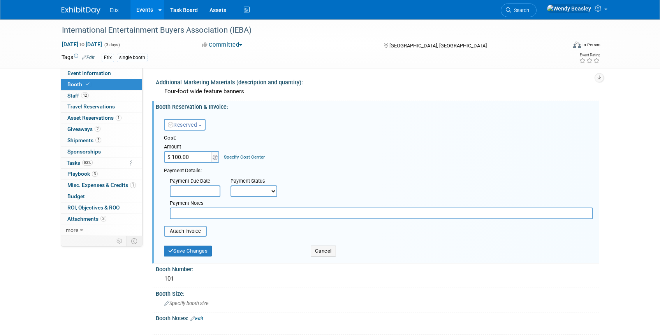
click at [195, 155] on input "$ 100.00" at bounding box center [188, 157] width 49 height 12
type input "$"
type input "$ 0.00"
click at [529, 7] on span "Search" at bounding box center [520, 10] width 18 height 6
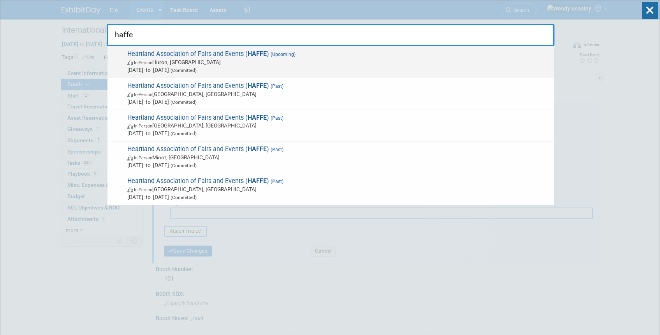
type input "haffe"
click at [288, 48] on div "Heartland Association of Fairs and Events ( HAFFE ) (Upcoming) In-Person Huron,…" at bounding box center [330, 62] width 446 height 32
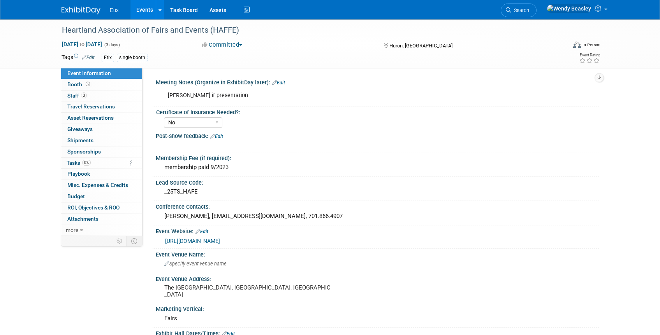
select select "No"
click at [75, 95] on span "Staff 3" at bounding box center [76, 96] width 19 height 6
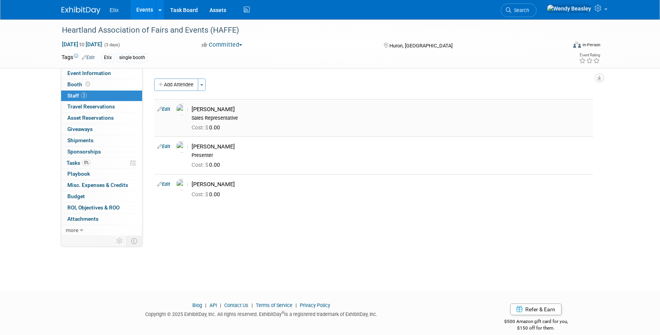
click at [211, 112] on div "[PERSON_NAME]" at bounding box center [390, 109] width 398 height 7
click at [166, 109] on link "Edit" at bounding box center [163, 109] width 13 height 5
select select "12fcdcba-f8de-47fe-a7e1-393fac71e8df"
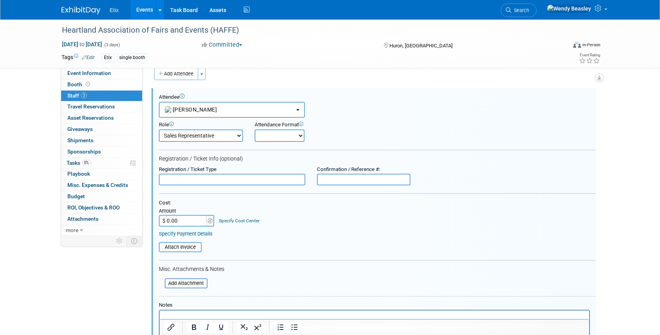
click at [214, 181] on input "text" at bounding box center [232, 180] width 146 height 12
click at [181, 221] on input "$ 0.00" at bounding box center [183, 221] width 49 height 12
paste input "169.95"
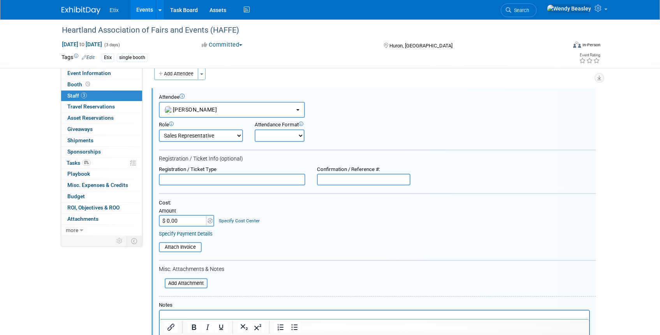
type input "$ 169.95"
click at [251, 181] on input "text" at bounding box center [232, 180] width 146 height 12
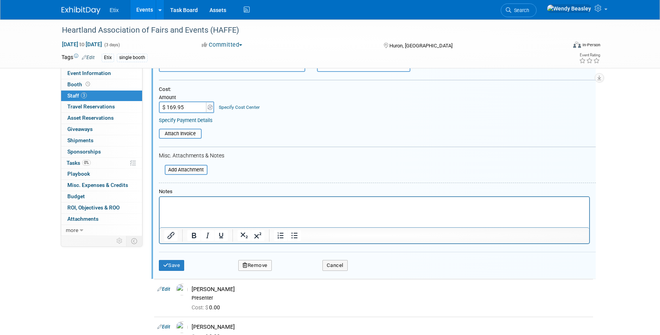
scroll to position [133, 0]
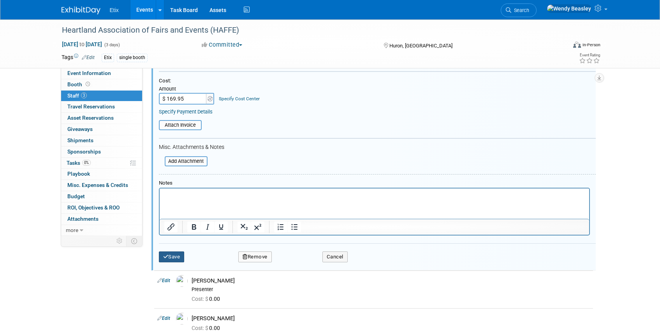
click at [172, 258] on button "Save" at bounding box center [172, 257] width 26 height 11
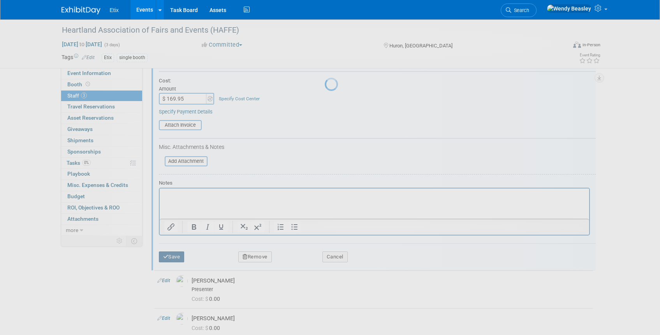
scroll to position [9, 0]
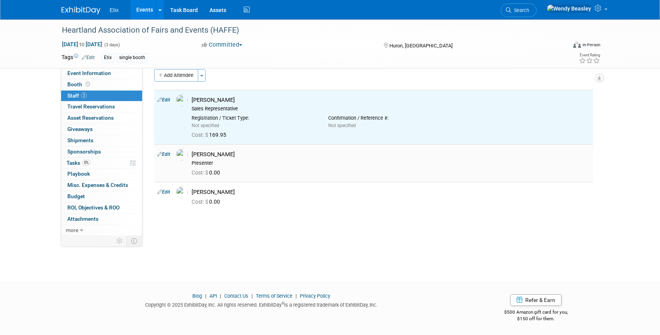
click at [159, 154] on icon at bounding box center [159, 154] width 5 height 8
select select "ec47bb93-bfaf-45eb-82e5-dd654a4d0888"
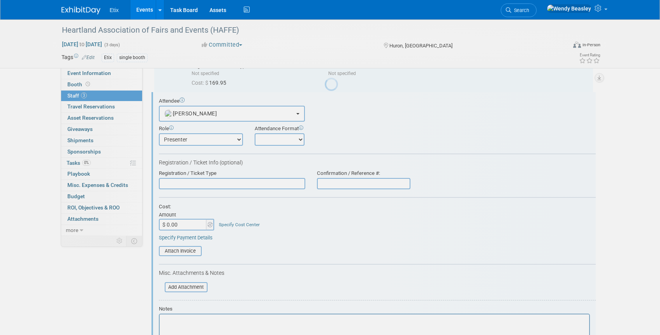
scroll to position [65, 0]
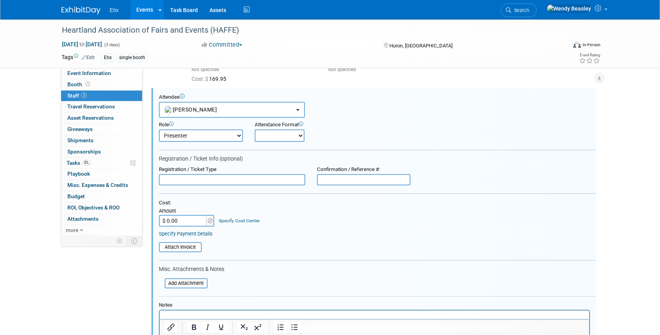
click at [190, 223] on input "$ 0.00" at bounding box center [183, 221] width 49 height 12
paste input "169.95"
type input "$ 169.95"
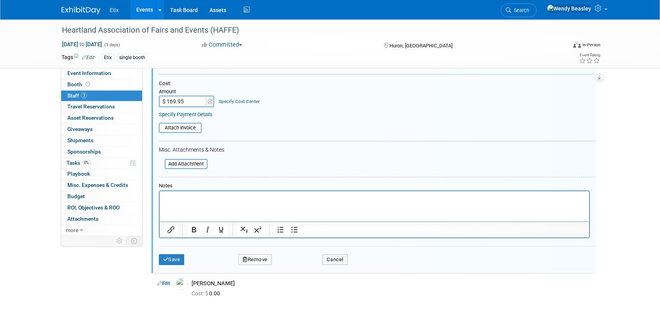
scroll to position [244, 0]
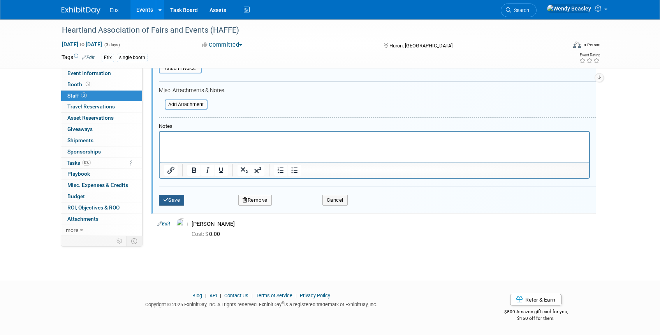
click at [170, 203] on button "Save" at bounding box center [172, 200] width 26 height 11
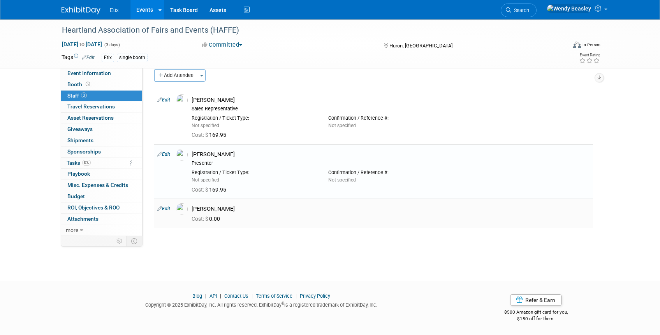
click at [163, 209] on link "Edit" at bounding box center [163, 208] width 13 height 5
select select "c6adc468-a47f-4bae-8e76-87b2b4a30a24"
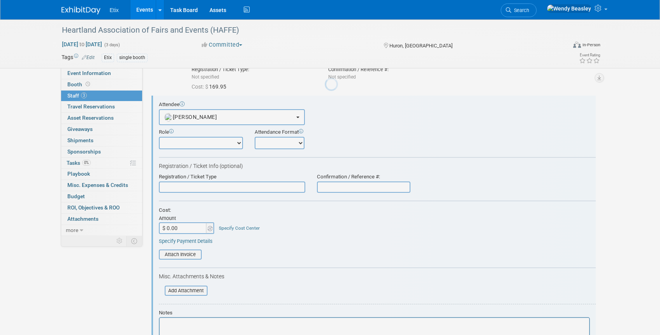
scroll to position [120, 0]
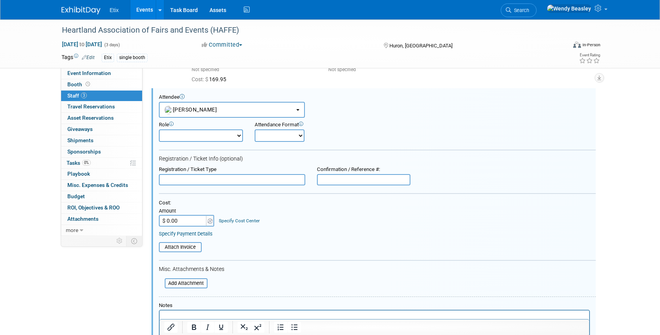
click at [181, 223] on input "$ 0.00" at bounding box center [183, 221] width 49 height 12
paste input "169.95"
type input "$ 169.95"
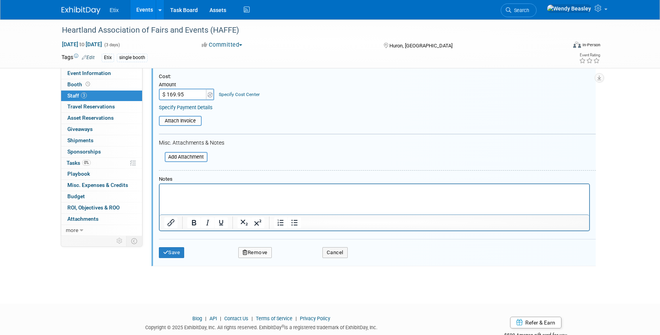
scroll to position [251, 0]
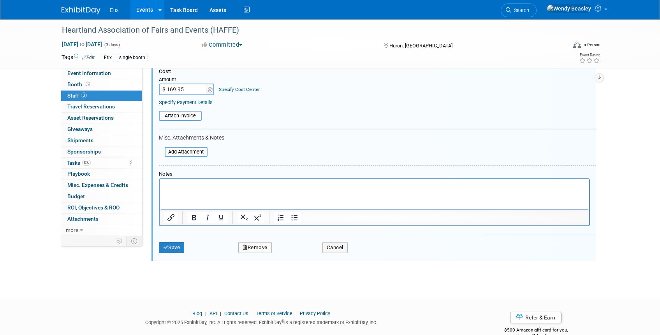
click at [167, 254] on div "Save Remove Cancel" at bounding box center [377, 246] width 437 height 25
click at [172, 248] on button "Save" at bounding box center [172, 247] width 26 height 11
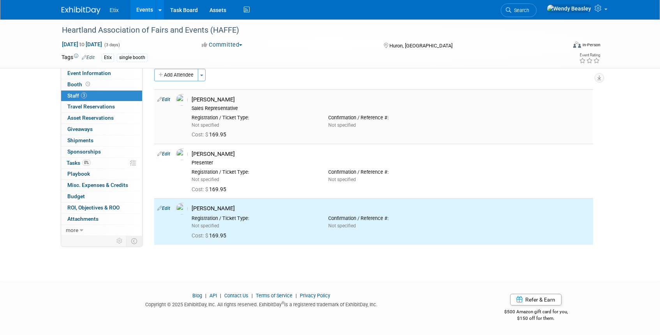
scroll to position [0, 0]
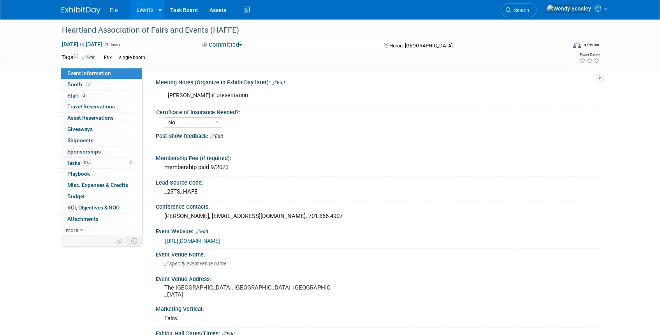
select select "No"
click at [71, 98] on span "Staff 3" at bounding box center [76, 96] width 19 height 6
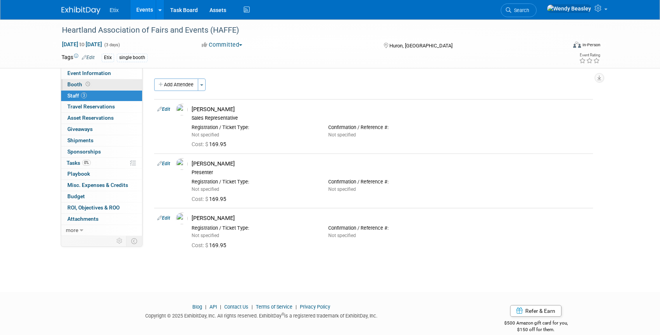
click at [76, 84] on span "Booth" at bounding box center [79, 84] width 24 height 6
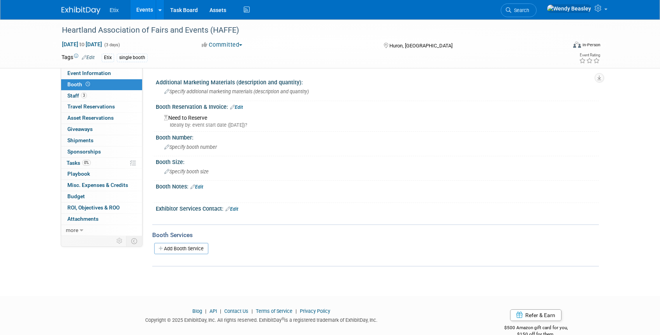
click at [238, 104] on div "Booth Reservation & Invoice: Edit" at bounding box center [377, 106] width 443 height 10
click at [242, 105] on link "Edit" at bounding box center [236, 107] width 13 height 5
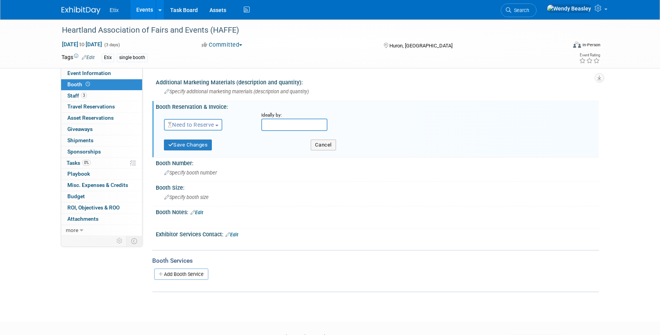
click at [207, 122] on span "Need to Reserve" at bounding box center [191, 125] width 46 height 6
click at [200, 147] on link "Reserved" at bounding box center [205, 149] width 83 height 11
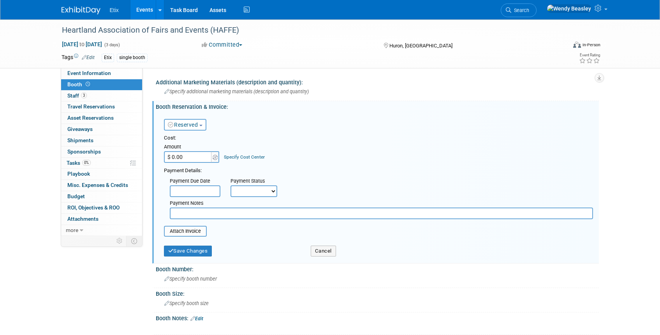
click at [190, 156] on input "$ 0.00" at bounding box center [188, 157] width 49 height 12
type input "$ 100.00"
click at [183, 251] on button "Save Changes" at bounding box center [188, 251] width 48 height 11
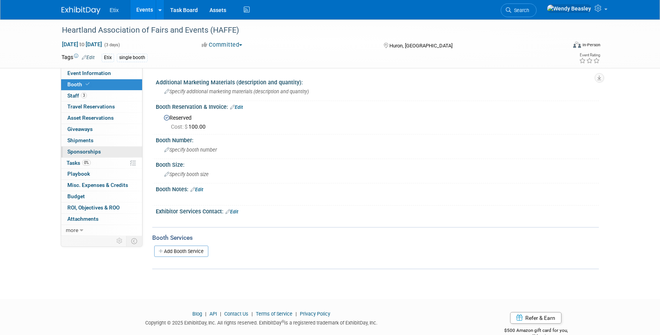
click at [103, 148] on link "0 Sponsorships 0" at bounding box center [101, 152] width 81 height 11
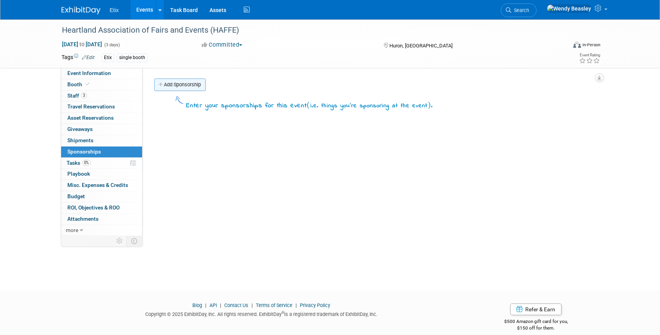
click at [196, 85] on link "Add Sponsorship" at bounding box center [179, 85] width 51 height 12
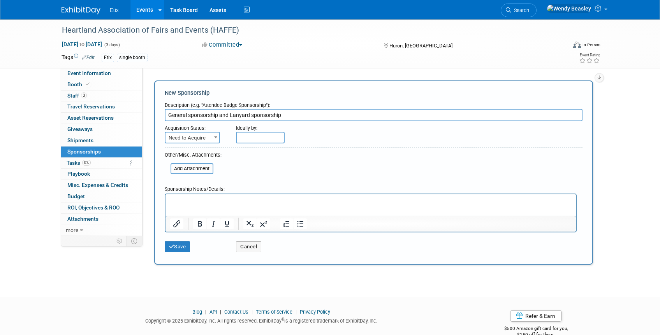
type input "General sponsorship and Lanyard sponsorship"
click at [211, 142] on span "Need to Acquire" at bounding box center [192, 138] width 54 height 11
select select "2"
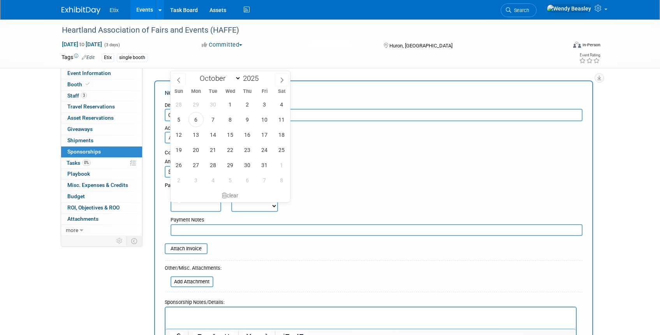
click at [197, 205] on input "text" at bounding box center [195, 206] width 51 height 12
click at [247, 211] on select "Not Paid Yet Partially Paid Paid in Full" at bounding box center [254, 206] width 47 height 12
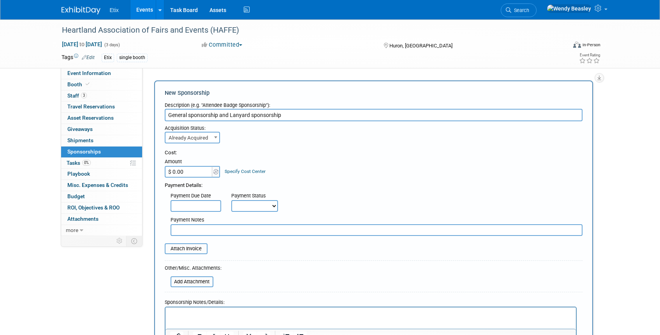
select select "1"
click at [231, 200] on select "Not Paid Yet Partially Paid Paid in Full" at bounding box center [254, 206] width 47 height 12
click at [197, 176] on input "$ 0.00" at bounding box center [189, 172] width 49 height 12
type input "$ 1,919.89"
click at [193, 249] on input "file" at bounding box center [160, 248] width 93 height 9
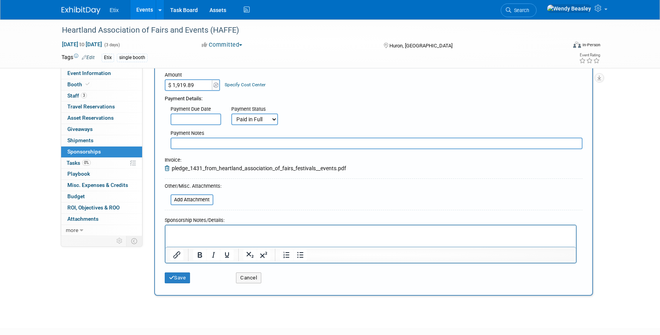
scroll to position [90, 0]
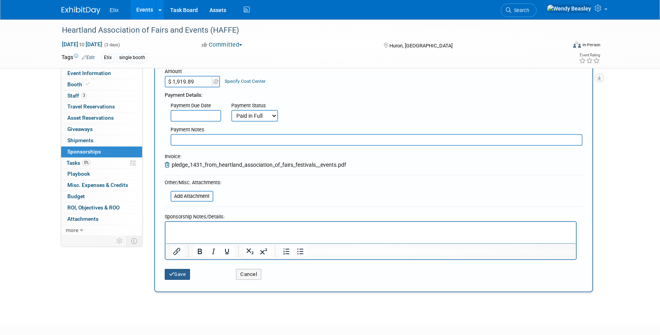
click at [186, 274] on button "Save" at bounding box center [178, 274] width 26 height 11
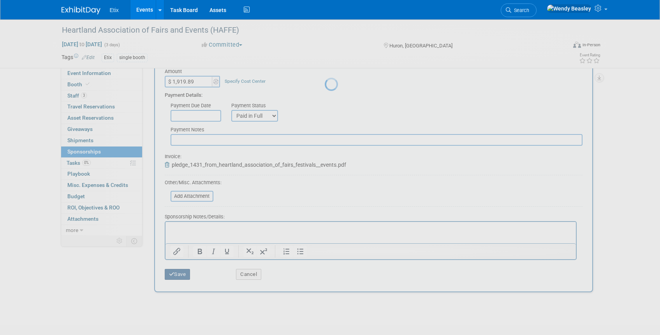
scroll to position [9, 0]
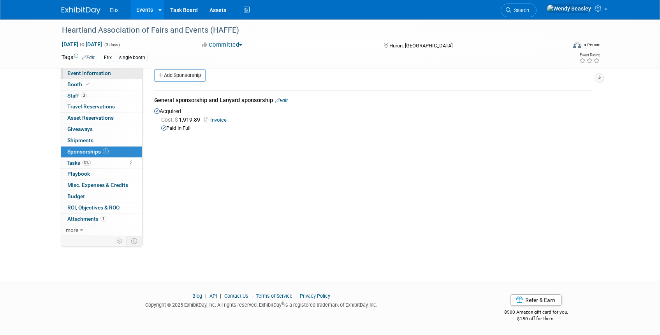
click at [97, 73] on span "Event Information" at bounding box center [89, 73] width 44 height 6
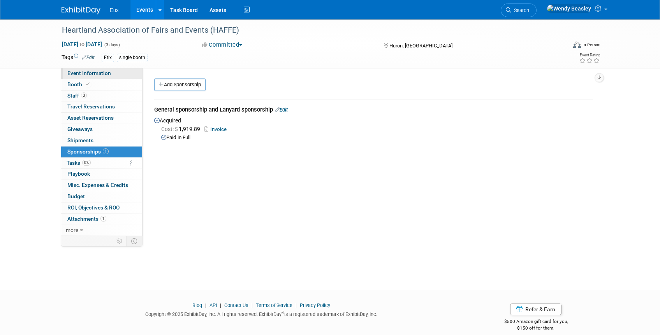
select select "No"
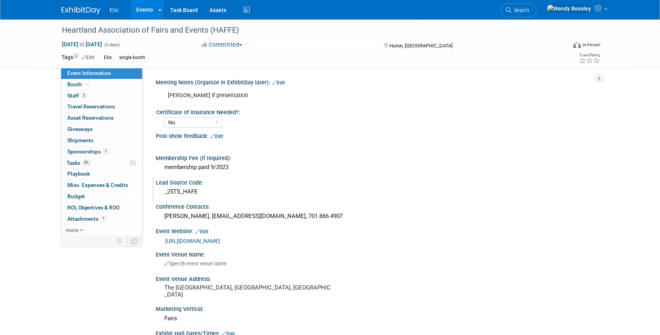
click at [197, 191] on div "_25TS_HAFE" at bounding box center [376, 192] width 431 height 12
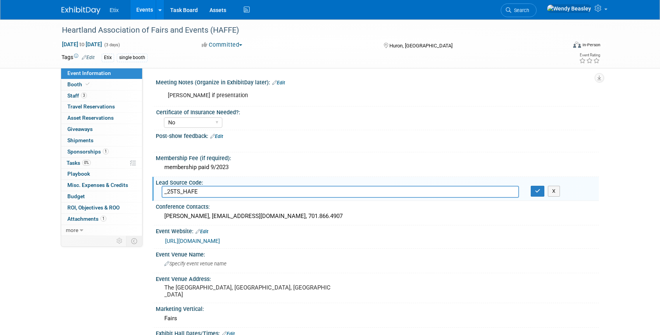
click at [191, 192] on input "_25TS_HAFE" at bounding box center [339, 192] width 357 height 12
type input "_25TS_HAFFE"
click at [539, 192] on icon "button" at bounding box center [537, 191] width 5 height 5
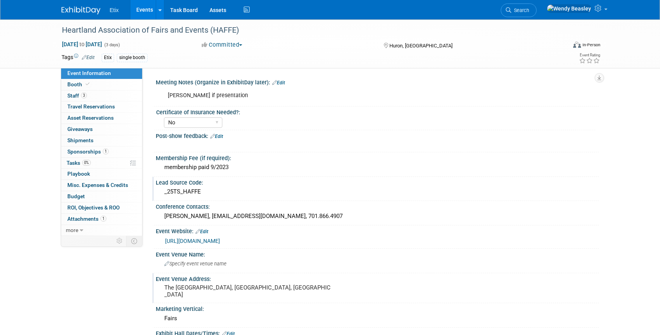
click at [178, 288] on pre "The [GEOGRAPHIC_DATA], [GEOGRAPHIC_DATA], [GEOGRAPHIC_DATA]" at bounding box center [247, 291] width 167 height 14
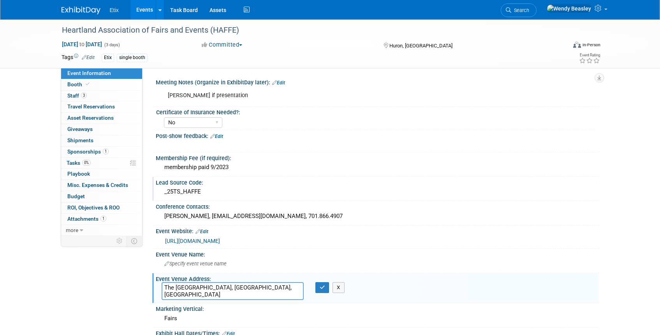
drag, startPoint x: 176, startPoint y: 289, endPoint x: 225, endPoint y: 288, distance: 48.7
click at [225, 288] on textarea "The [GEOGRAPHIC_DATA], [GEOGRAPHIC_DATA], [GEOGRAPHIC_DATA]" at bounding box center [232, 292] width 142 height 18
type textarea "The , Huron, [GEOGRAPHIC_DATA]"
click at [200, 267] on span "Specify event venue name" at bounding box center [195, 264] width 62 height 6
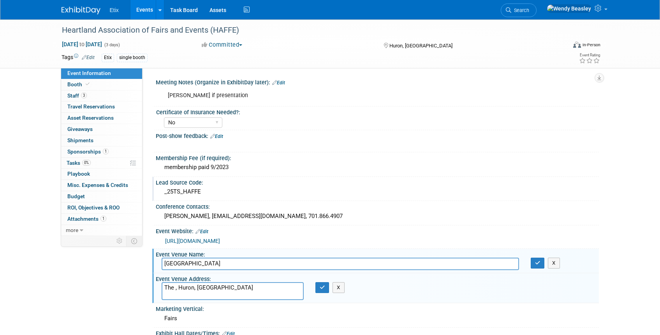
click at [164, 266] on input "[GEOGRAPHIC_DATA]" at bounding box center [339, 264] width 357 height 12
type input "[GEOGRAPHIC_DATA] - [GEOGRAPHIC_DATA]"
click at [537, 263] on icon "button" at bounding box center [537, 263] width 5 height 5
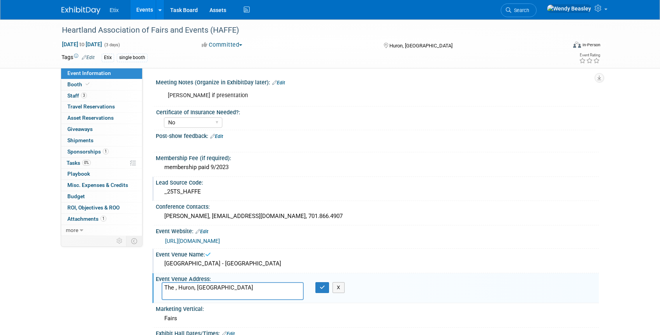
drag, startPoint x: 209, startPoint y: 290, endPoint x: 122, endPoint y: 281, distance: 87.2
click at [122, 281] on div "Event Information Event Info Booth Booth 3 Staff 3 Staff 0 Travel Reservations …" at bounding box center [330, 231] width 549 height 424
paste textarea "[STREET_ADDRESS]"
type textarea "[STREET_ADDRESS]"
click at [322, 287] on icon "button" at bounding box center [321, 287] width 5 height 5
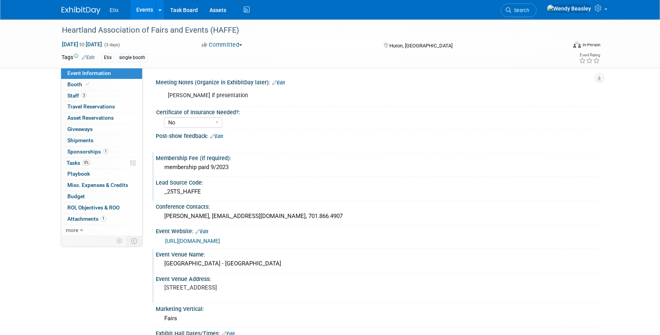
click at [220, 164] on div "membership paid 9/2023" at bounding box center [376, 167] width 431 height 12
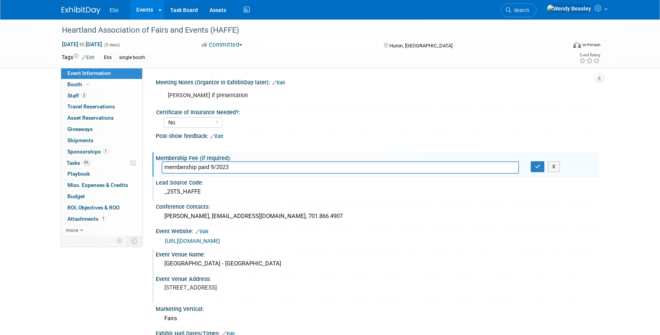
drag, startPoint x: 226, startPoint y: 170, endPoint x: 233, endPoint y: 170, distance: 6.6
click at [233, 170] on input "membership paid 9/2023" at bounding box center [339, 167] width 357 height 12
click at [213, 166] on input "membership paid 9/2025" at bounding box center [339, 167] width 357 height 12
click at [164, 170] on input "membership paid [DATE]" at bounding box center [339, 167] width 357 height 12
type input "annual membership paid [DATE]"
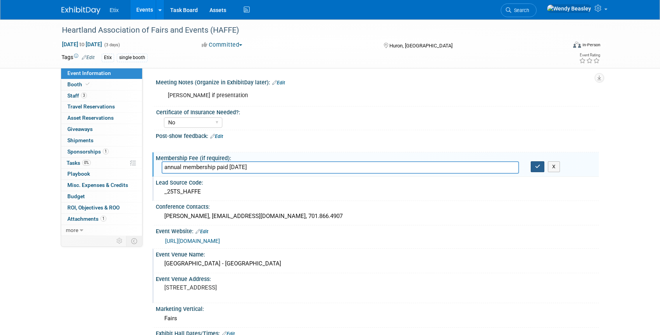
click at [537, 166] on icon "button" at bounding box center [537, 166] width 5 height 5
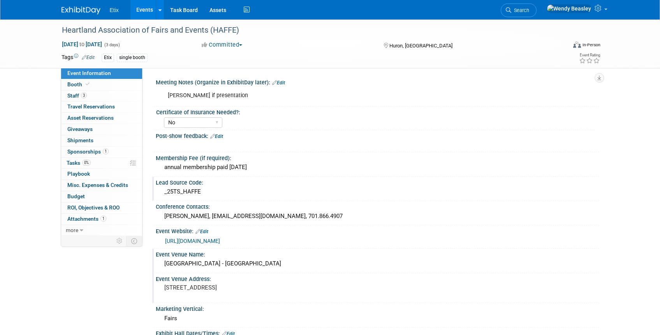
click at [231, 165] on div "annual membership paid [DATE]" at bounding box center [376, 167] width 431 height 12
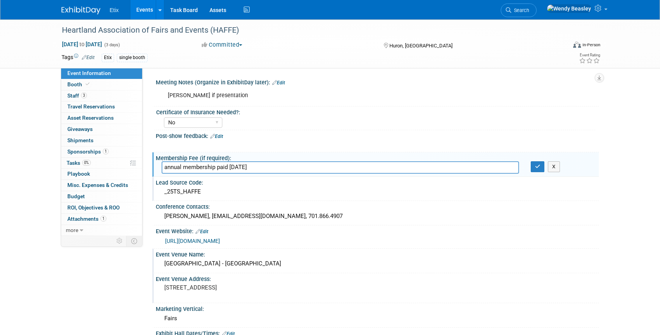
click at [217, 167] on input "annual membership paid [DATE]" at bounding box center [339, 167] width 357 height 12
type input "annual membership of $100 paid [DATE]"
click at [538, 165] on icon "button" at bounding box center [537, 166] width 5 height 5
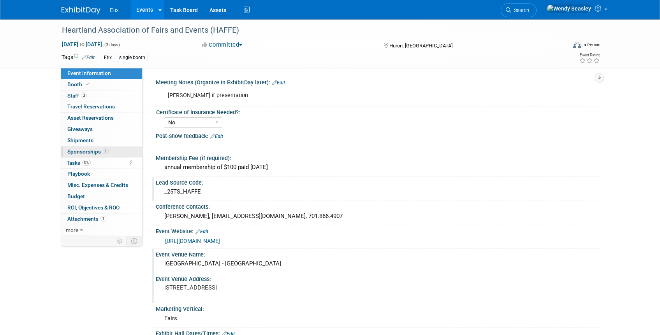
click at [83, 154] on span "Sponsorships 1" at bounding box center [87, 152] width 41 height 6
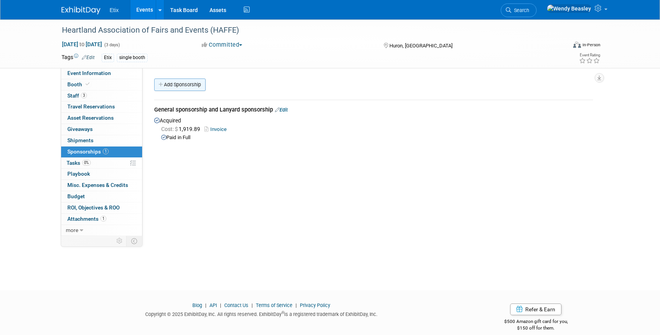
click at [182, 86] on link "Add Sponsorship" at bounding box center [179, 85] width 51 height 12
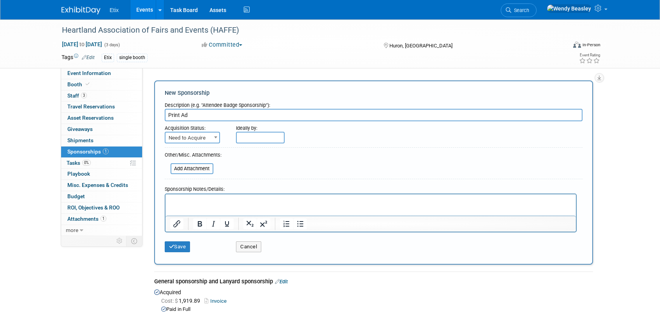
type input "Print Ad"
click at [211, 138] on span "Need to Acquire" at bounding box center [192, 138] width 54 height 11
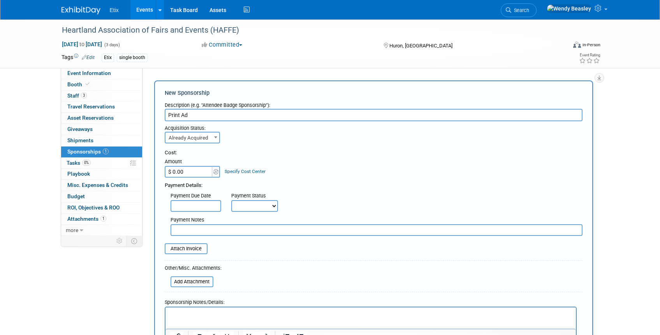
select select "2"
click at [187, 171] on input "$ 0.00" at bounding box center [189, 172] width 49 height 12
type input "$ 100.00"
click at [185, 279] on input "file" at bounding box center [166, 281] width 93 height 9
click at [188, 249] on input "file" at bounding box center [160, 248] width 93 height 9
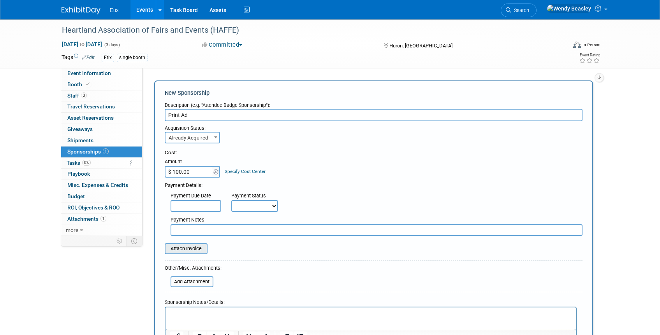
click at [179, 248] on input "file" at bounding box center [160, 248] width 93 height 9
click at [192, 250] on input "file" at bounding box center [160, 248] width 93 height 9
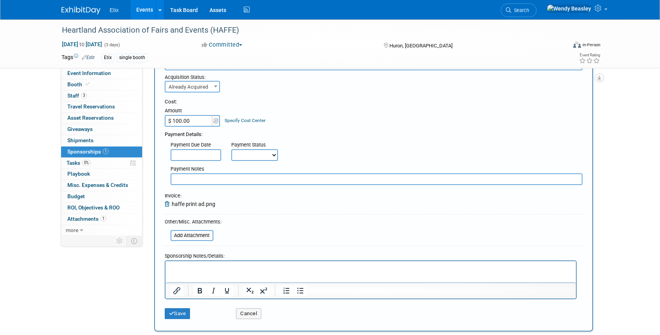
scroll to position [52, 0]
click at [269, 153] on select "Not Paid Yet Partially Paid Paid in Full" at bounding box center [254, 154] width 47 height 12
select select "1"
click at [231, 148] on select "Not Paid Yet Partially Paid Paid in Full" at bounding box center [254, 154] width 47 height 12
click at [176, 313] on button "Save" at bounding box center [178, 312] width 26 height 11
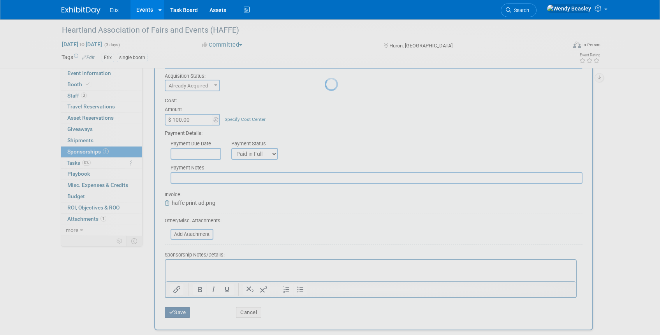
scroll to position [9, 0]
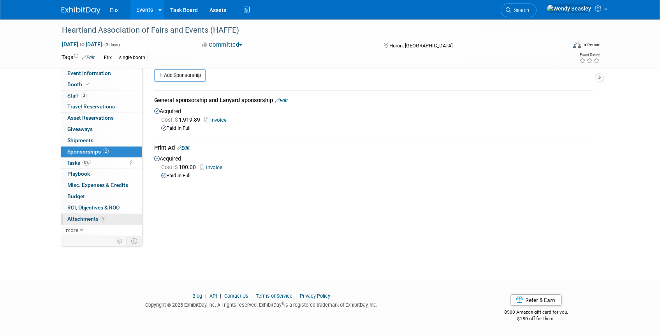
click at [90, 219] on span "Attachments 2" at bounding box center [86, 219] width 39 height 6
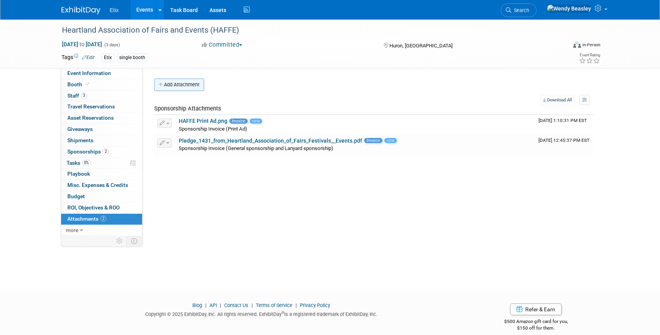
click at [185, 83] on button "Add Attachment" at bounding box center [179, 85] width 50 height 12
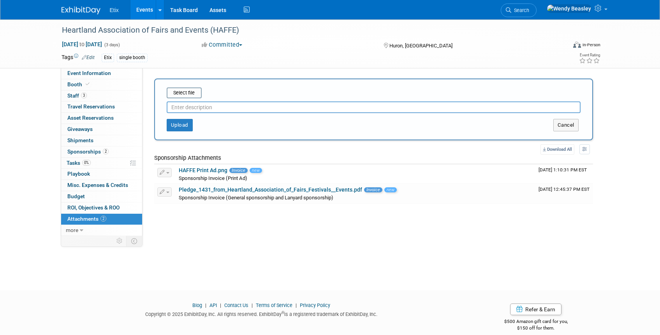
click at [219, 105] on input "text" at bounding box center [374, 108] width 414 height 12
type input "[PERSON_NAME] membership dues"
click at [186, 95] on input "file" at bounding box center [154, 92] width 93 height 9
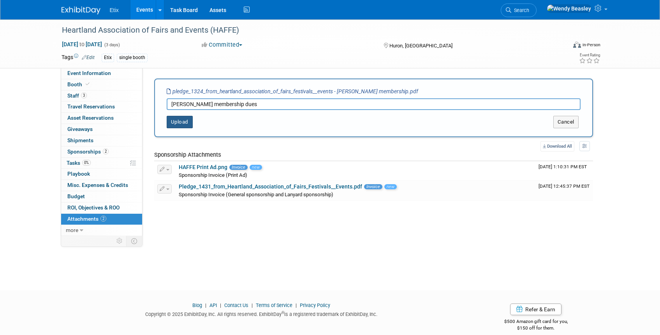
click at [181, 121] on button "Upload" at bounding box center [180, 122] width 26 height 12
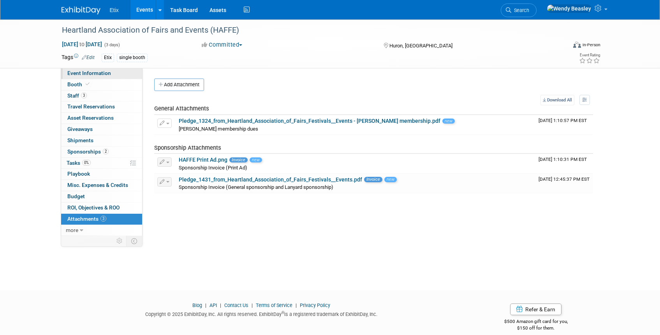
click at [83, 73] on span "Event Information" at bounding box center [89, 73] width 44 height 6
select select "No"
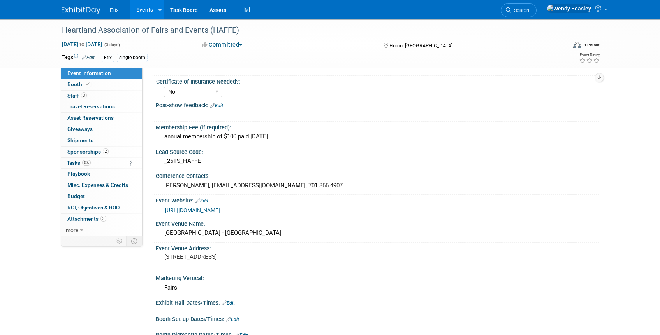
scroll to position [30, 0]
